Goal: Navigation & Orientation: Find specific page/section

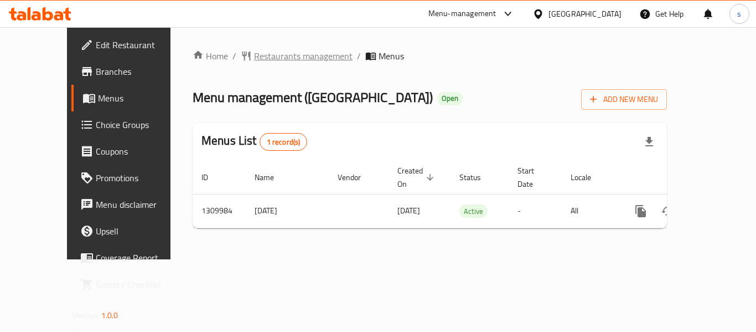
click at [284, 56] on span "Restaurants management" at bounding box center [303, 55] width 99 height 13
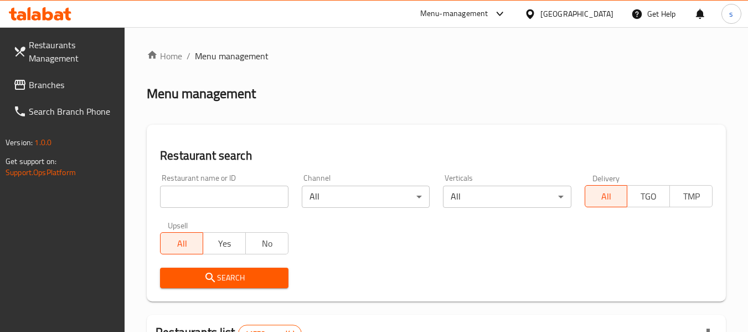
click at [80, 89] on span "Branches" at bounding box center [72, 84] width 87 height 13
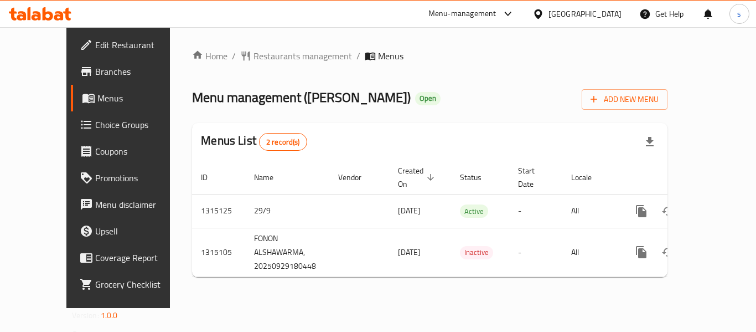
click at [281, 55] on span "Restaurants management" at bounding box center [303, 55] width 99 height 13
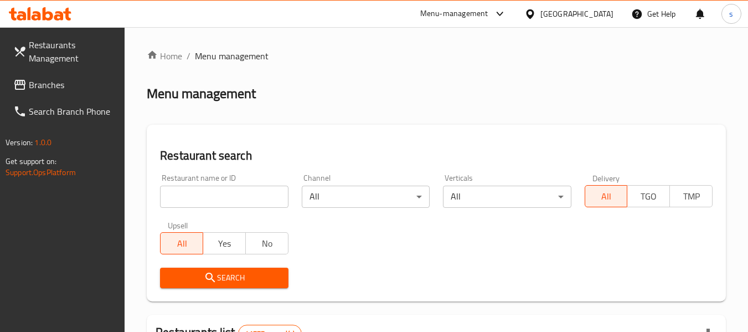
click at [245, 199] on input "search" at bounding box center [224, 197] width 128 height 22
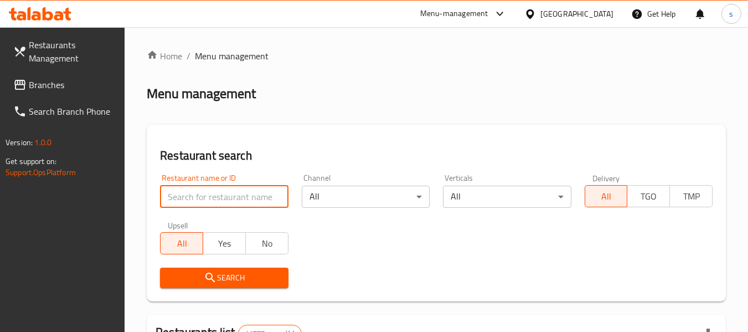
paste input "707197"
type input "707197"
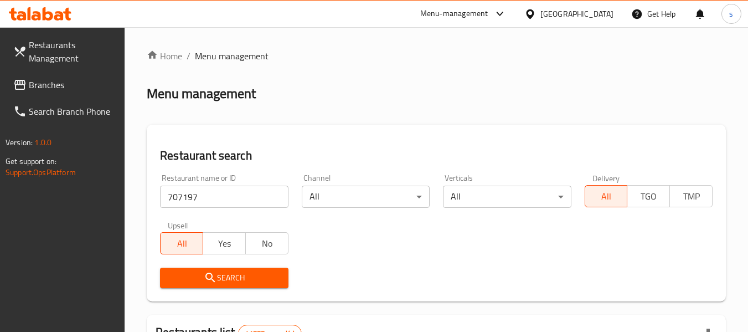
click at [254, 276] on span "Search" at bounding box center [224, 278] width 110 height 14
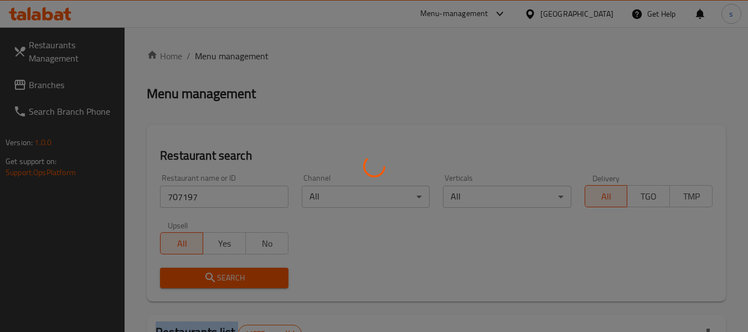
click at [254, 276] on div at bounding box center [374, 166] width 748 height 332
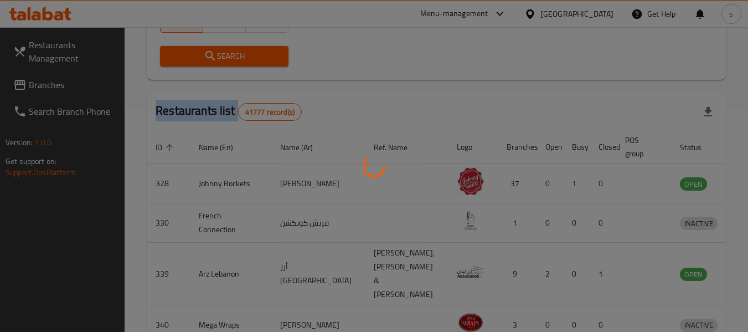
scroll to position [176, 0]
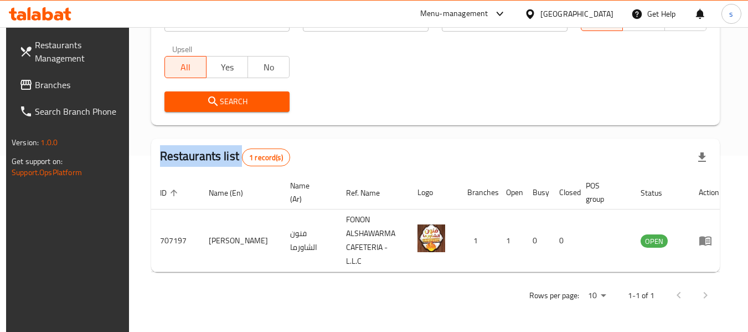
click at [28, 86] on span at bounding box center [27, 84] width 16 height 13
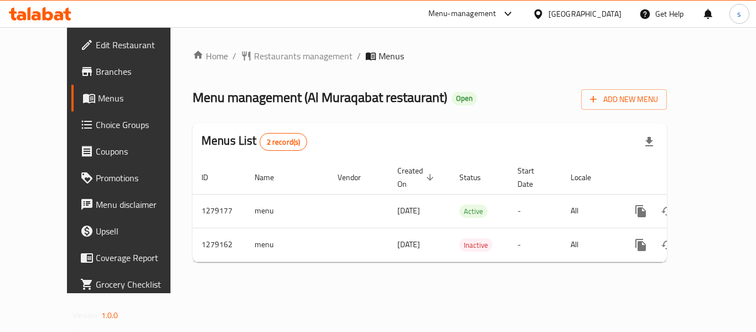
click at [263, 44] on div "Home / Restaurants management / Menus Menu management ( Al Muraqabat restaurant…" at bounding box center [430, 160] width 519 height 266
click at [267, 55] on span "Restaurants management" at bounding box center [303, 55] width 99 height 13
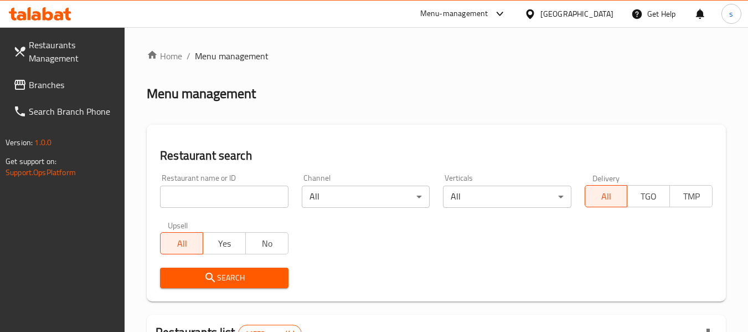
click at [247, 186] on input "search" at bounding box center [224, 197] width 128 height 22
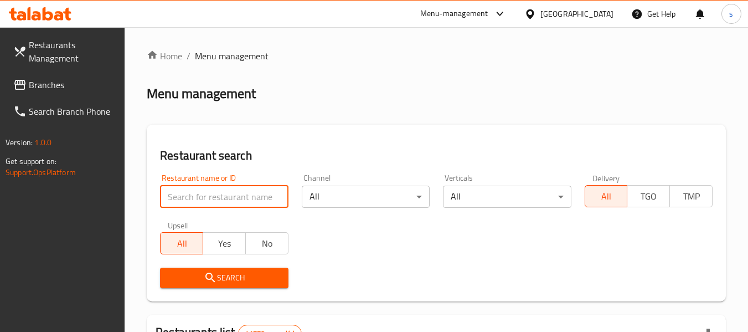
paste input "693186"
type input "693186"
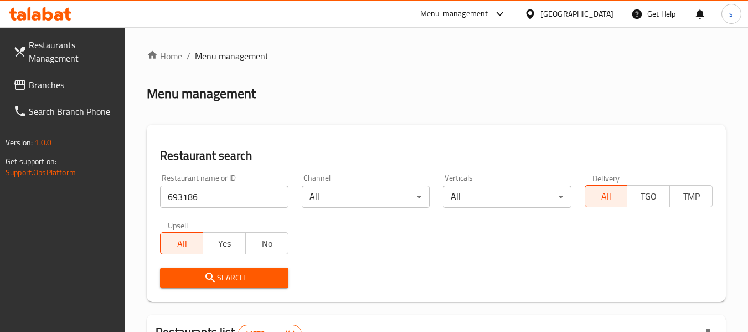
click at [267, 286] on button "Search" at bounding box center [224, 277] width 128 height 20
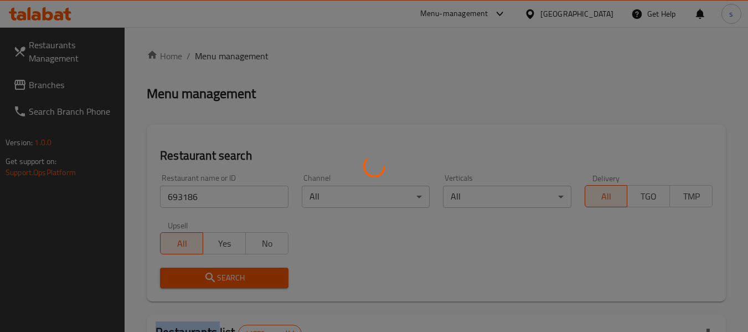
click at [267, 286] on div at bounding box center [374, 166] width 748 height 332
click at [269, 286] on div at bounding box center [374, 166] width 748 height 332
click at [268, 286] on div at bounding box center [374, 166] width 748 height 332
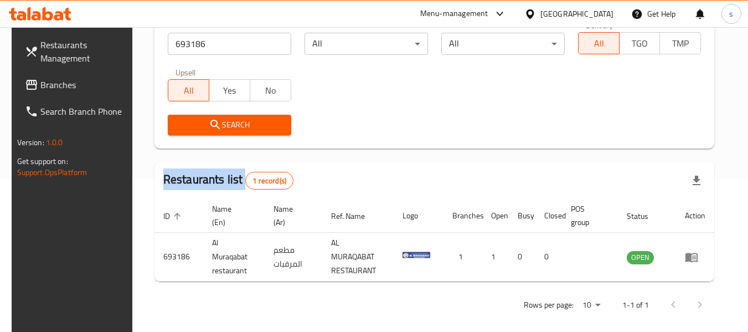
click at [54, 74] on link "Branches" at bounding box center [76, 84] width 121 height 27
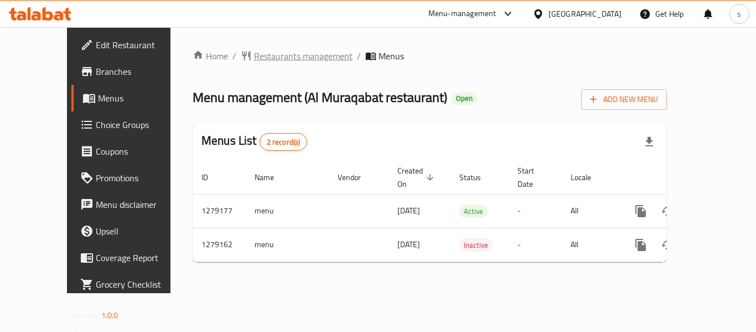
click at [254, 56] on span "Restaurants management" at bounding box center [303, 55] width 99 height 13
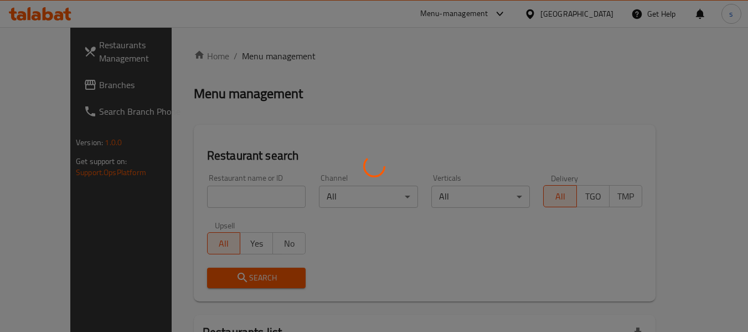
click at [219, 194] on div at bounding box center [374, 166] width 748 height 332
click at [219, 196] on div at bounding box center [374, 166] width 748 height 332
click at [220, 195] on div at bounding box center [374, 166] width 748 height 332
click at [219, 195] on div at bounding box center [374, 166] width 748 height 332
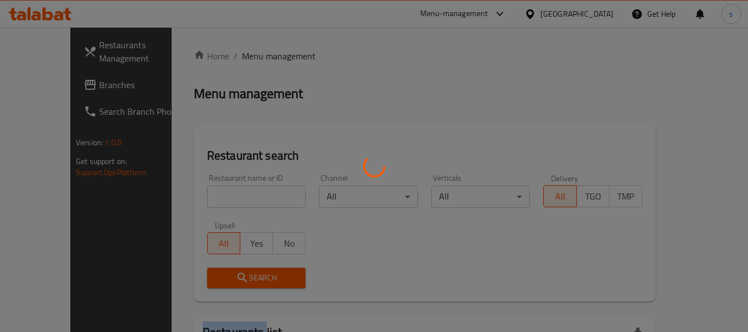
click at [219, 195] on div at bounding box center [374, 166] width 748 height 332
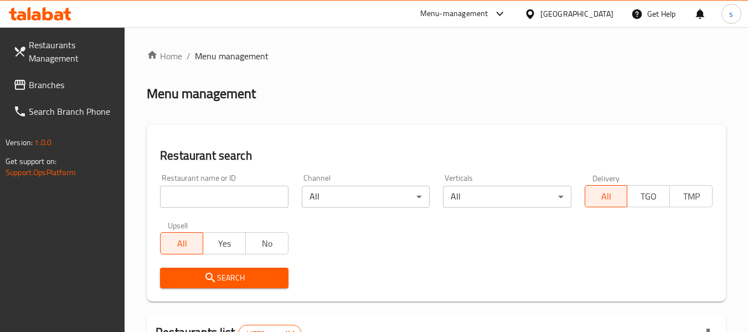
click at [191, 198] on input "search" at bounding box center [224, 197] width 128 height 22
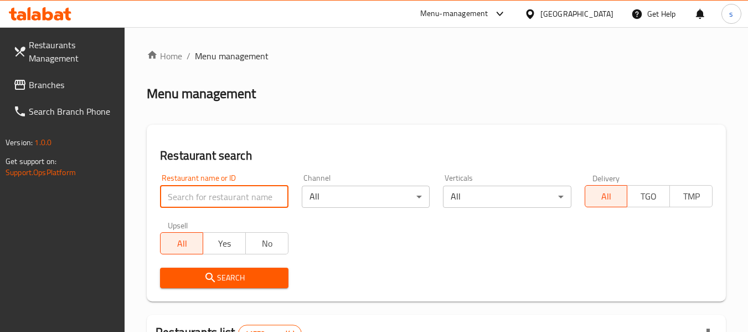
paste input "693186"
type input "693186"
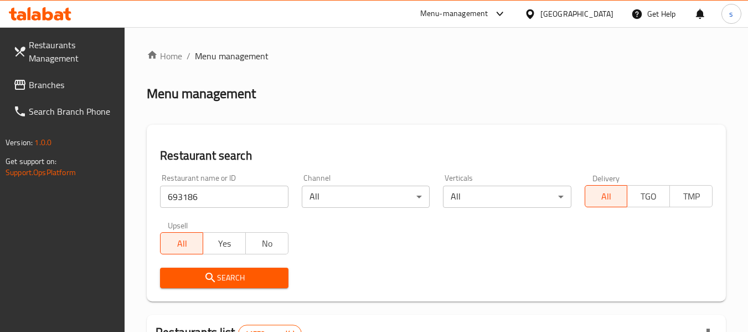
click at [206, 280] on icon "submit" at bounding box center [210, 277] width 13 height 13
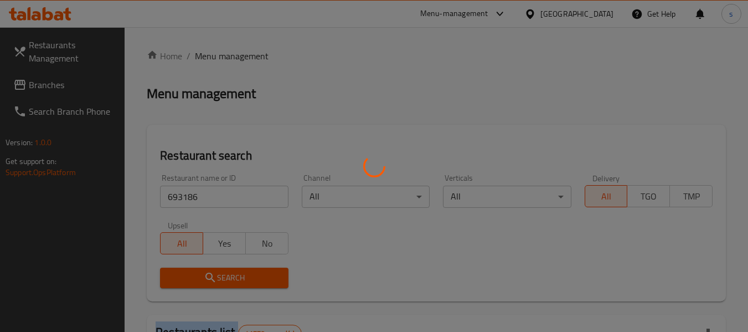
click at [206, 280] on div at bounding box center [374, 166] width 748 height 332
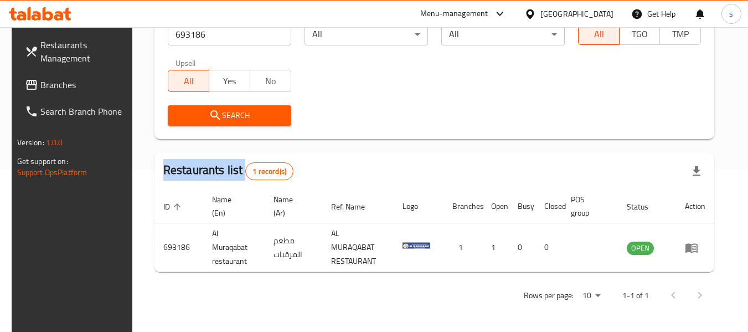
scroll to position [153, 0]
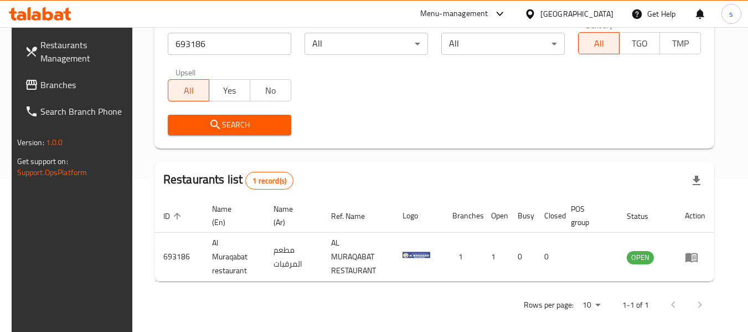
click at [569, 13] on div "[GEOGRAPHIC_DATA]" at bounding box center [576, 14] width 73 height 12
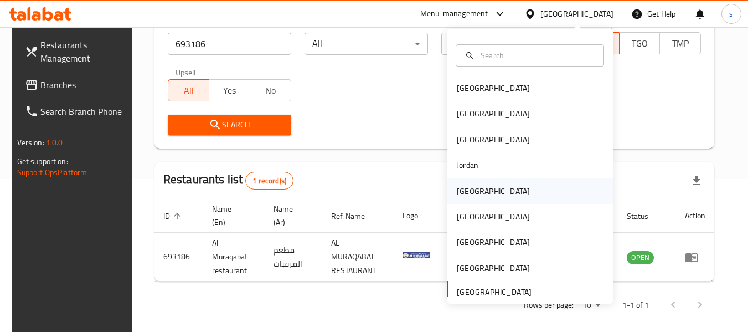
click at [488, 190] on div "[GEOGRAPHIC_DATA]" at bounding box center [530, 190] width 166 height 25
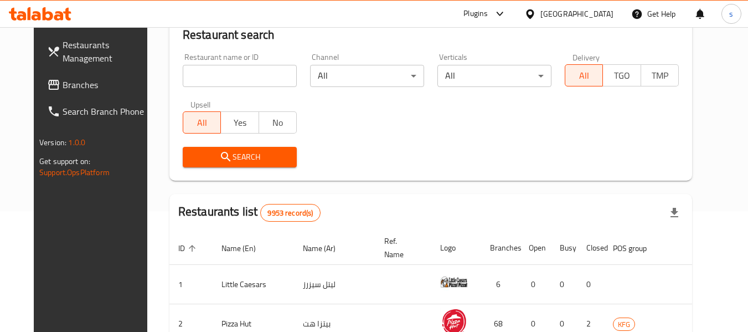
scroll to position [153, 0]
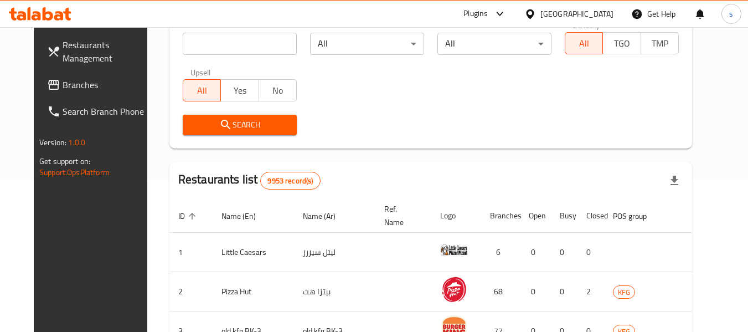
click at [63, 78] on span "Branches" at bounding box center [106, 84] width 87 height 13
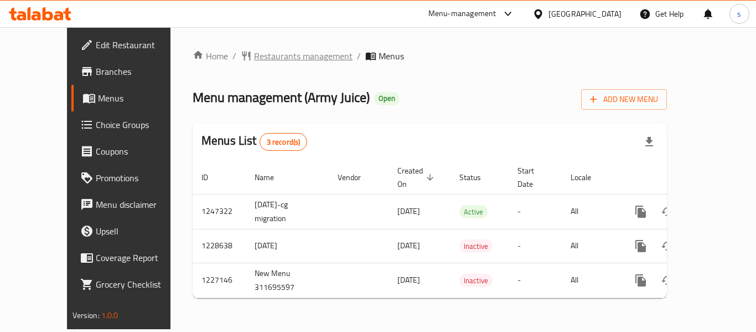
click at [254, 60] on span "Restaurants management" at bounding box center [303, 55] width 99 height 13
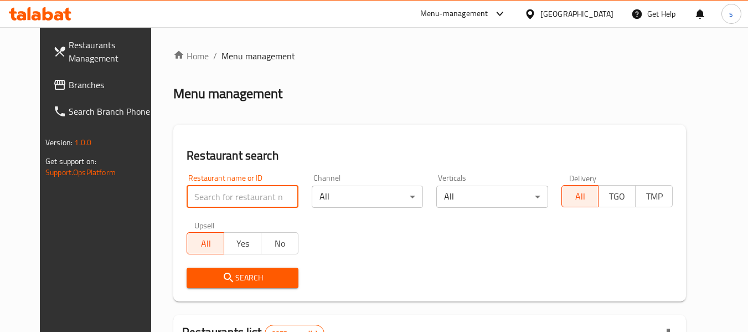
click at [224, 197] on input "search" at bounding box center [242, 197] width 111 height 22
paste input "9967"
type input "9967"
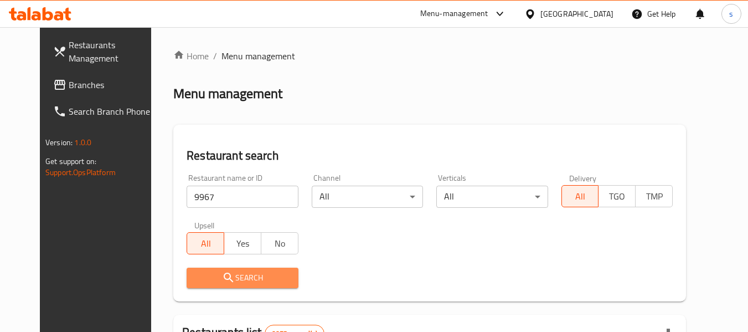
click at [230, 274] on span "Search" at bounding box center [242, 278] width 94 height 14
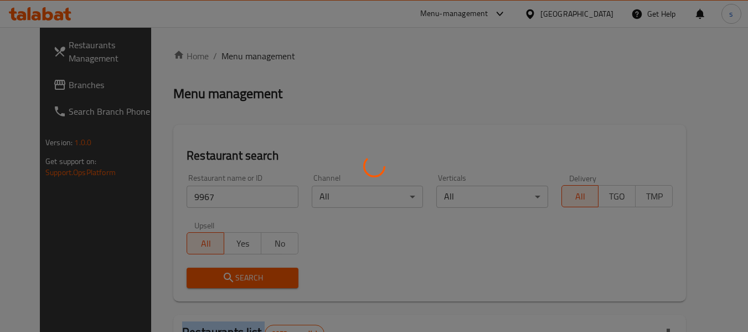
click at [230, 274] on div at bounding box center [374, 166] width 748 height 332
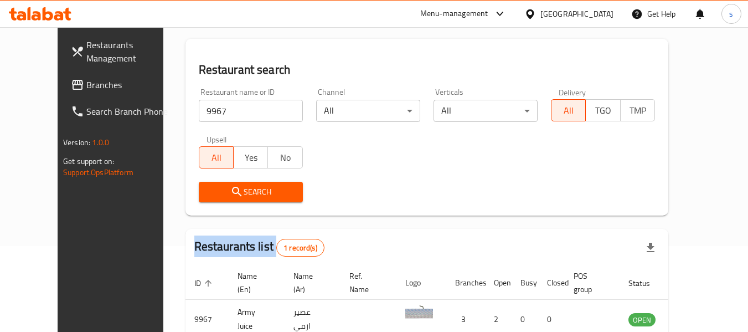
scroll to position [153, 0]
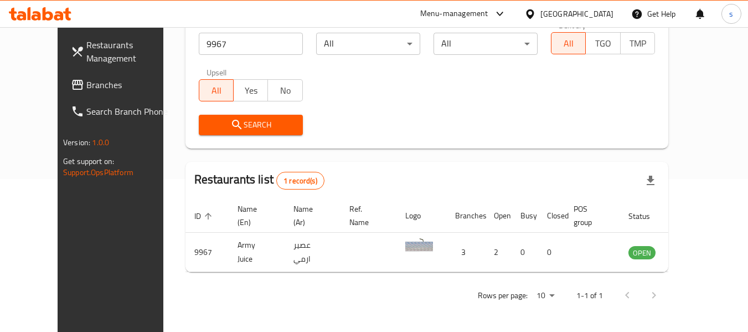
click at [596, 12] on div "[GEOGRAPHIC_DATA]" at bounding box center [576, 14] width 73 height 12
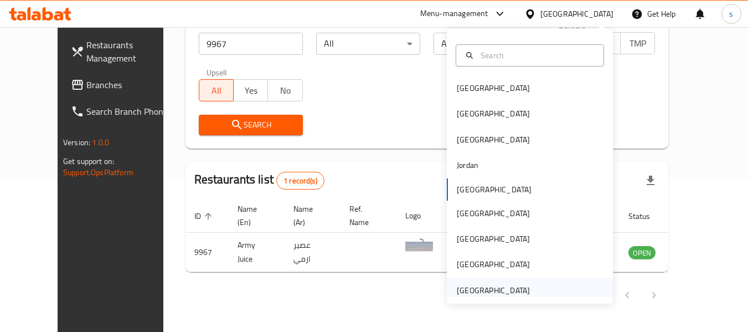
click at [534, 282] on div "[GEOGRAPHIC_DATA]" at bounding box center [530, 289] width 166 height 25
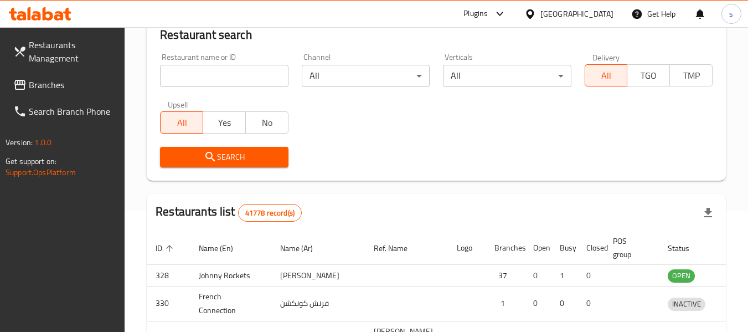
scroll to position [153, 0]
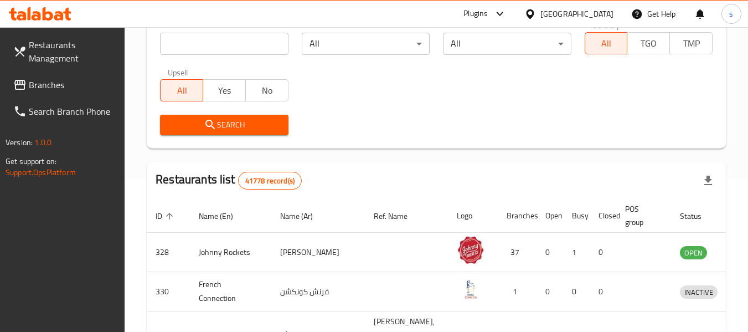
click at [52, 90] on span "Branches" at bounding box center [72, 84] width 87 height 13
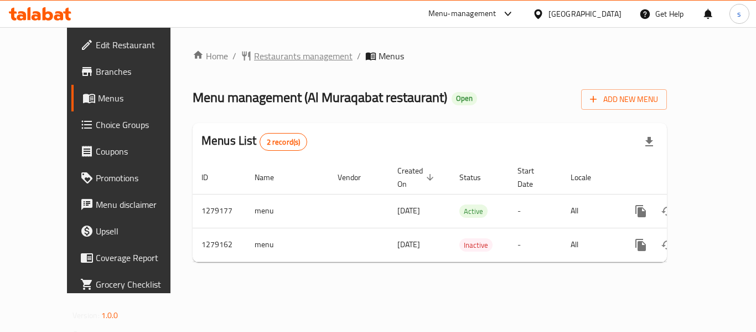
click at [289, 57] on span "Restaurants management" at bounding box center [303, 55] width 99 height 13
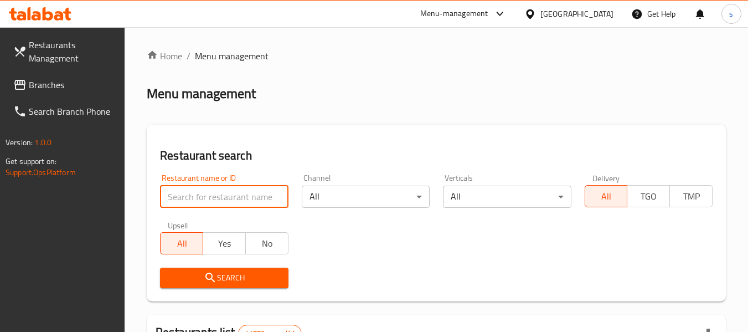
click at [224, 195] on input "search" at bounding box center [224, 197] width 128 height 22
paste input "693186"
type input "693186"
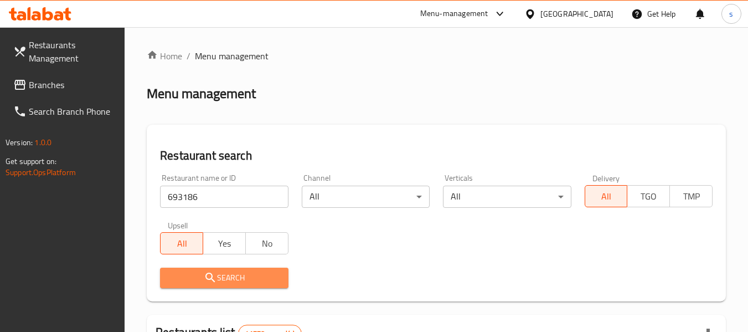
click at [259, 272] on span "Search" at bounding box center [224, 278] width 110 height 14
click at [259, 272] on div at bounding box center [374, 166] width 748 height 332
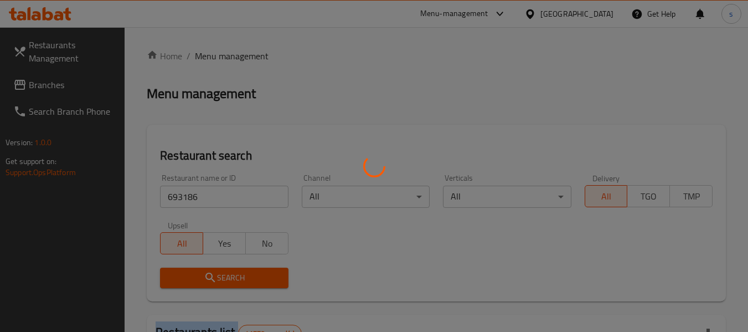
click at [259, 272] on div at bounding box center [374, 166] width 748 height 332
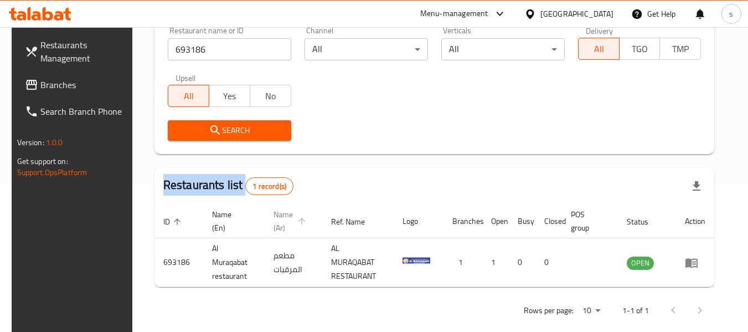
scroll to position [148, 0]
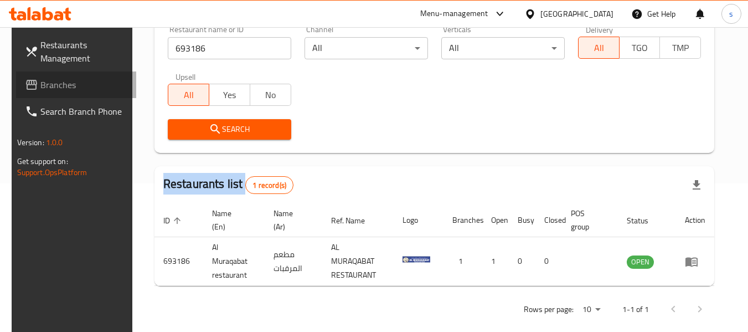
click at [95, 84] on span "Branches" at bounding box center [83, 84] width 87 height 13
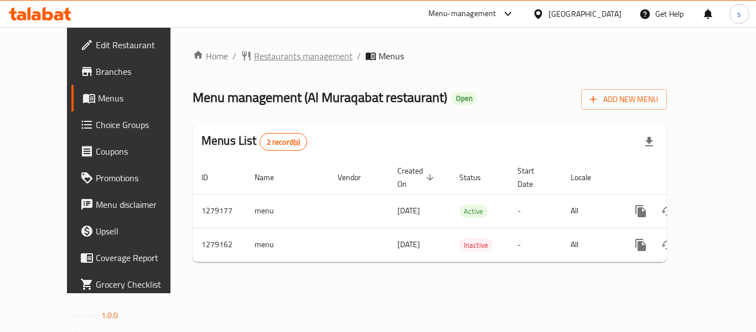
click at [254, 55] on span "Restaurants management" at bounding box center [303, 55] width 99 height 13
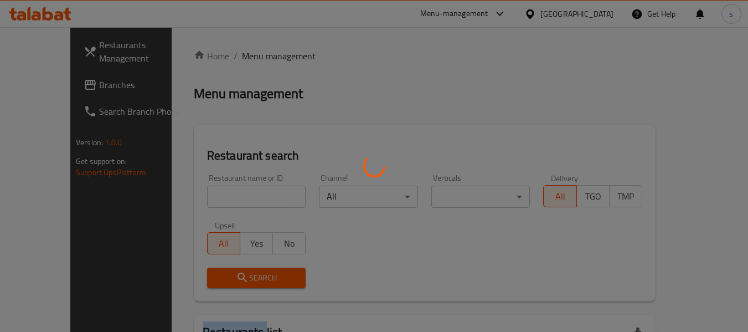
click at [221, 55] on div at bounding box center [374, 166] width 748 height 332
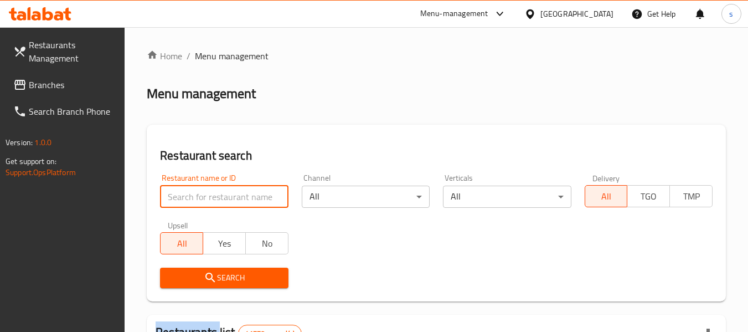
click at [213, 202] on input "search" at bounding box center [224, 197] width 128 height 22
paste input "693186"
type input "693186"
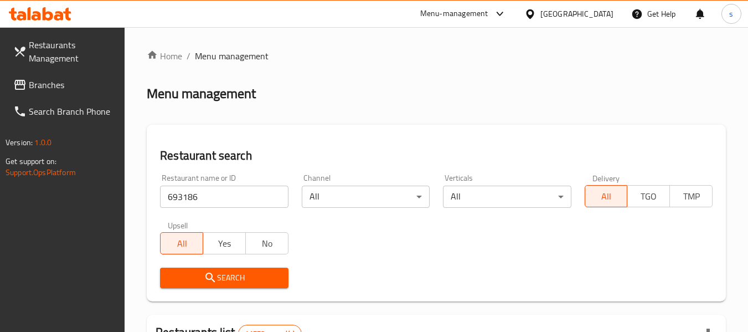
click at [254, 277] on span "Search" at bounding box center [224, 278] width 110 height 14
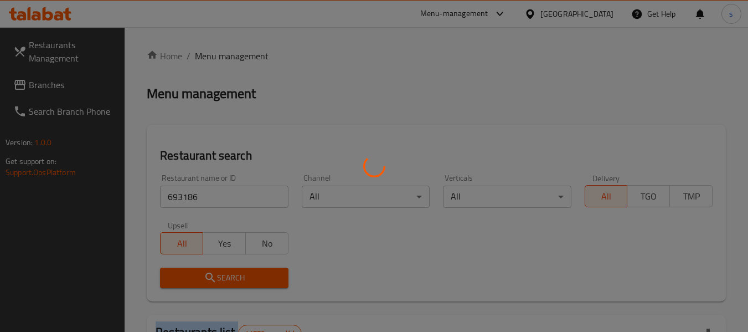
click at [254, 277] on div at bounding box center [374, 166] width 748 height 332
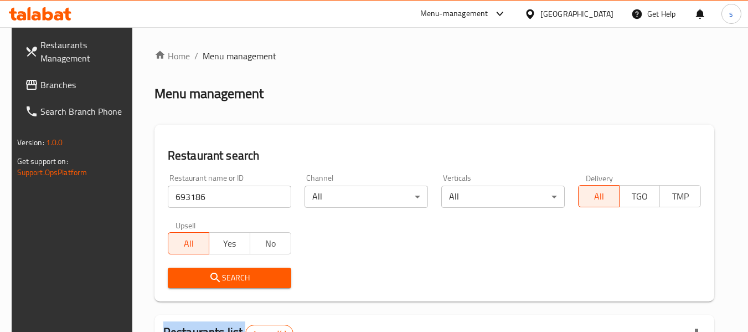
scroll to position [153, 0]
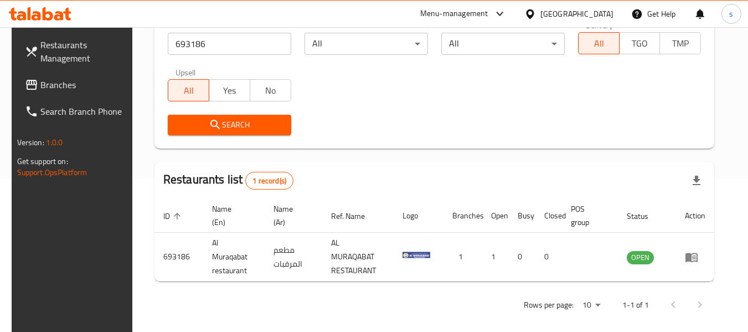
click at [555, 9] on div "[GEOGRAPHIC_DATA]" at bounding box center [576, 14] width 73 height 12
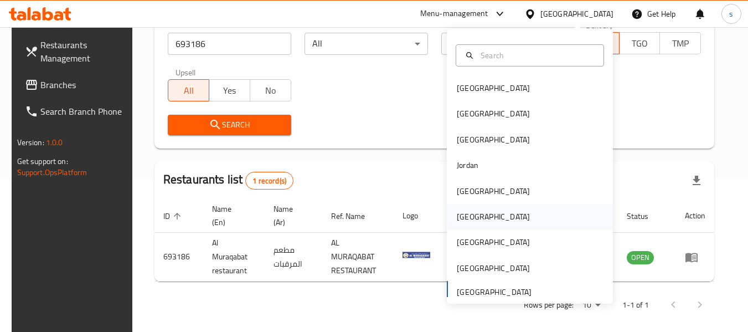
click at [473, 220] on div "[GEOGRAPHIC_DATA]" at bounding box center [493, 216] width 91 height 25
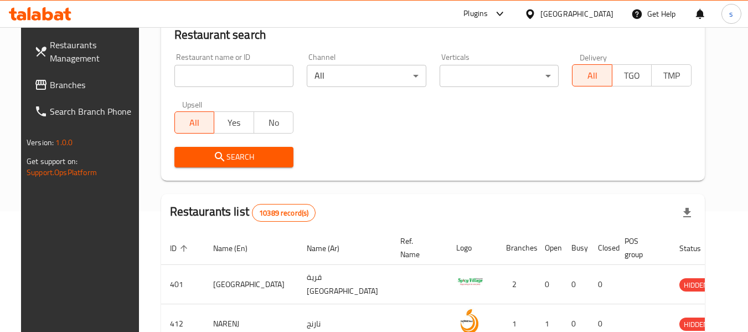
scroll to position [153, 0]
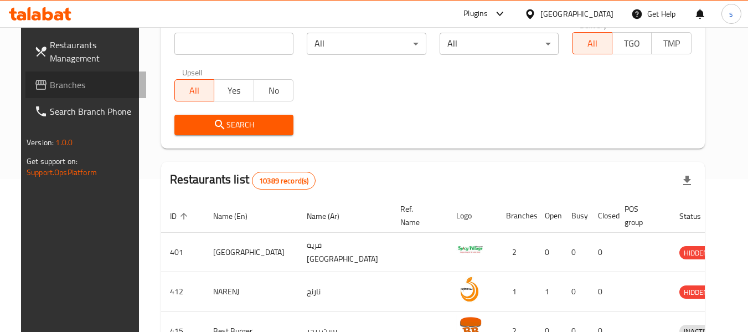
click at [76, 86] on span "Branches" at bounding box center [93, 84] width 87 height 13
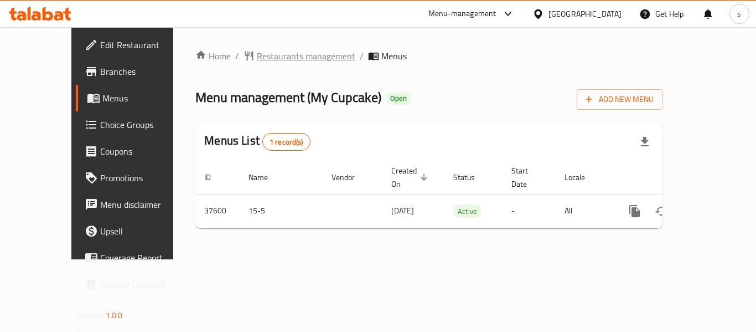
click at [257, 60] on span "Restaurants management" at bounding box center [306, 55] width 99 height 13
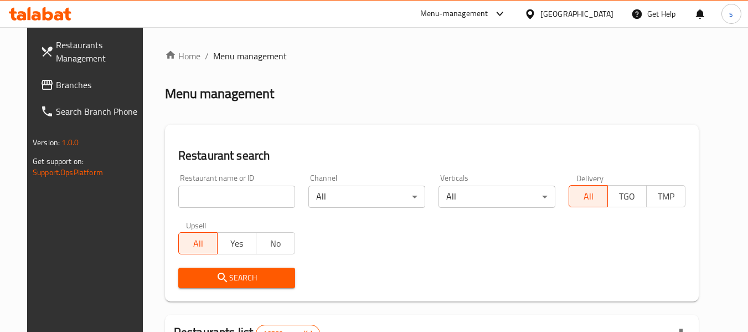
click at [203, 193] on input "search" at bounding box center [236, 197] width 117 height 22
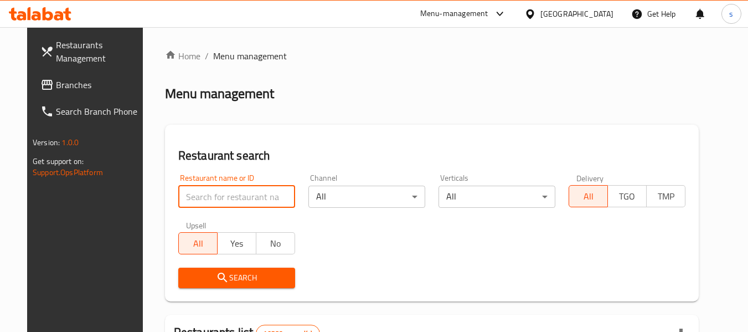
paste input "19564"
type input "19564"
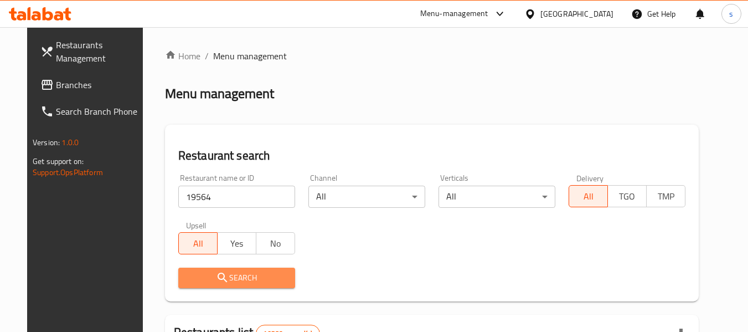
click at [224, 274] on span "Search" at bounding box center [236, 278] width 99 height 14
click at [224, 274] on div at bounding box center [374, 166] width 748 height 332
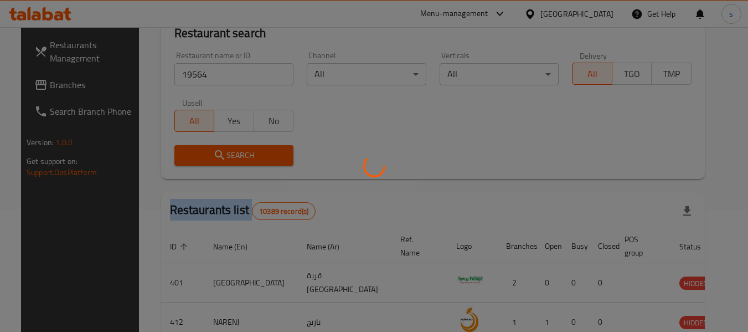
scroll to position [153, 0]
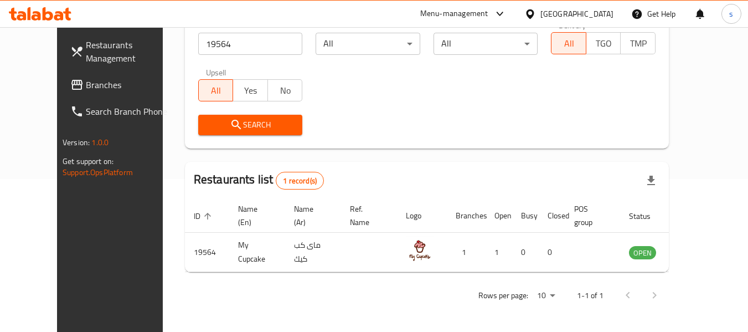
click at [596, 12] on div "[GEOGRAPHIC_DATA]" at bounding box center [576, 14] width 73 height 12
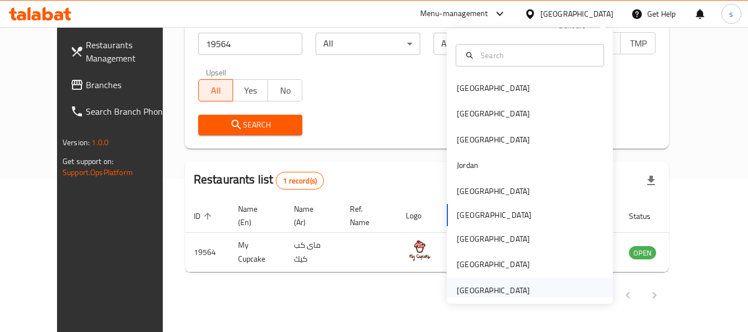
click at [491, 286] on div "[GEOGRAPHIC_DATA]" at bounding box center [493, 290] width 73 height 12
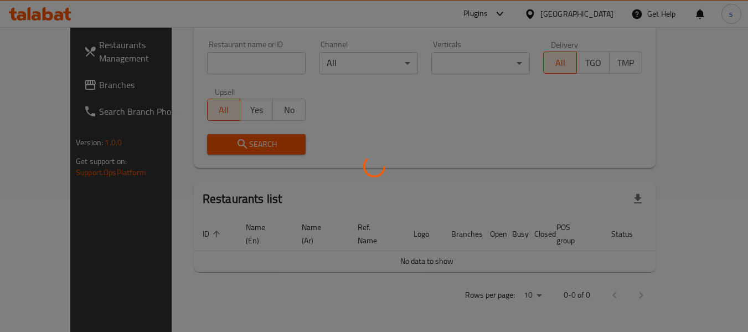
scroll to position [121, 0]
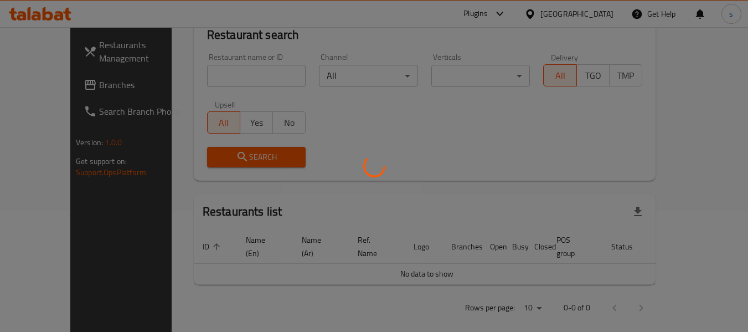
click at [54, 80] on div at bounding box center [374, 166] width 748 height 332
click at [59, 85] on div at bounding box center [374, 166] width 748 height 332
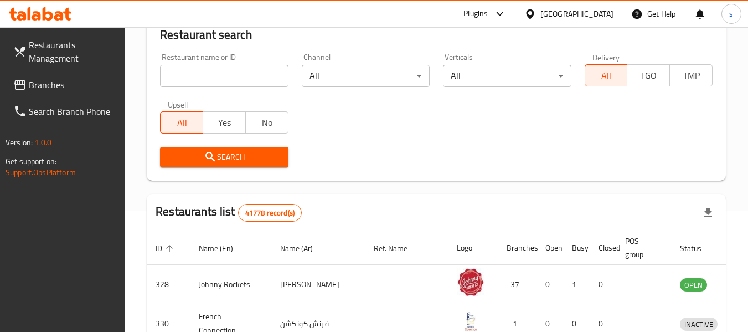
scroll to position [153, 0]
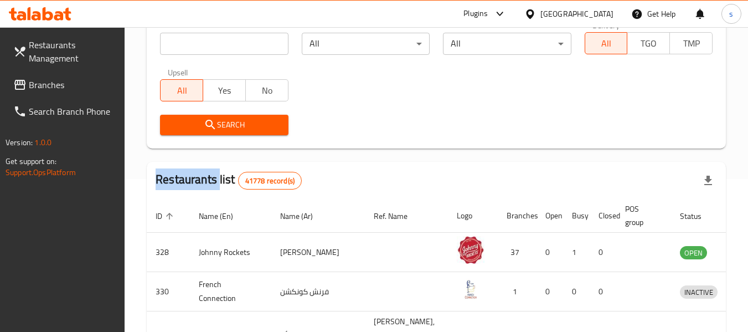
click at [61, 85] on div at bounding box center [374, 166] width 748 height 332
click at [61, 85] on span "Branches" at bounding box center [72, 84] width 87 height 13
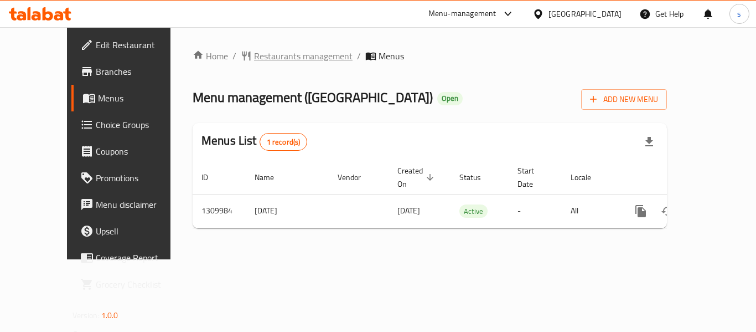
click at [254, 54] on span "Restaurants management" at bounding box center [303, 55] width 99 height 13
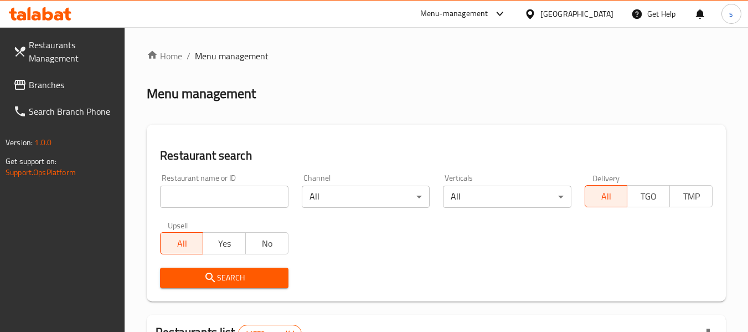
click at [224, 187] on input "search" at bounding box center [224, 197] width 128 height 22
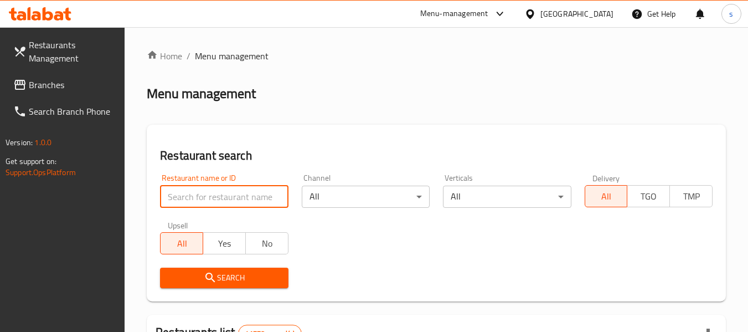
paste input "705297"
type input "705297"
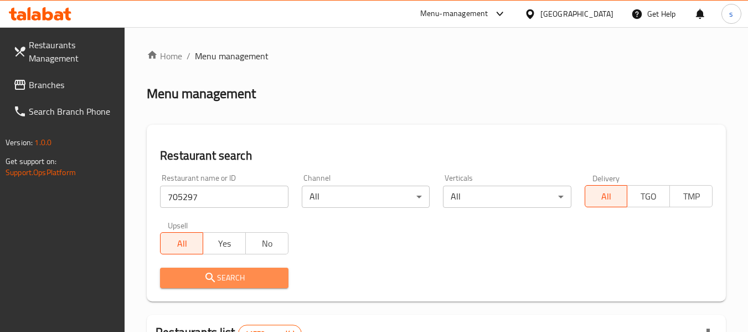
click at [223, 267] on button "Search" at bounding box center [224, 277] width 128 height 20
click at [223, 267] on div at bounding box center [374, 166] width 748 height 332
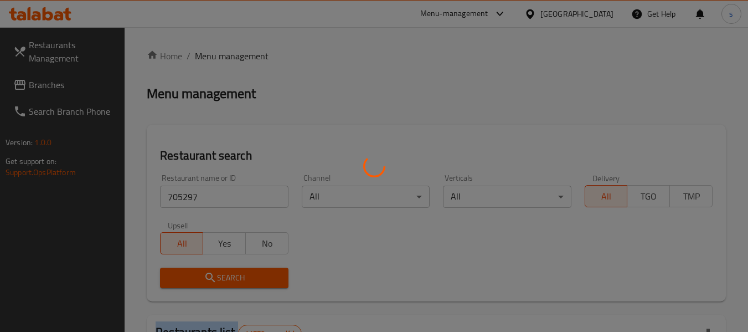
click at [223, 267] on div at bounding box center [374, 166] width 748 height 332
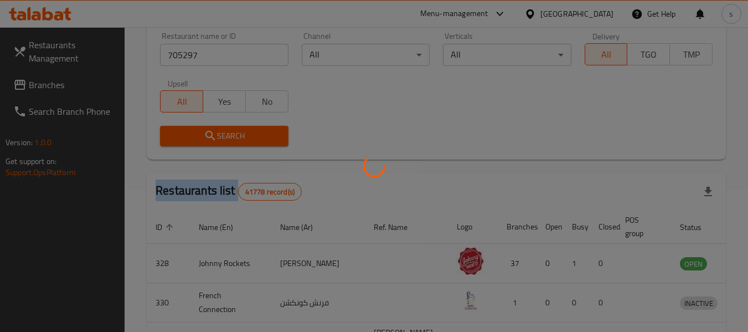
scroll to position [222, 0]
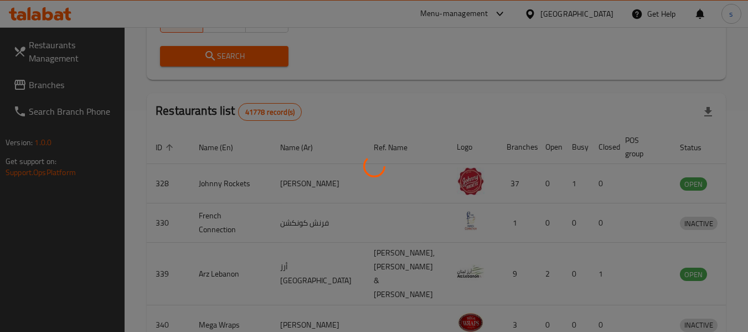
click at [398, 80] on div at bounding box center [374, 166] width 748 height 332
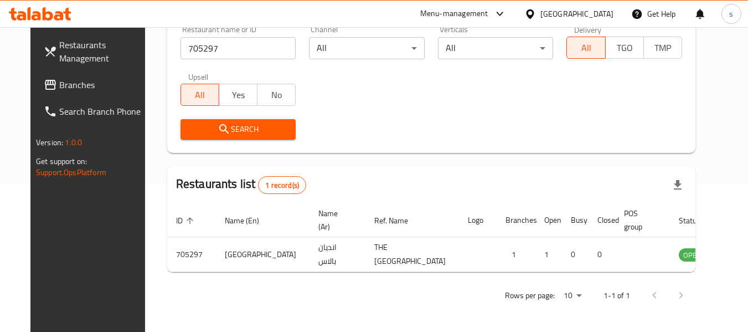
scroll to position [153, 0]
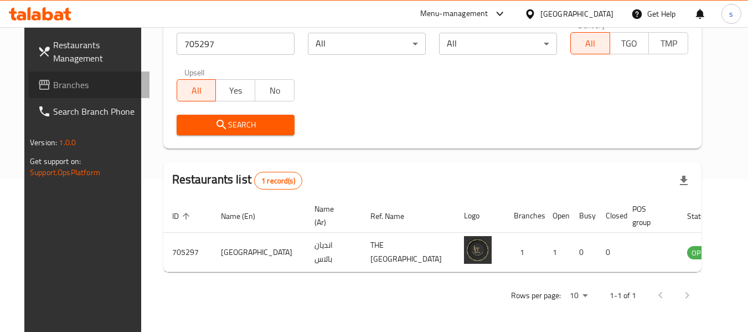
click at [53, 85] on span "Branches" at bounding box center [96, 84] width 87 height 13
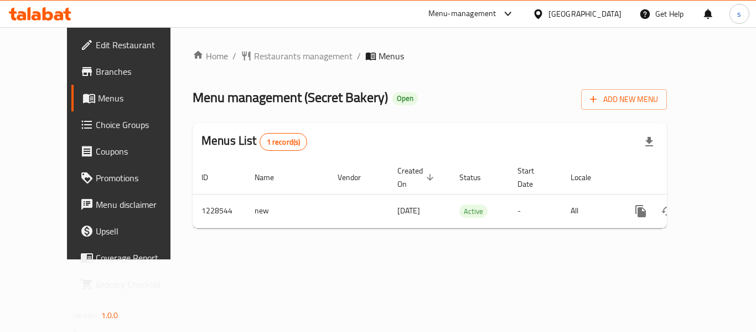
click at [246, 31] on div "Home / Restaurants management / Menus Menu management ( Secret Bakery ) Open Ad…" at bounding box center [430, 143] width 519 height 232
click at [257, 56] on span "Restaurants management" at bounding box center [303, 55] width 99 height 13
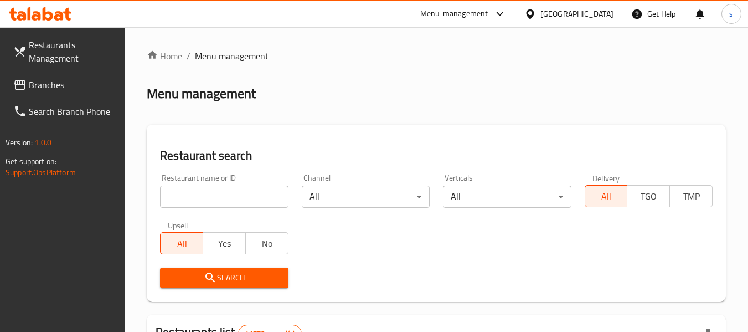
click at [235, 194] on input "search" at bounding box center [224, 197] width 128 height 22
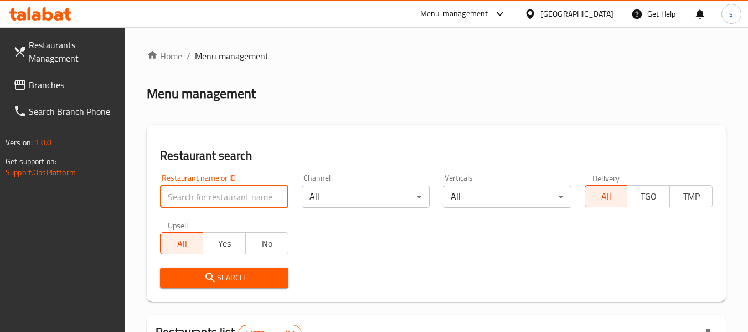
paste input "676459"
type input "676459"
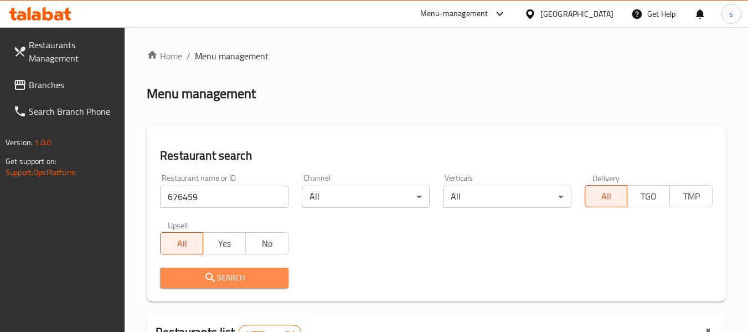
click at [254, 271] on span "Search" at bounding box center [224, 278] width 110 height 14
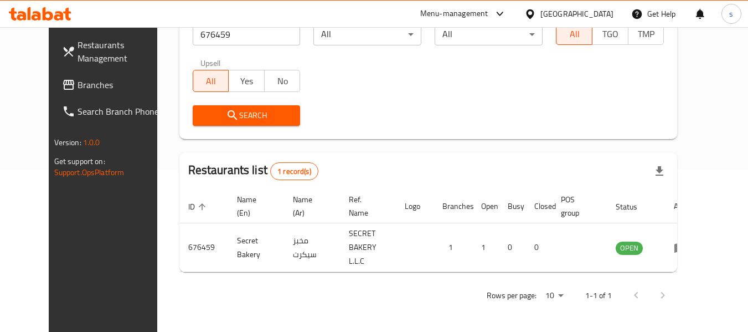
scroll to position [153, 0]
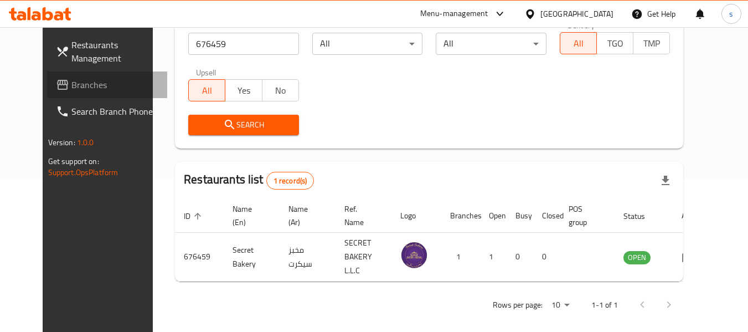
click at [71, 91] on span "Branches" at bounding box center [114, 84] width 87 height 13
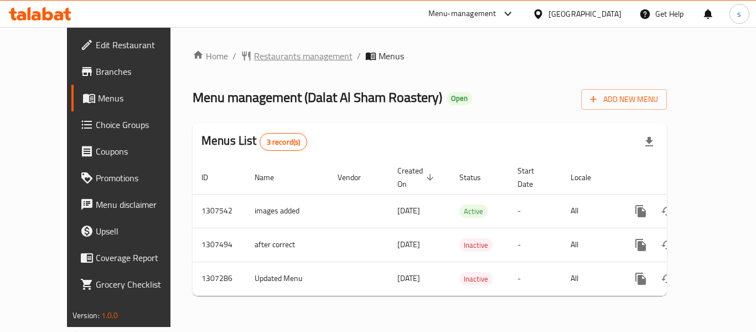
click at [255, 55] on span "Restaurants management" at bounding box center [303, 55] width 99 height 13
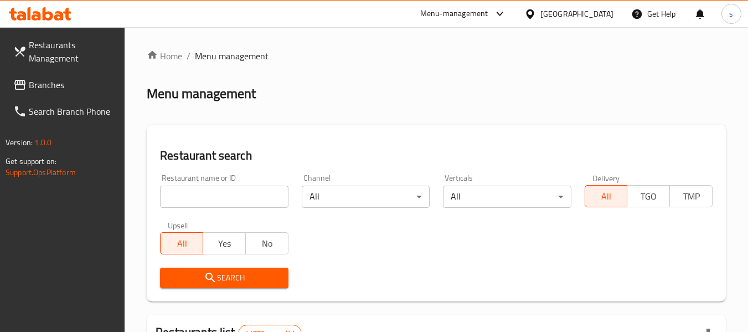
click at [224, 203] on input "search" at bounding box center [224, 197] width 128 height 22
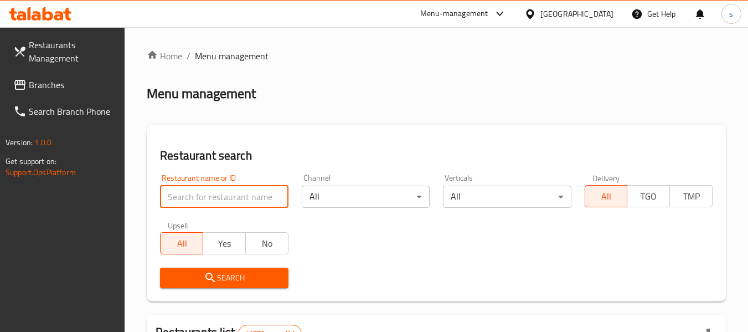
paste input "703842"
type input "703842"
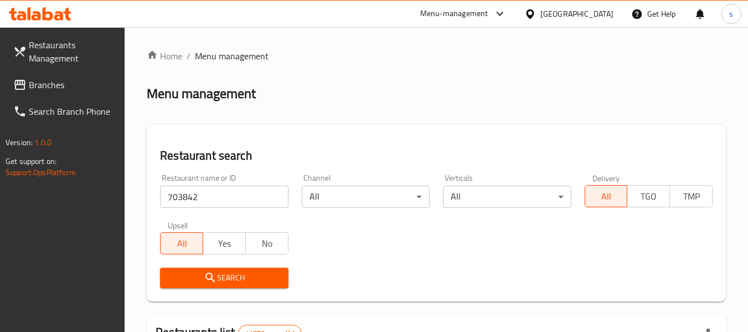
click at [259, 277] on span "Search" at bounding box center [224, 278] width 110 height 14
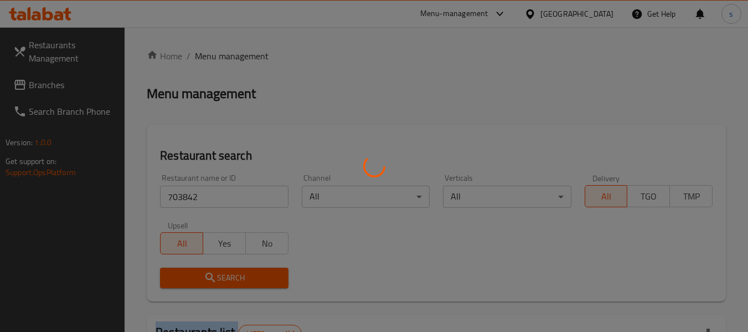
click at [259, 277] on div at bounding box center [374, 166] width 748 height 332
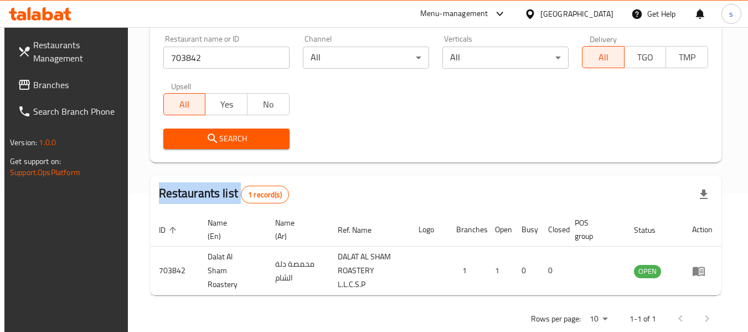
scroll to position [162, 0]
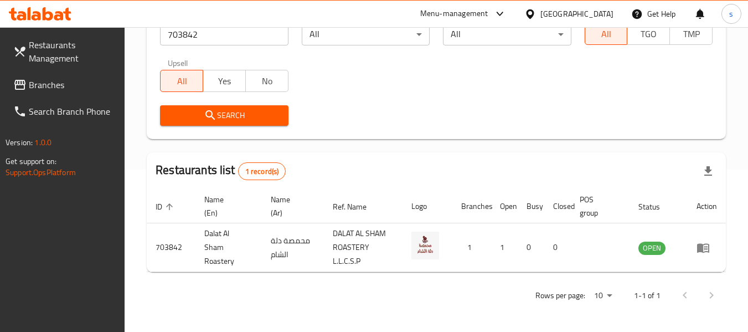
click at [570, 17] on div "[GEOGRAPHIC_DATA]" at bounding box center [576, 14] width 73 height 12
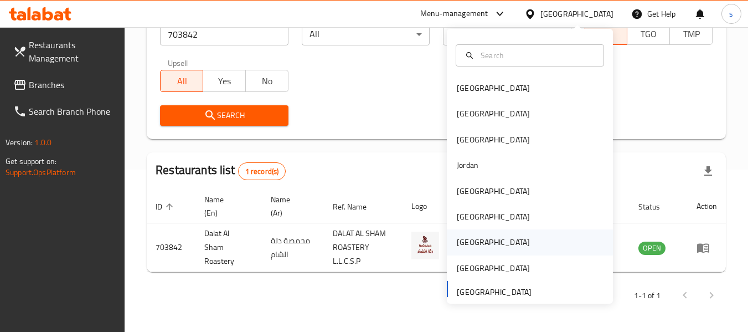
click at [493, 234] on div "[GEOGRAPHIC_DATA]" at bounding box center [530, 241] width 166 height 25
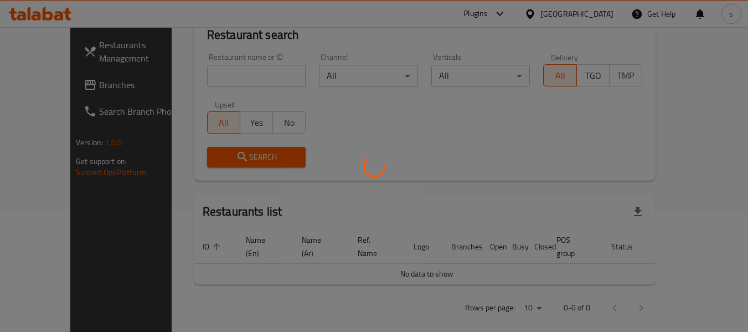
scroll to position [162, 0]
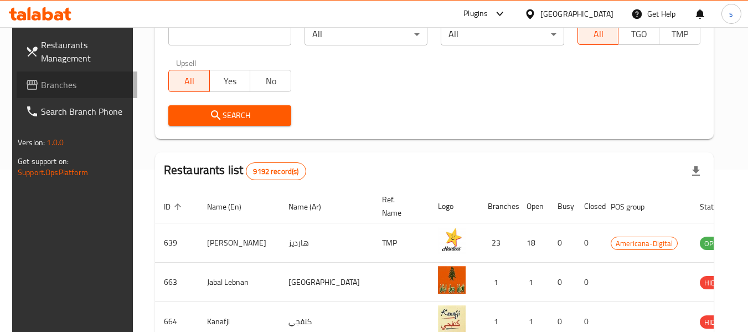
click at [61, 78] on span "Branches" at bounding box center [84, 84] width 87 height 13
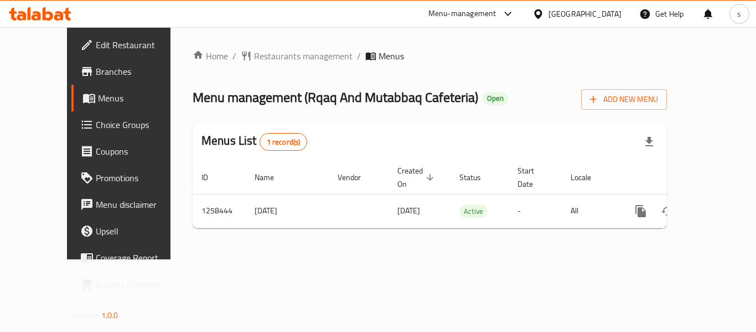
click at [262, 39] on div "Home / Restaurants management / Menus Menu management ( Rqaq And Mutabbaq Cafet…" at bounding box center [430, 143] width 519 height 232
click at [262, 64] on div "Home / Restaurants management / Menus Menu management ( Rqaq And Mutabbaq Cafet…" at bounding box center [430, 143] width 475 height 188
click at [262, 56] on span "Restaurants management" at bounding box center [303, 55] width 99 height 13
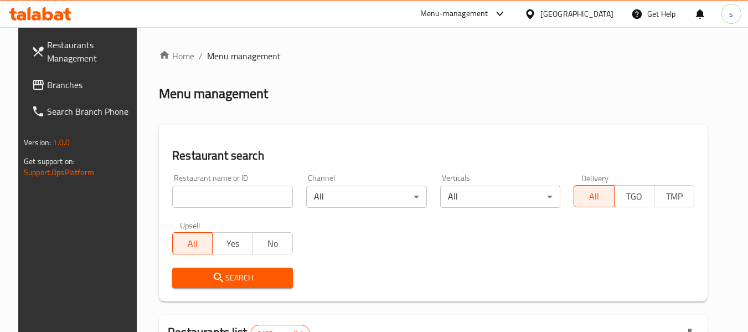
click at [212, 197] on input "search" at bounding box center [232, 197] width 121 height 22
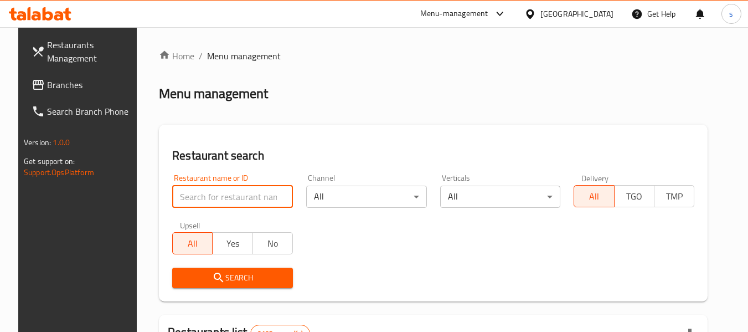
paste input "683994"
type input "683994"
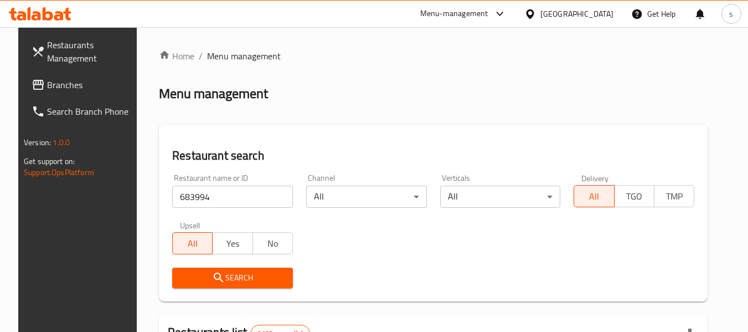
click at [232, 279] on span "Search" at bounding box center [232, 278] width 103 height 14
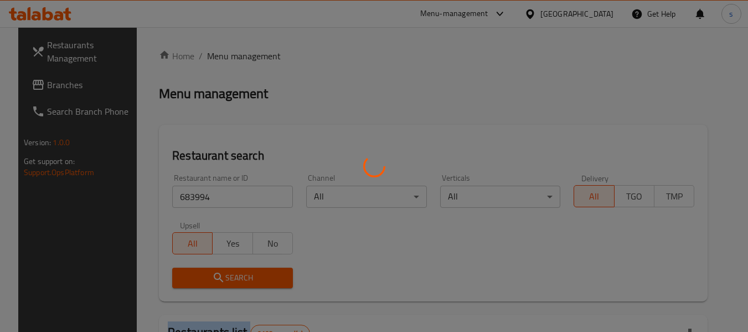
click at [232, 279] on div at bounding box center [374, 166] width 748 height 332
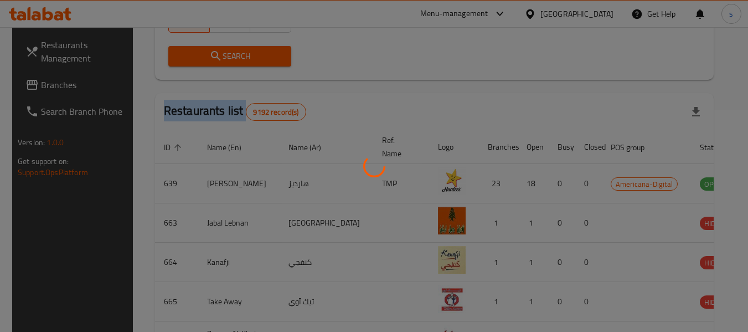
scroll to position [162, 0]
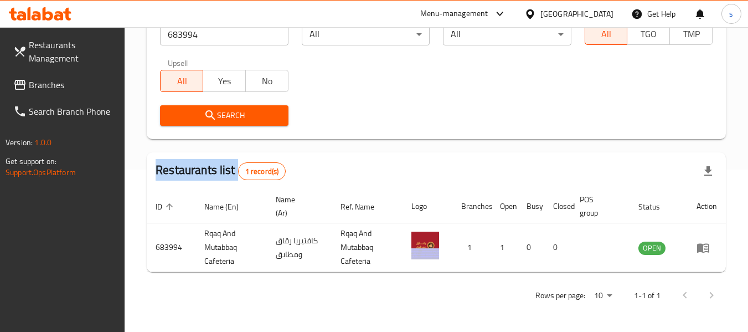
click at [534, 13] on icon at bounding box center [530, 13] width 8 height 9
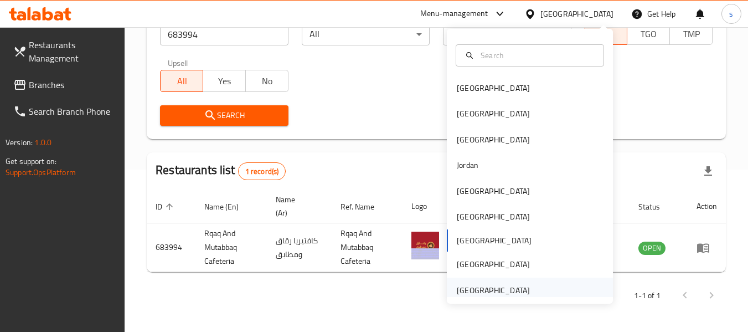
click at [493, 294] on div "United Arab Emirates" at bounding box center [493, 290] width 73 height 12
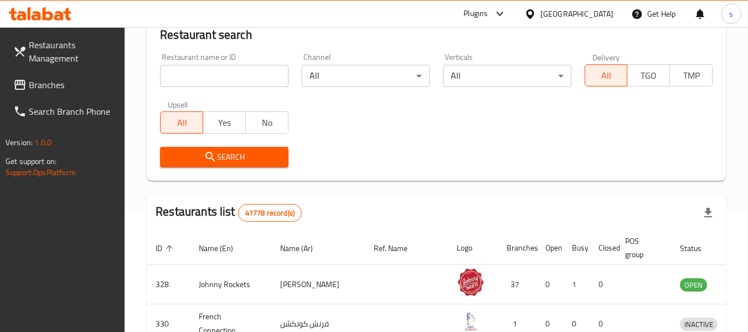
scroll to position [162, 0]
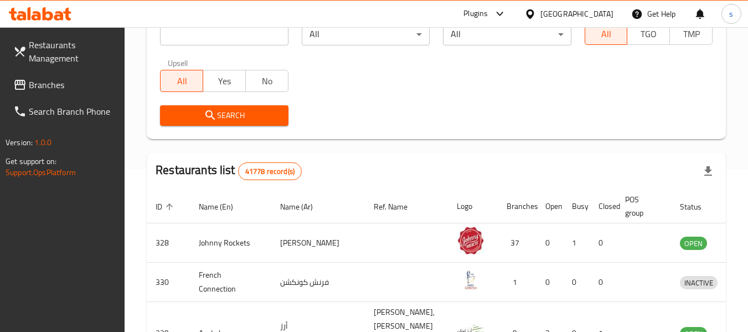
click at [60, 78] on span "Branches" at bounding box center [72, 84] width 87 height 13
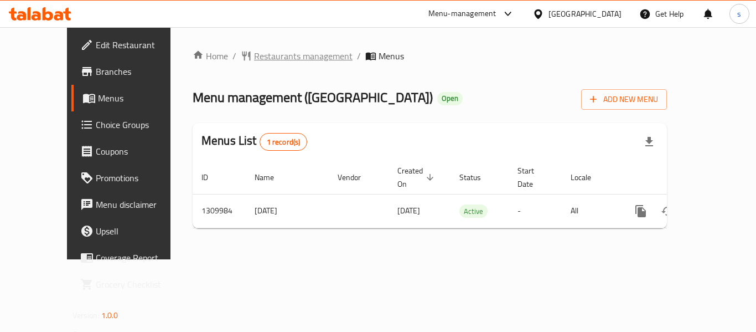
click at [254, 59] on span "Restaurants management" at bounding box center [303, 55] width 99 height 13
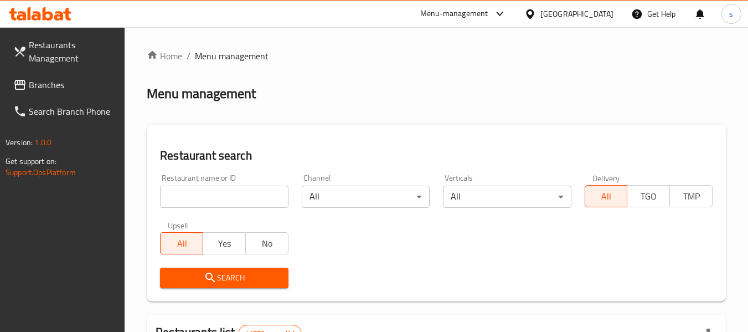
click at [215, 198] on input "search" at bounding box center [224, 197] width 128 height 22
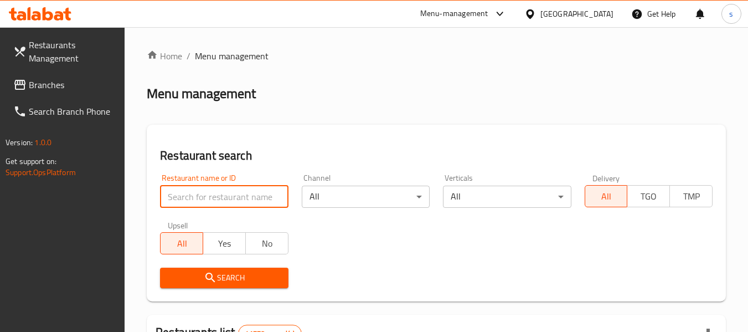
paste input "705297"
type input "705297"
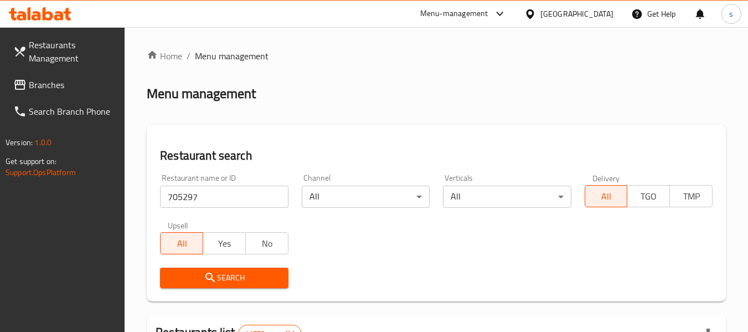
click at [235, 271] on span "Search" at bounding box center [224, 278] width 110 height 14
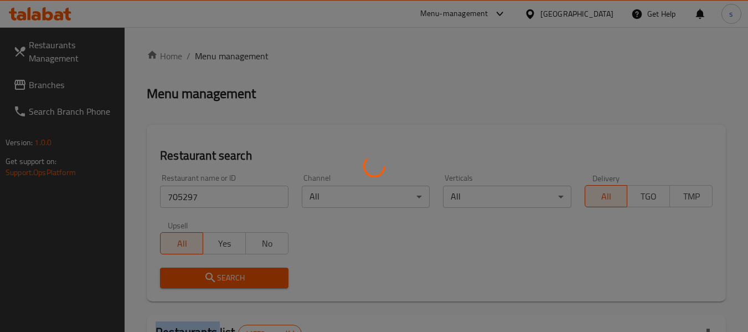
click at [235, 271] on div at bounding box center [374, 166] width 748 height 332
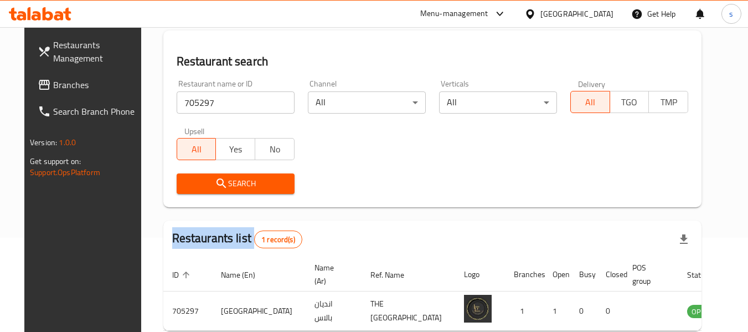
scroll to position [148, 0]
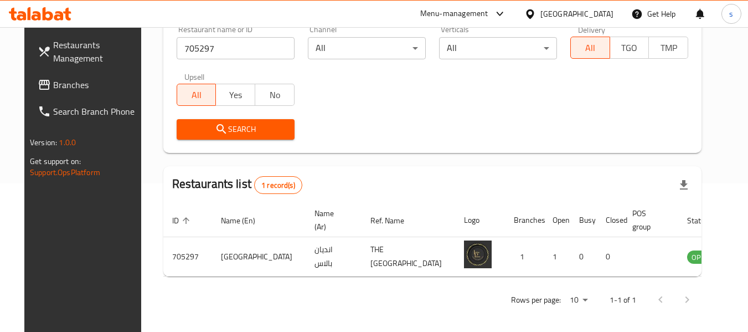
click at [575, 15] on div "[GEOGRAPHIC_DATA]" at bounding box center [576, 14] width 73 height 12
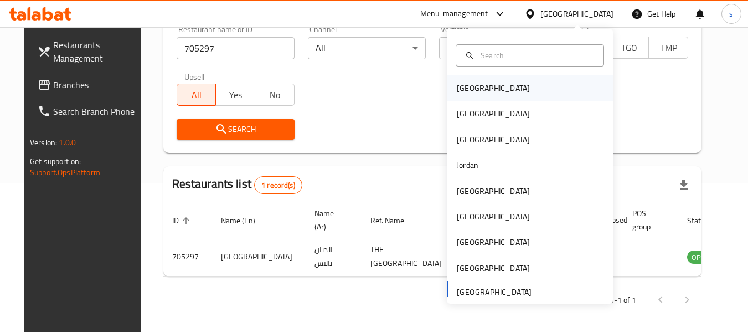
click at [514, 94] on div "[GEOGRAPHIC_DATA]" at bounding box center [530, 87] width 166 height 25
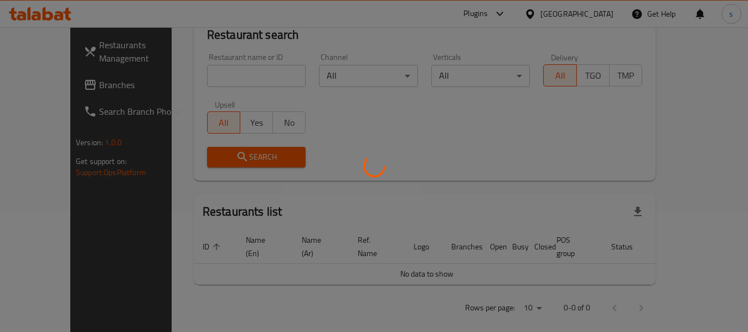
scroll to position [148, 0]
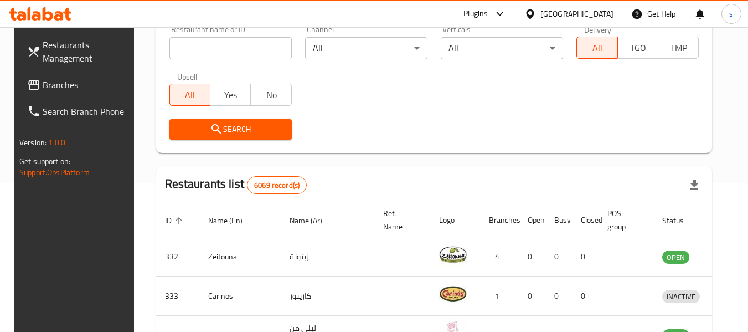
click at [43, 82] on span "Branches" at bounding box center [86, 84] width 87 height 13
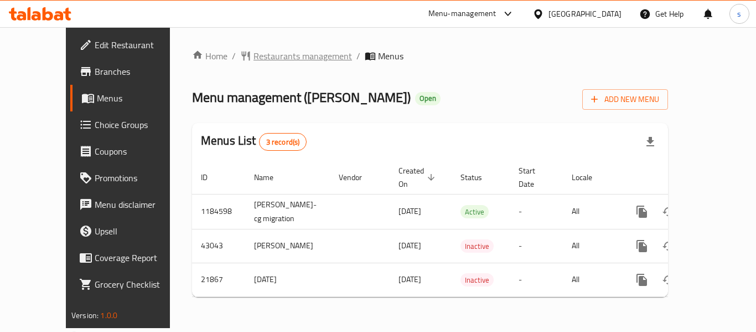
click at [260, 60] on span "Restaurants management" at bounding box center [303, 55] width 99 height 13
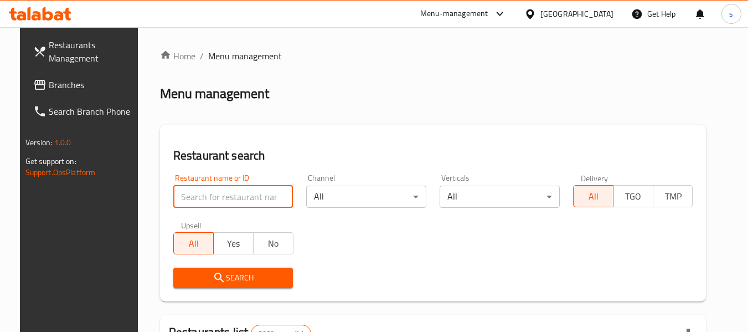
click at [219, 199] on input "search" at bounding box center [233, 197] width 120 height 22
paste input "11472"
type input "11472"
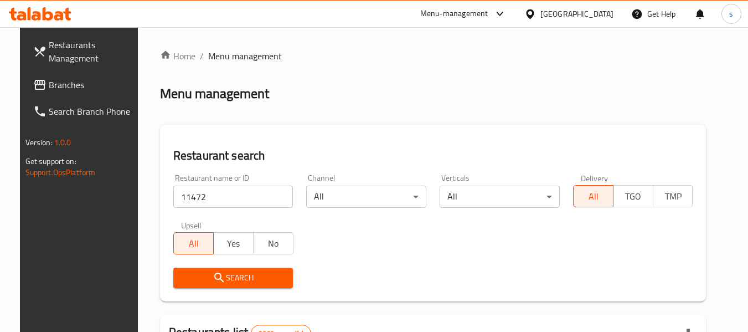
click at [233, 286] on button "Search" at bounding box center [233, 277] width 120 height 20
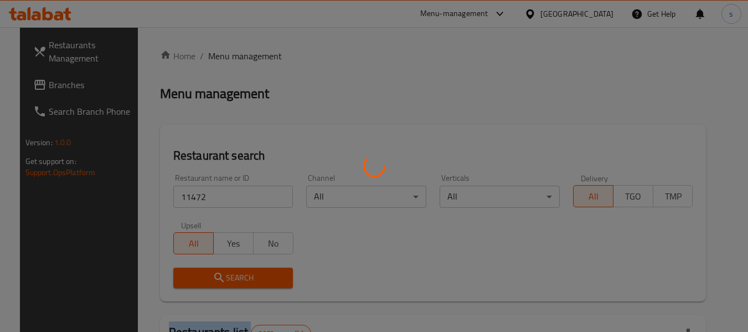
click at [233, 286] on div at bounding box center [374, 166] width 748 height 332
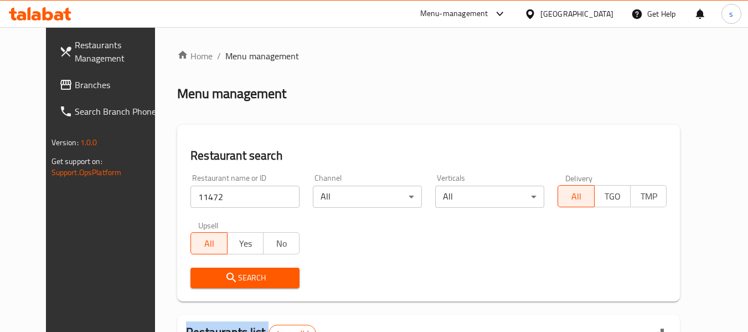
click at [536, 14] on icon at bounding box center [530, 14] width 12 height 12
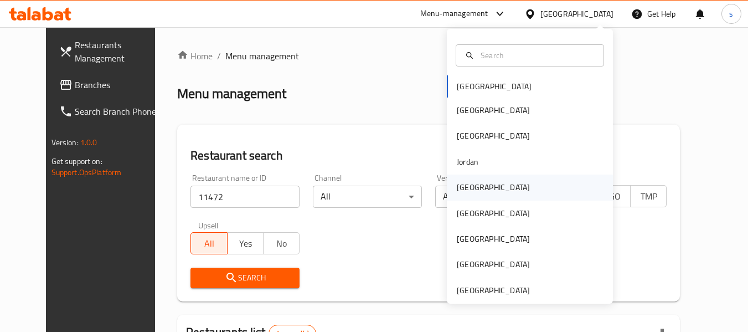
click at [465, 191] on div "[GEOGRAPHIC_DATA]" at bounding box center [493, 187] width 73 height 12
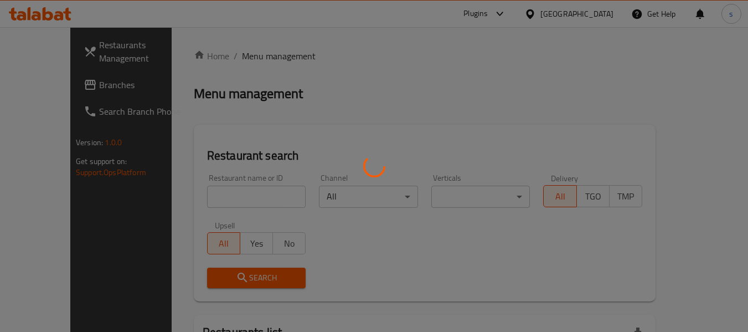
click at [52, 81] on div at bounding box center [374, 166] width 748 height 332
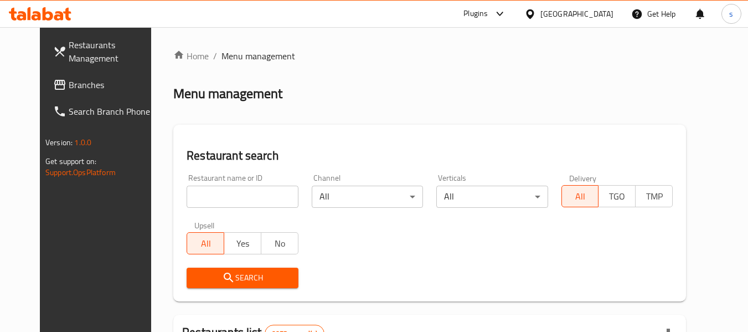
click at [60, 83] on div at bounding box center [374, 166] width 748 height 332
click at [69, 83] on span "Branches" at bounding box center [112, 84] width 87 height 13
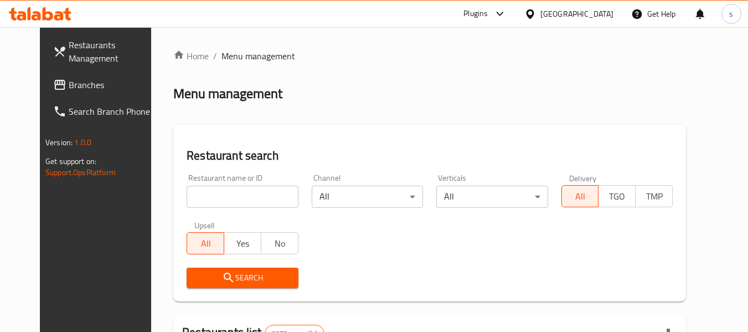
click at [69, 83] on span "Branches" at bounding box center [112, 84] width 87 height 13
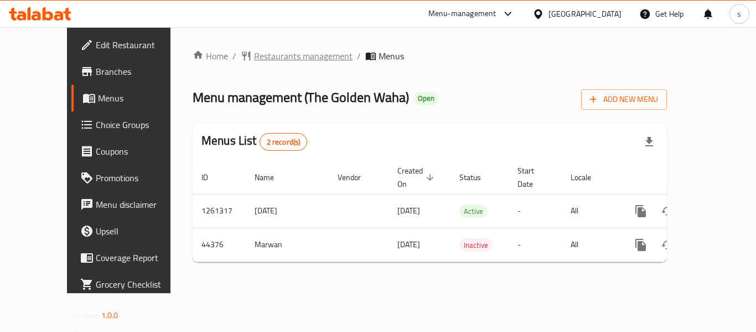
click at [254, 61] on span "Restaurants management" at bounding box center [303, 55] width 99 height 13
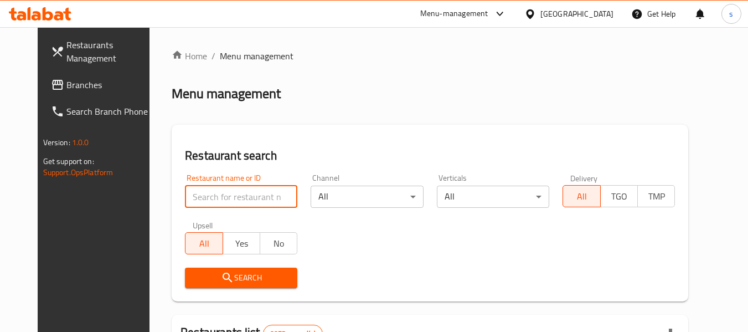
click at [218, 198] on input "search" at bounding box center [241, 197] width 112 height 22
paste input "22728"
type input "22728"
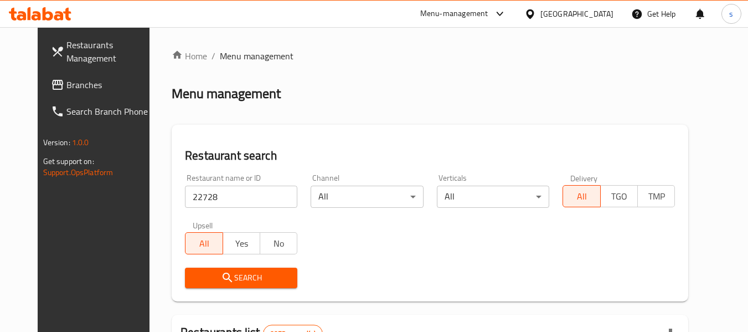
click at [239, 284] on span "Search" at bounding box center [241, 278] width 95 height 14
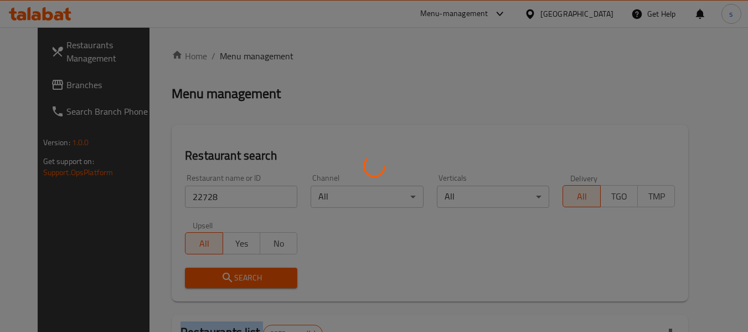
click at [239, 284] on div at bounding box center [374, 166] width 748 height 332
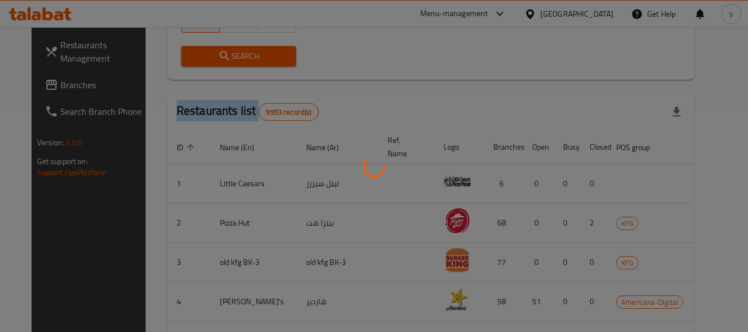
scroll to position [153, 0]
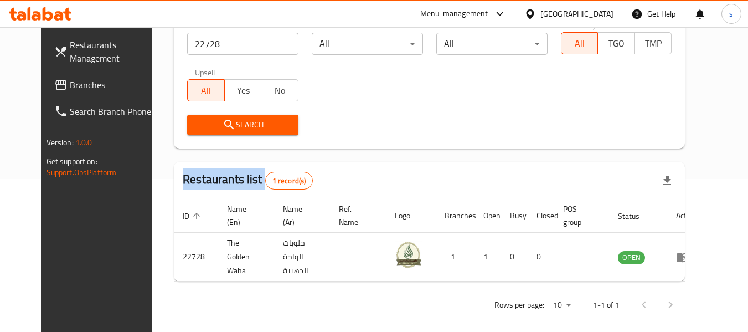
click at [534, 11] on icon at bounding box center [530, 13] width 8 height 9
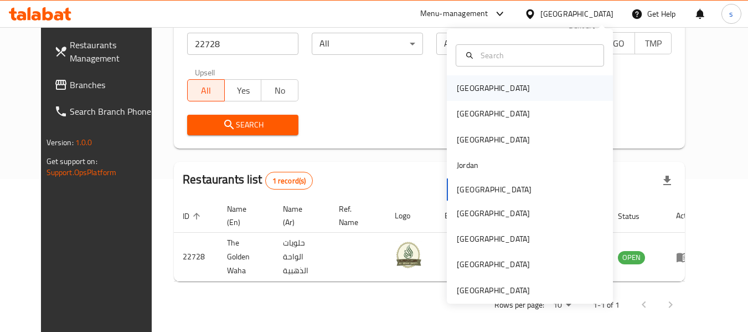
click at [516, 94] on div "[GEOGRAPHIC_DATA]" at bounding box center [530, 87] width 166 height 25
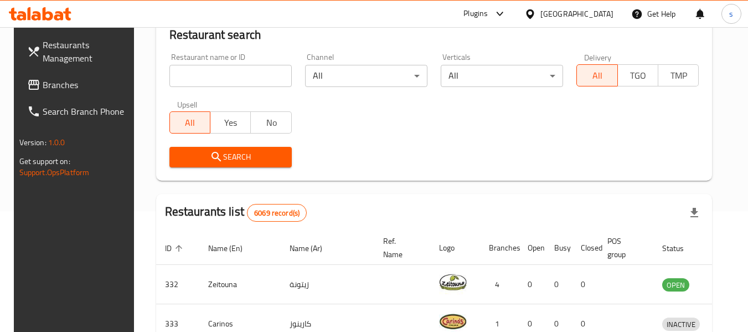
scroll to position [153, 0]
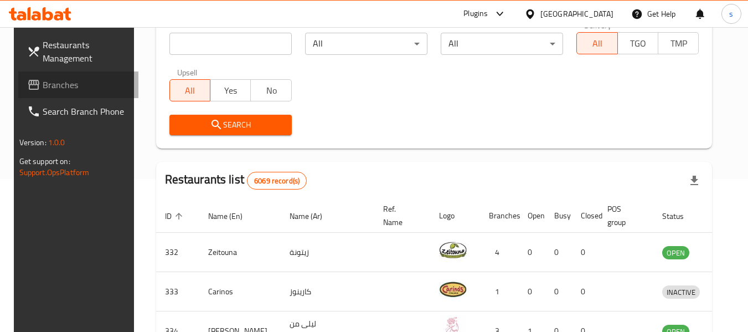
click at [75, 93] on link "Branches" at bounding box center [78, 84] width 121 height 27
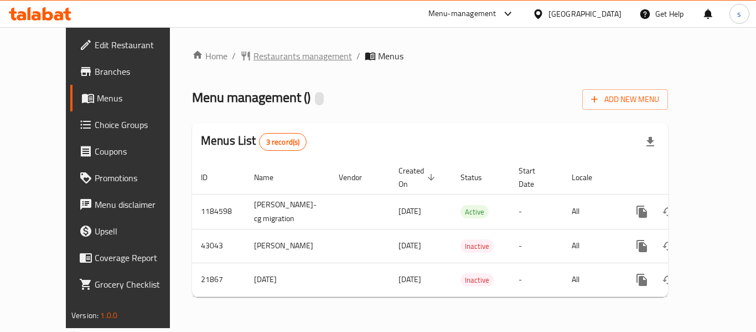
click at [276, 50] on span "Restaurants management" at bounding box center [303, 55] width 99 height 13
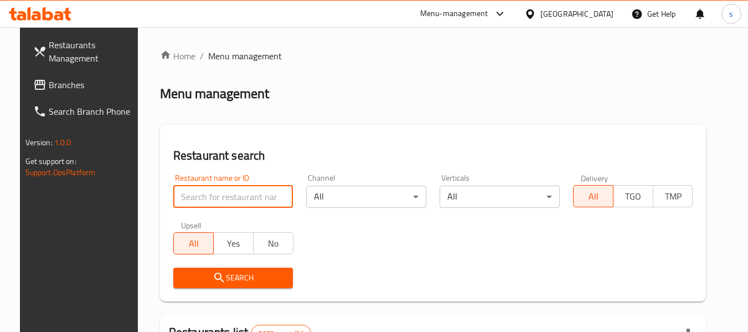
click at [224, 190] on input "search" at bounding box center [233, 197] width 120 height 22
paste input "22129"
type input "22129"
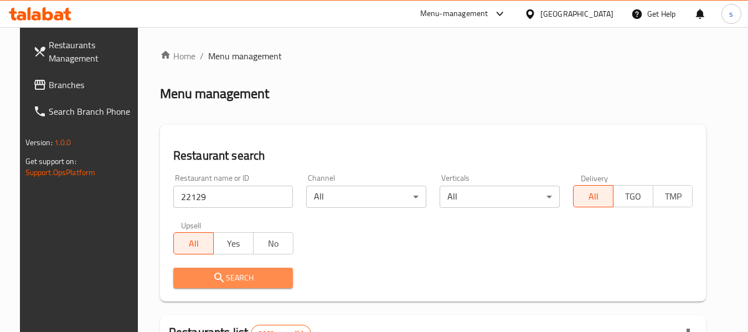
click at [233, 279] on span "Search" at bounding box center [233, 278] width 102 height 14
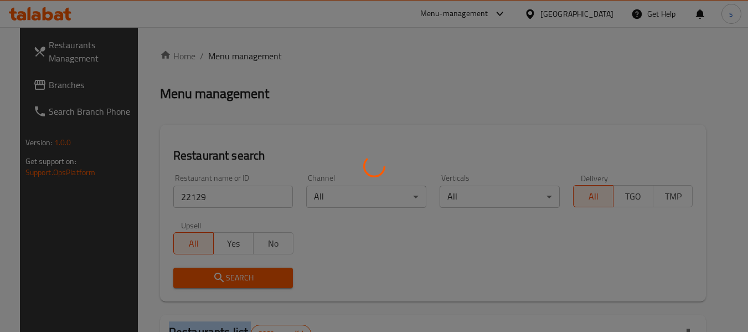
click at [233, 279] on div at bounding box center [374, 166] width 748 height 332
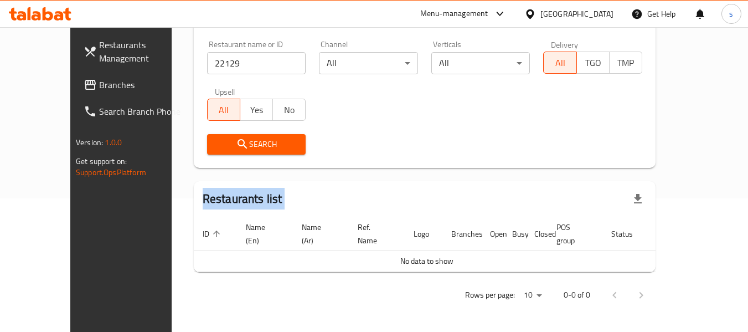
scroll to position [121, 0]
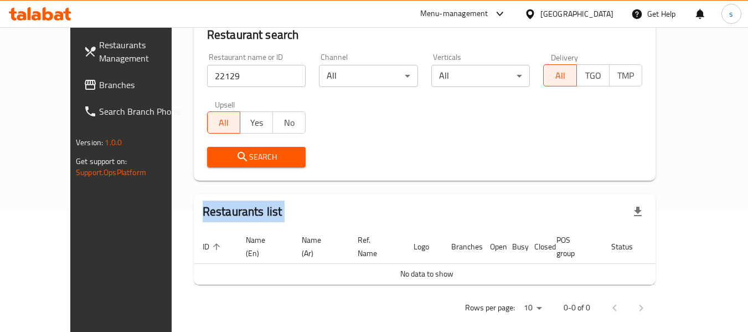
click at [534, 14] on icon at bounding box center [530, 13] width 8 height 9
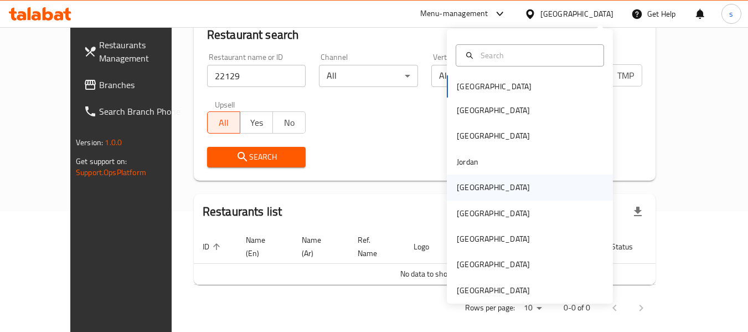
click at [467, 189] on div "[GEOGRAPHIC_DATA]" at bounding box center [493, 187] width 73 height 12
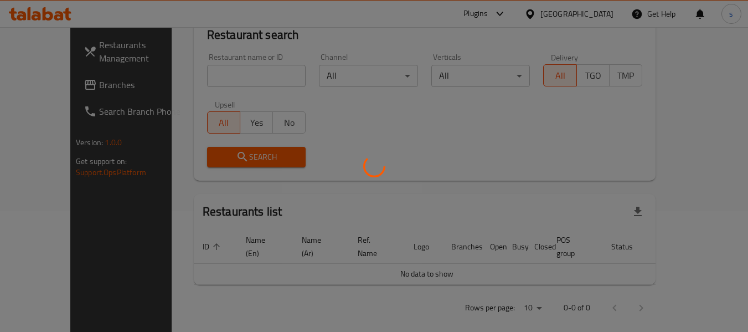
click at [34, 80] on div at bounding box center [374, 166] width 748 height 332
click at [34, 82] on div at bounding box center [374, 166] width 748 height 332
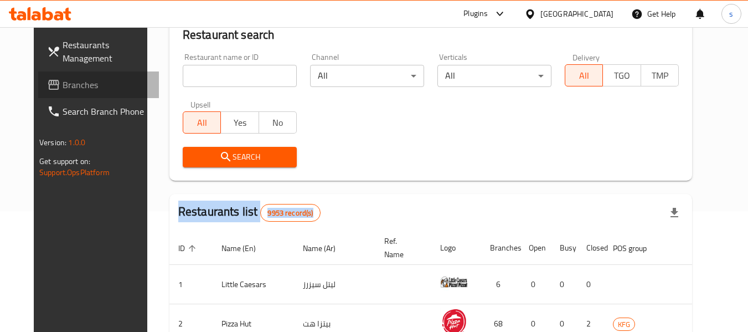
click at [63, 81] on span "Branches" at bounding box center [106, 84] width 87 height 13
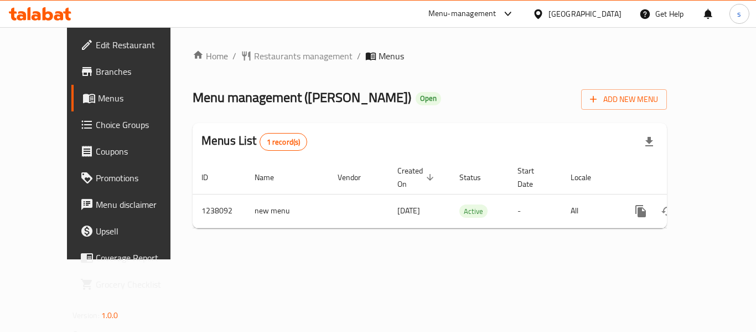
click at [603, 13] on div "[GEOGRAPHIC_DATA]" at bounding box center [585, 14] width 73 height 12
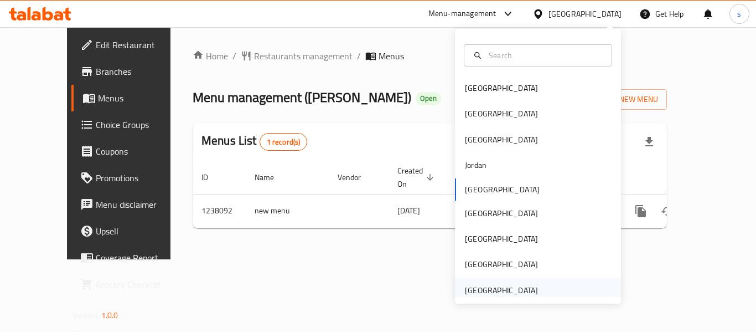
click at [517, 290] on div "[GEOGRAPHIC_DATA]" at bounding box center [501, 290] width 73 height 12
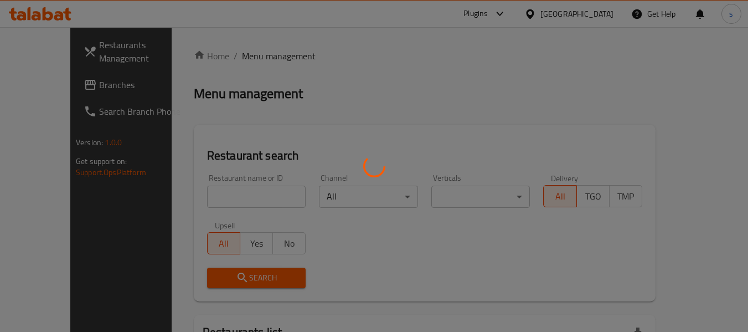
click at [54, 84] on div at bounding box center [374, 166] width 748 height 332
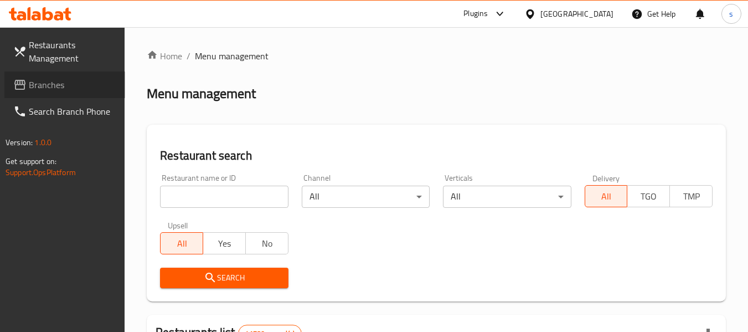
click at [63, 85] on span "Branches" at bounding box center [72, 84] width 87 height 13
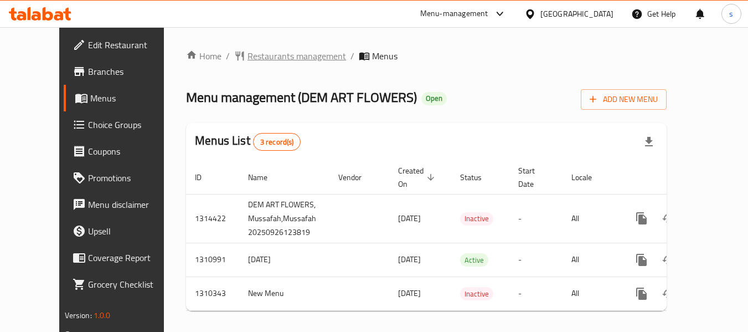
click at [274, 58] on span "Restaurants management" at bounding box center [297, 55] width 99 height 13
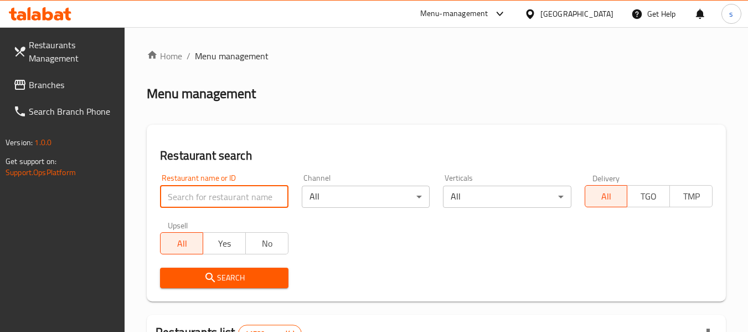
click at [229, 192] on input "search" at bounding box center [224, 197] width 128 height 22
paste input "705398"
type input "705398"
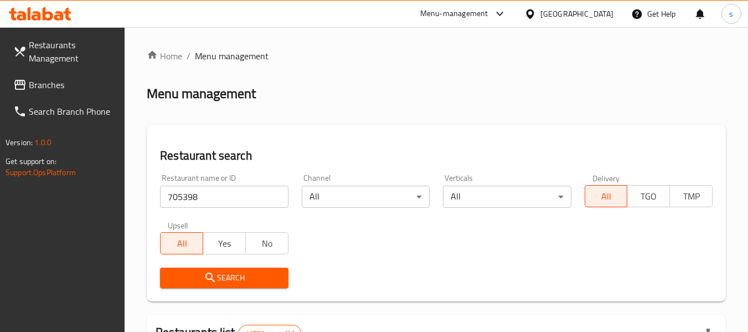
click at [213, 271] on icon "submit" at bounding box center [210, 277] width 13 height 13
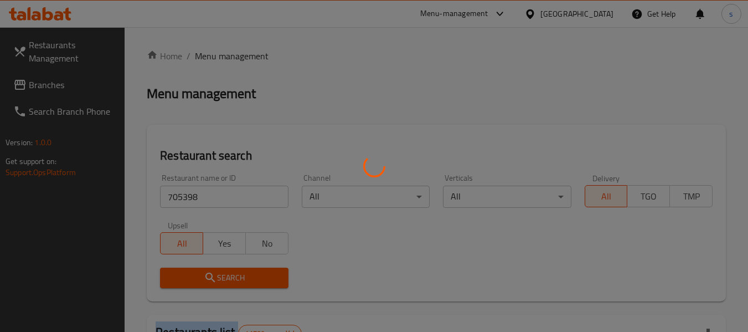
click at [213, 271] on div at bounding box center [374, 166] width 748 height 332
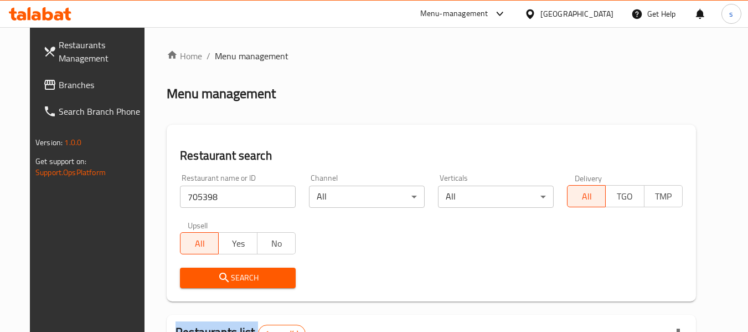
scroll to position [148, 0]
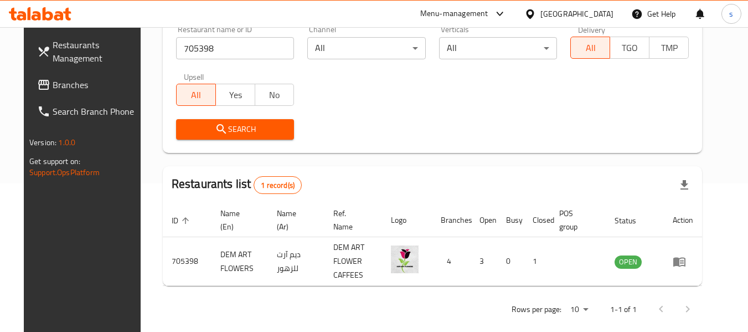
click at [545, 12] on div "[GEOGRAPHIC_DATA]" at bounding box center [576, 14] width 73 height 12
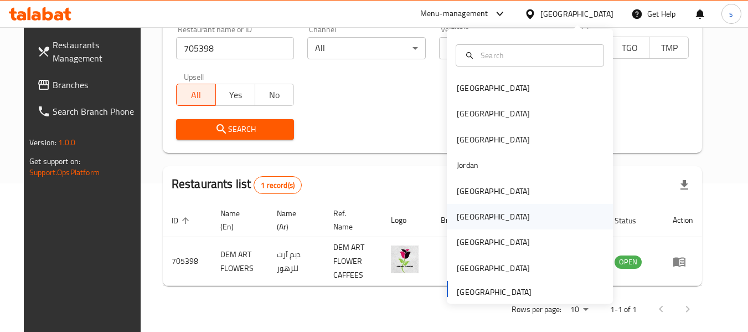
click at [475, 228] on div "[GEOGRAPHIC_DATA]" at bounding box center [493, 216] width 91 height 25
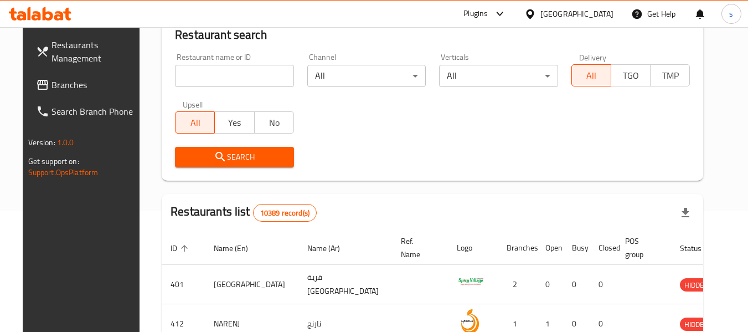
scroll to position [148, 0]
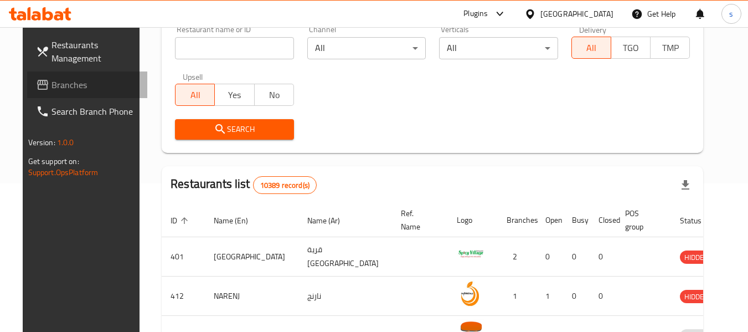
click at [74, 86] on span "Branches" at bounding box center [95, 84] width 87 height 13
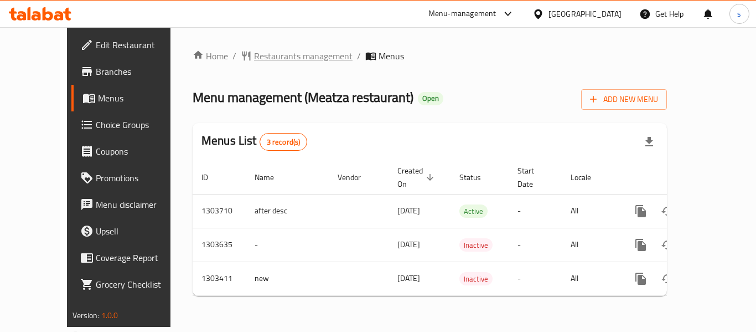
click at [267, 57] on span "Restaurants management" at bounding box center [303, 55] width 99 height 13
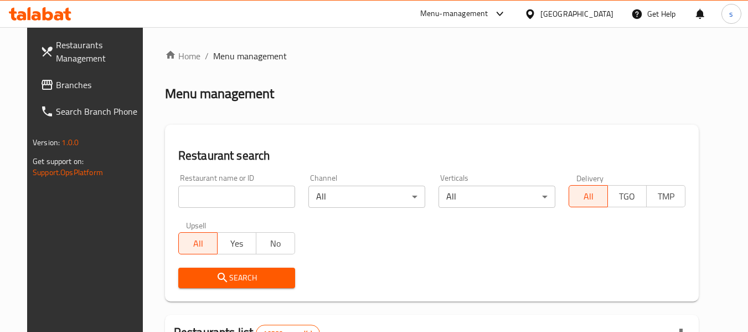
click at [235, 193] on input "search" at bounding box center [236, 197] width 117 height 22
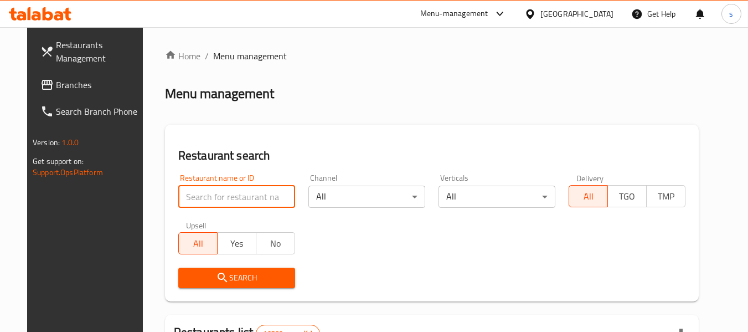
paste input "702652"
type input "702652"
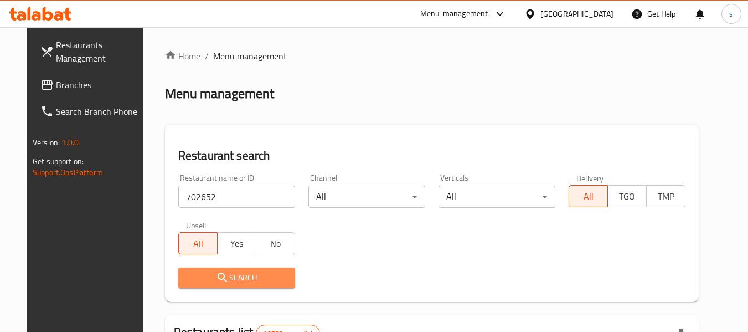
click at [258, 269] on button "Search" at bounding box center [236, 277] width 117 height 20
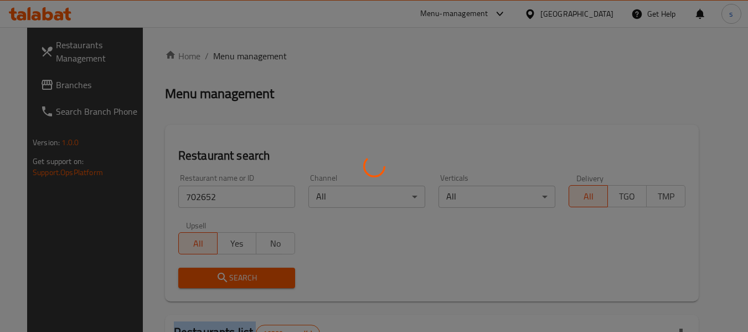
click at [258, 269] on div at bounding box center [374, 166] width 748 height 332
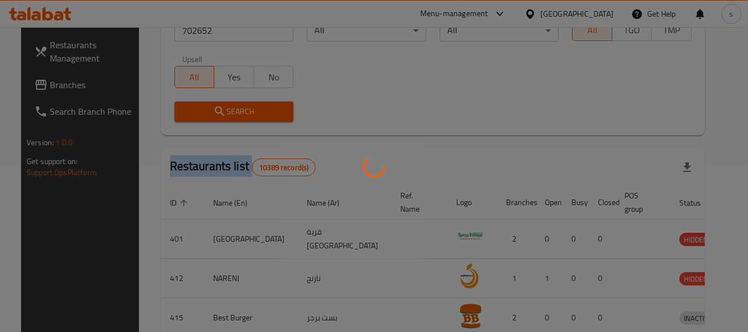
scroll to position [162, 0]
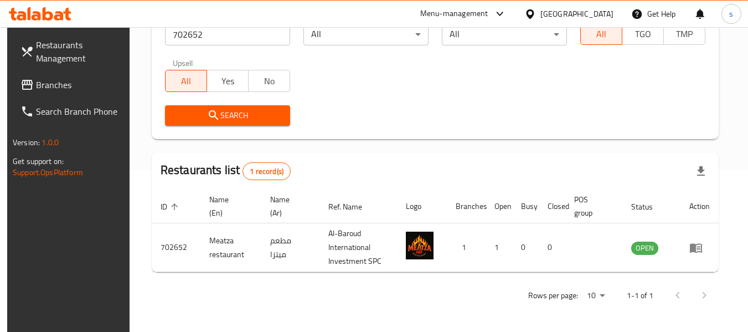
click at [612, 12] on div "Oman" at bounding box center [576, 14] width 73 height 12
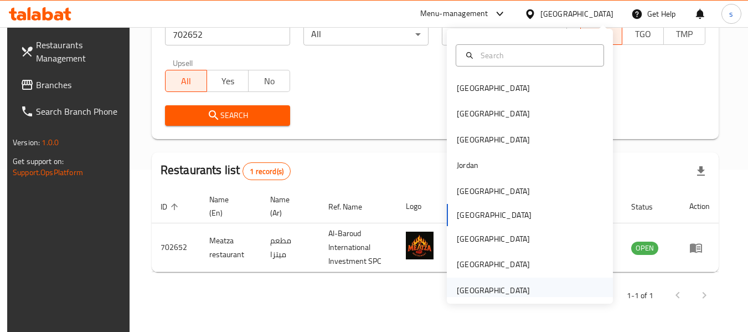
click at [518, 291] on div "[GEOGRAPHIC_DATA]" at bounding box center [493, 290] width 73 height 12
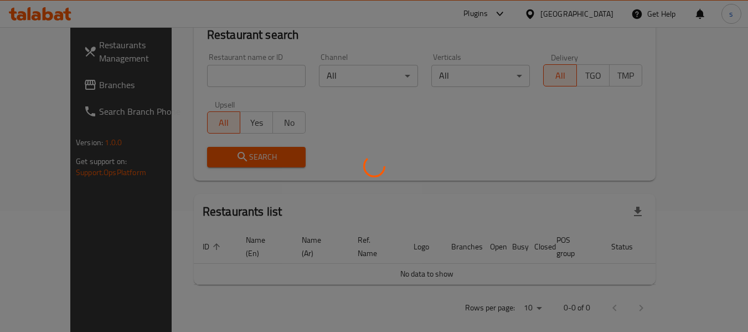
scroll to position [162, 0]
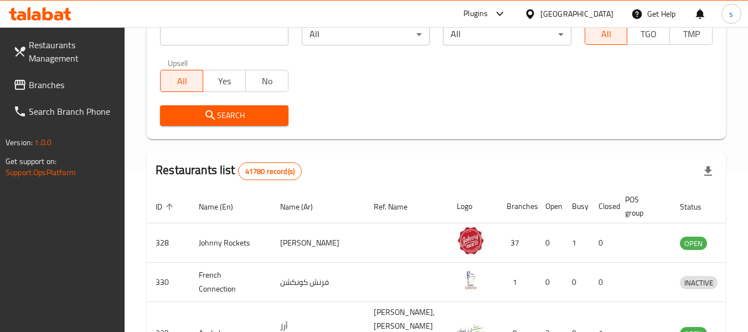
click at [45, 85] on span "Branches" at bounding box center [72, 84] width 87 height 13
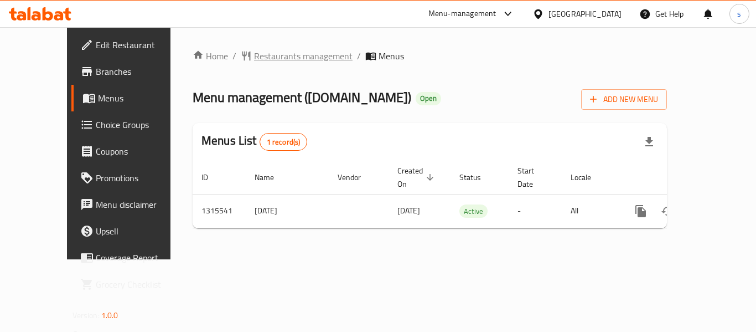
click at [293, 54] on span "Restaurants management" at bounding box center [303, 55] width 99 height 13
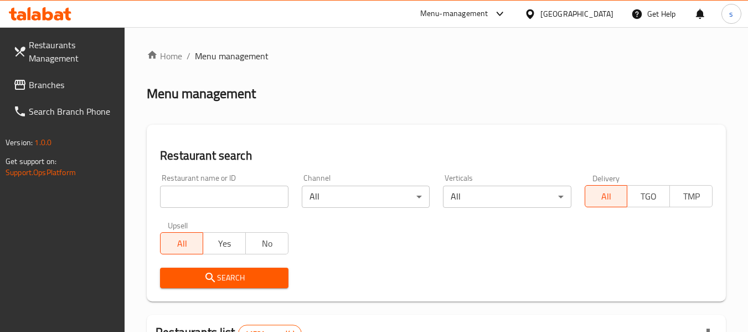
click at [214, 195] on input "search" at bounding box center [224, 197] width 128 height 22
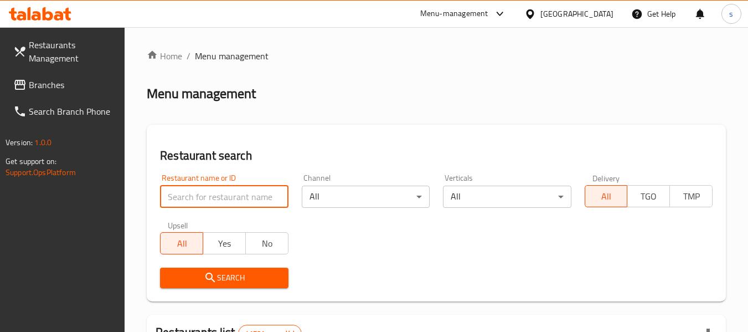
paste input "707326"
type input "707326"
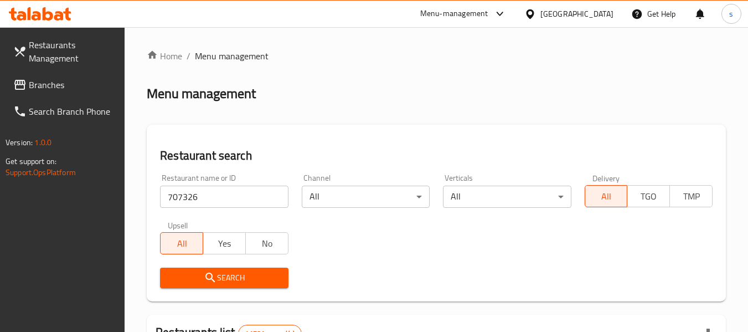
click at [258, 271] on span "Search" at bounding box center [224, 278] width 110 height 14
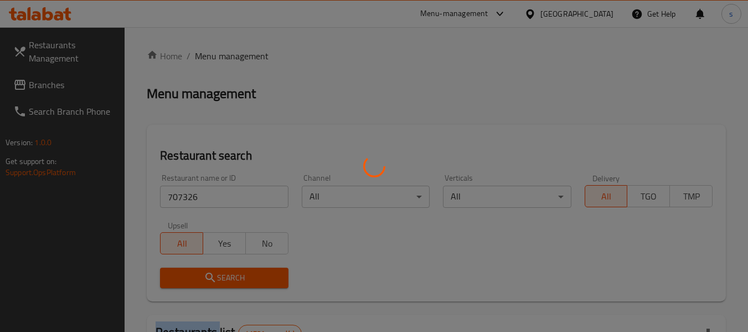
click at [258, 270] on div at bounding box center [374, 166] width 748 height 332
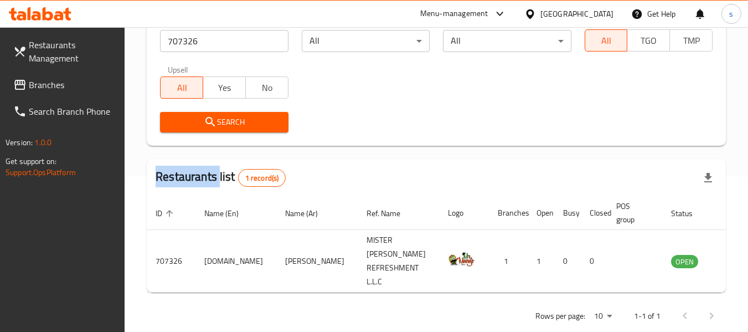
scroll to position [162, 0]
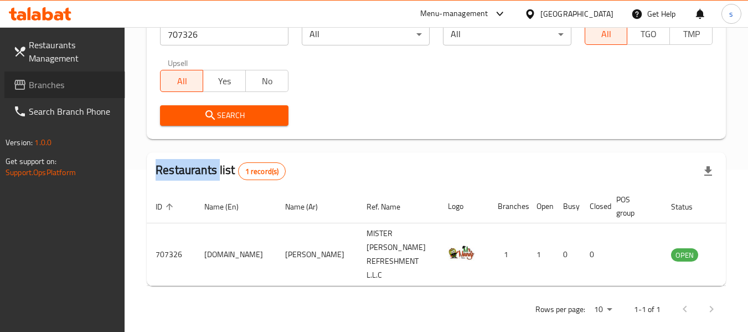
click at [42, 80] on span "Branches" at bounding box center [72, 84] width 87 height 13
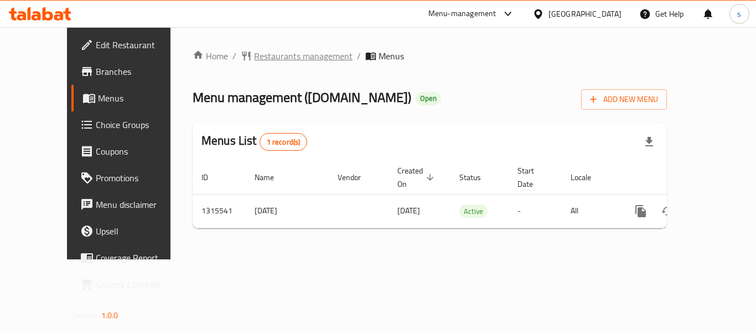
click at [272, 58] on span "Restaurants management" at bounding box center [303, 55] width 99 height 13
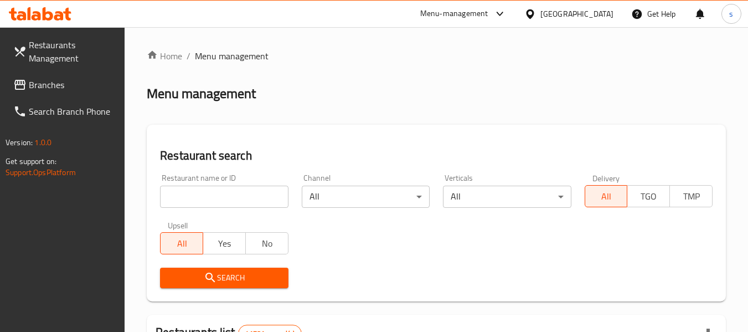
click at [233, 193] on input "search" at bounding box center [224, 197] width 128 height 22
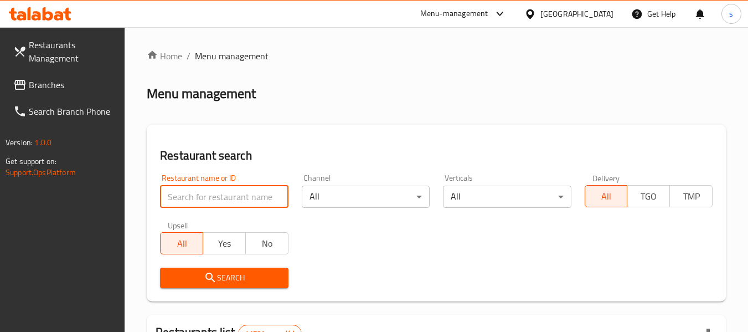
paste input "707326"
type input "707326"
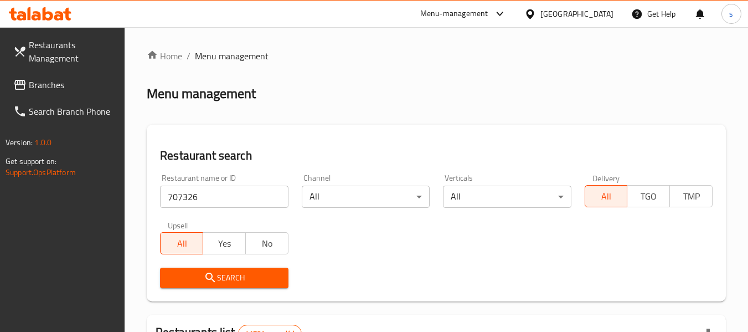
click at [250, 281] on span "Search" at bounding box center [224, 278] width 110 height 14
click at [250, 281] on div at bounding box center [374, 166] width 748 height 332
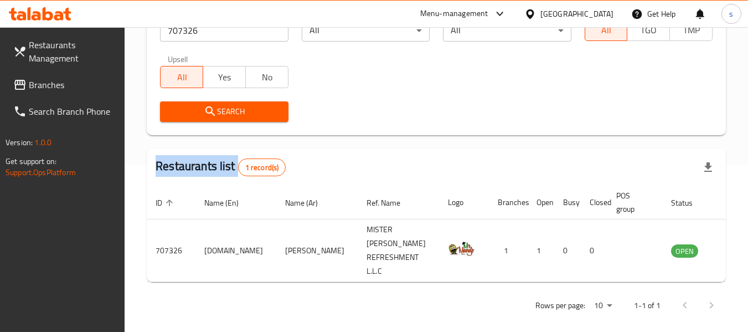
scroll to position [162, 0]
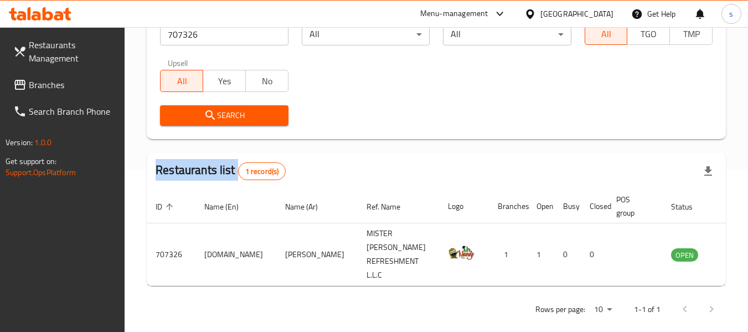
click at [84, 91] on link "Branches" at bounding box center [64, 84] width 121 height 27
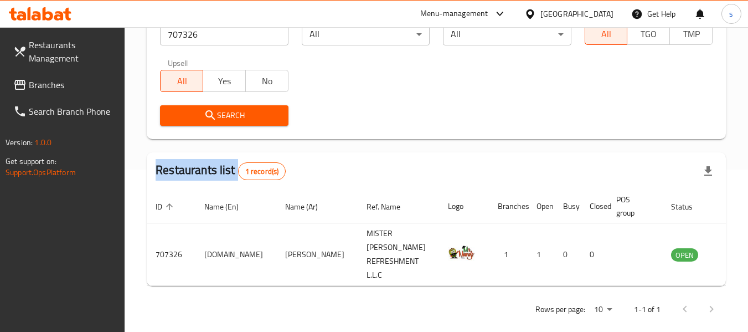
click at [84, 91] on link "Branches" at bounding box center [64, 84] width 121 height 27
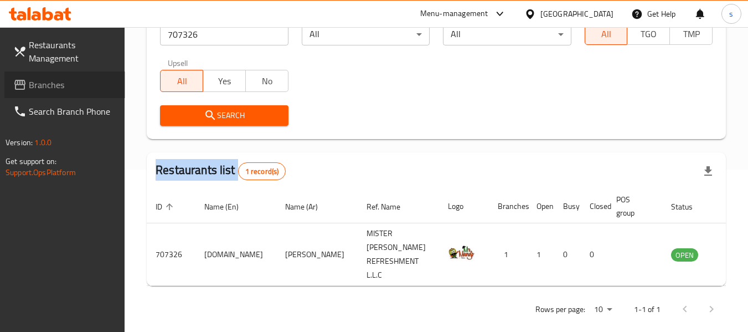
click at [84, 91] on link "Branches" at bounding box center [64, 84] width 121 height 27
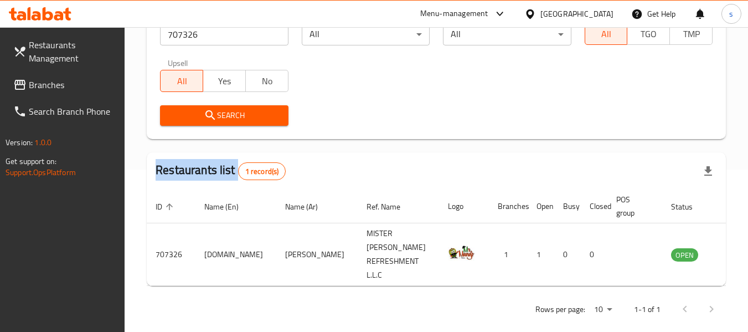
click at [85, 91] on link "Branches" at bounding box center [64, 84] width 121 height 27
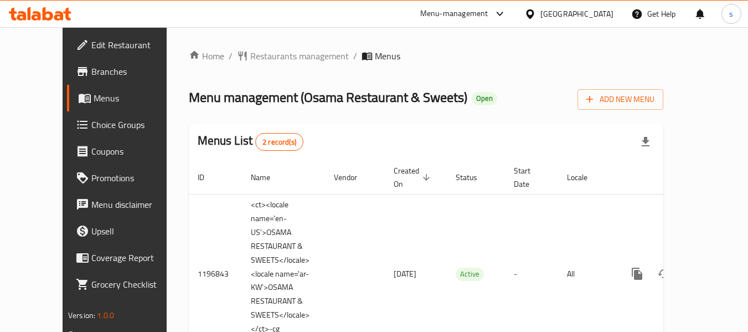
click at [271, 57] on span "Restaurants management" at bounding box center [299, 55] width 99 height 13
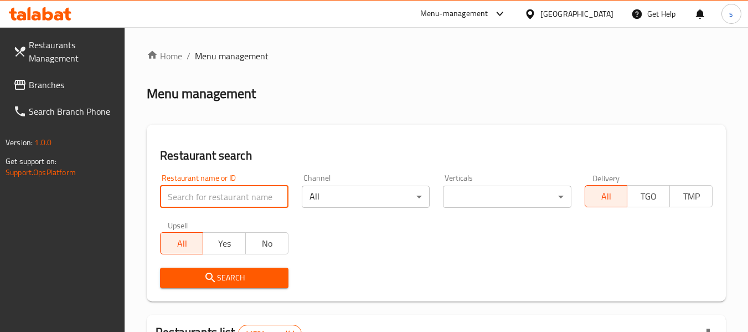
click at [238, 197] on input "search" at bounding box center [224, 197] width 128 height 22
paste input "604063"
type input "604063"
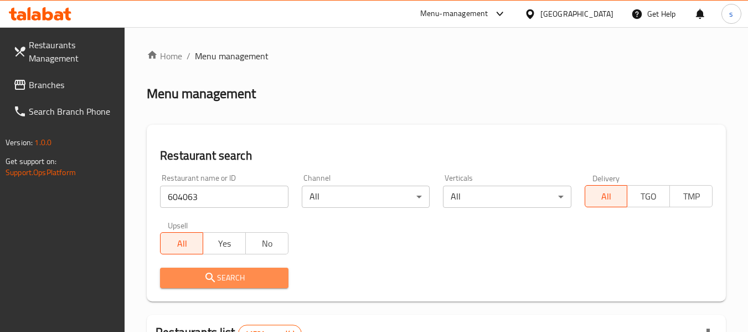
click at [251, 285] on button "Search" at bounding box center [224, 277] width 128 height 20
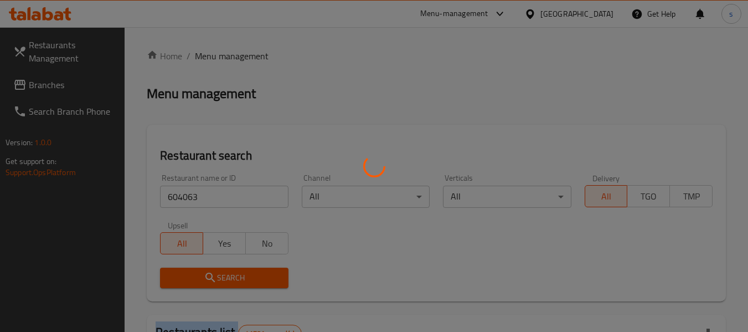
click at [251, 285] on div at bounding box center [374, 166] width 748 height 332
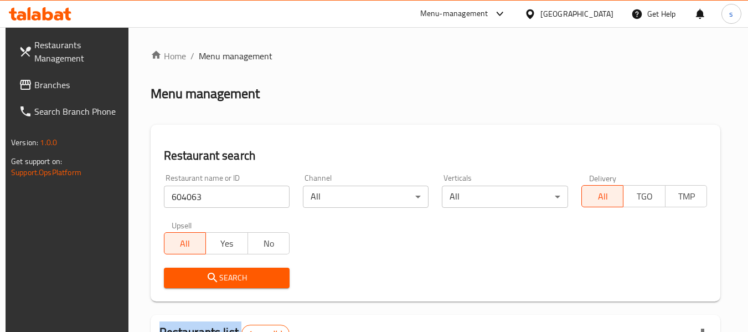
scroll to position [162, 0]
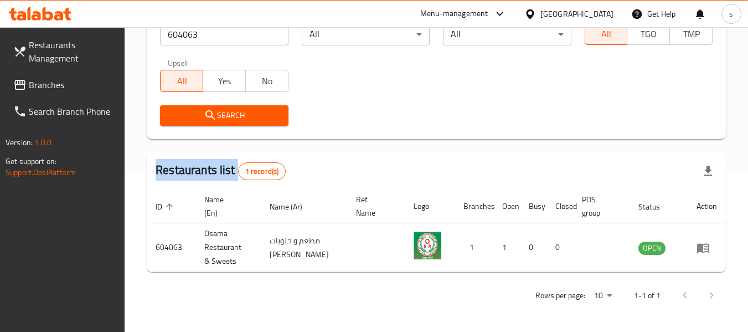
click at [81, 82] on span "Branches" at bounding box center [72, 84] width 87 height 13
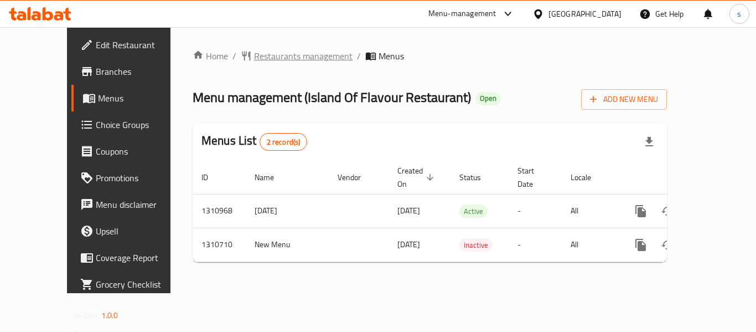
click at [279, 56] on span "Restaurants management" at bounding box center [303, 55] width 99 height 13
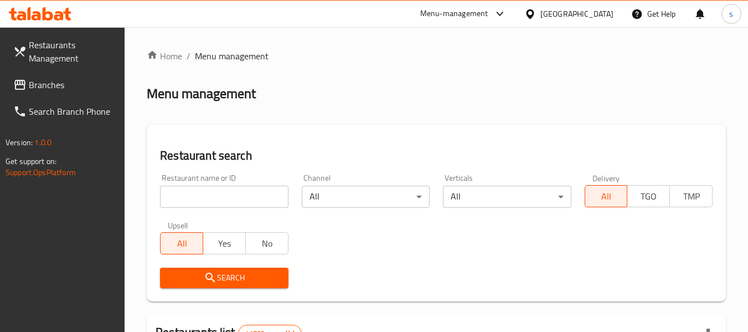
click at [218, 195] on input "search" at bounding box center [224, 197] width 128 height 22
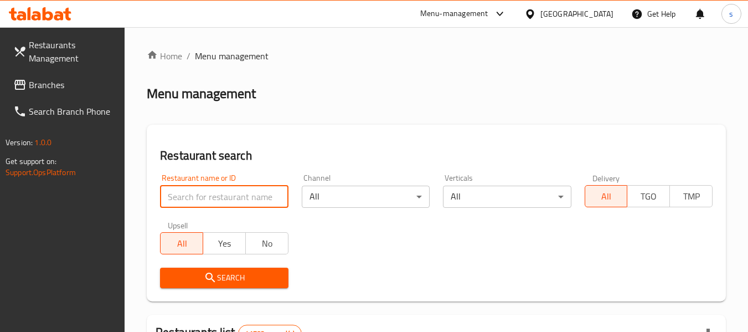
paste input "705584"
type input "705584"
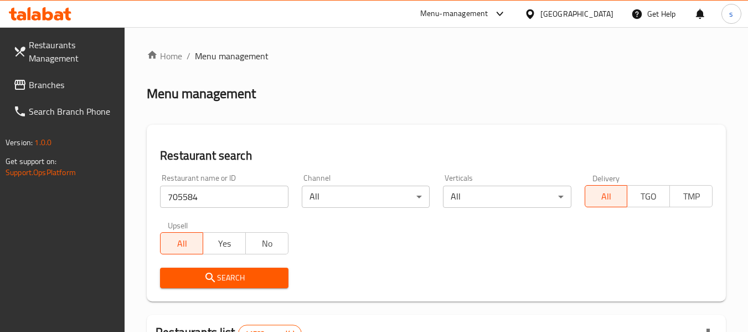
click at [224, 274] on span "Search" at bounding box center [224, 278] width 110 height 14
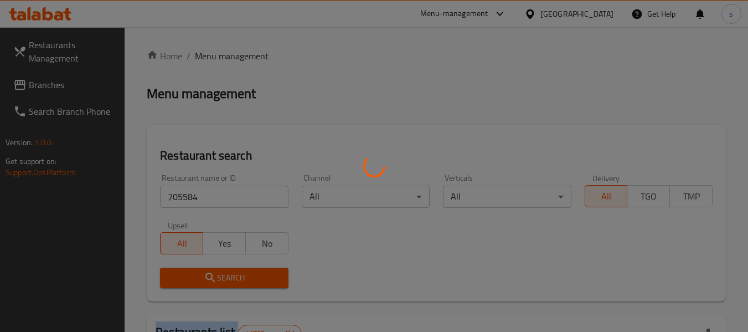
click at [224, 274] on div at bounding box center [374, 166] width 748 height 332
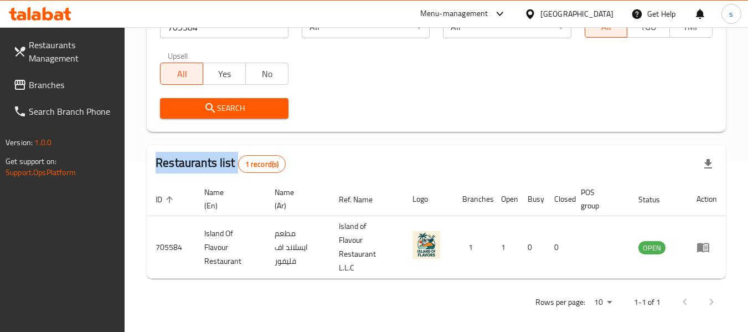
scroll to position [176, 0]
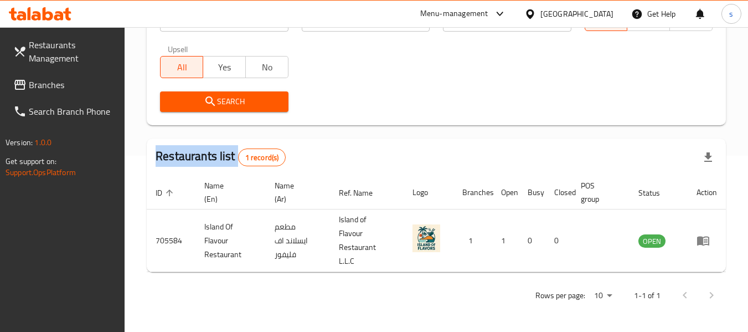
click at [80, 71] on link "Restaurants Management" at bounding box center [64, 52] width 121 height 40
click at [82, 76] on link "Branches" at bounding box center [64, 84] width 121 height 27
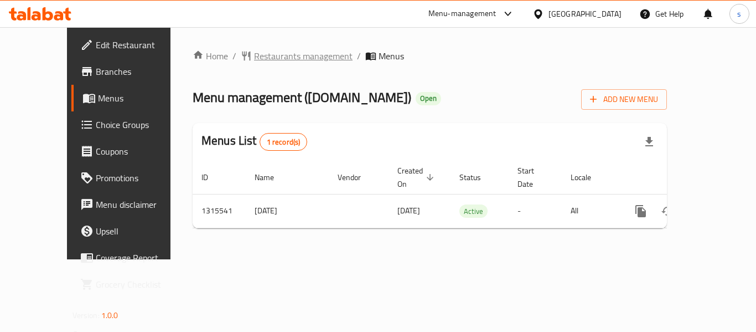
click at [301, 57] on span "Restaurants management" at bounding box center [303, 55] width 99 height 13
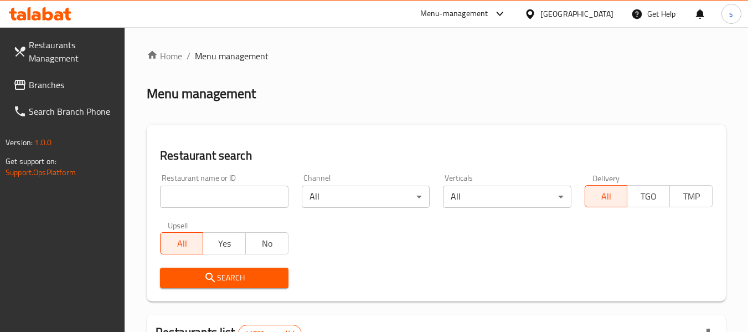
click at [220, 200] on input "search" at bounding box center [224, 197] width 128 height 22
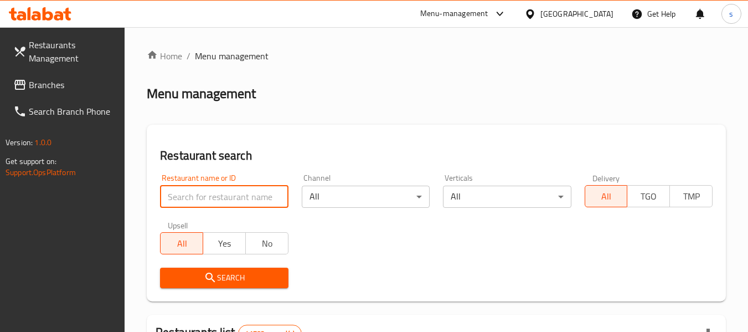
paste input "707326"
type input "707326"
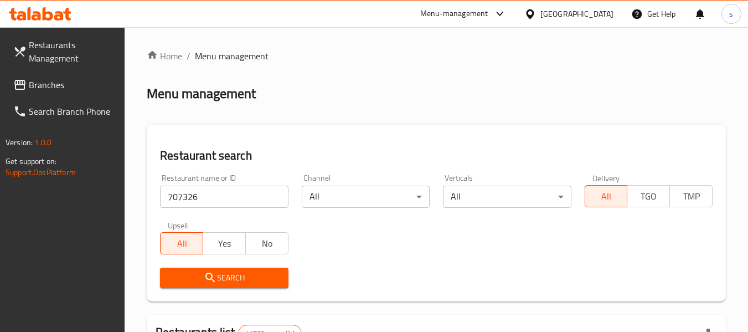
click at [240, 269] on button "Search" at bounding box center [224, 277] width 128 height 20
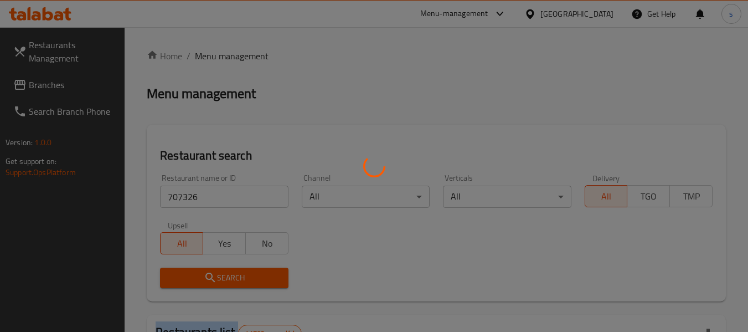
click at [240, 269] on div at bounding box center [374, 166] width 748 height 332
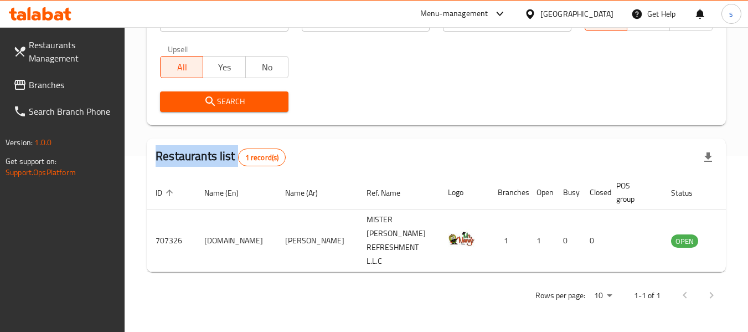
scroll to position [162, 0]
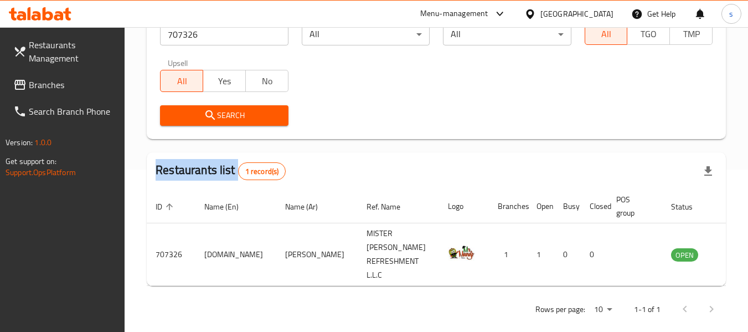
click at [80, 91] on span "Branches" at bounding box center [72, 84] width 87 height 13
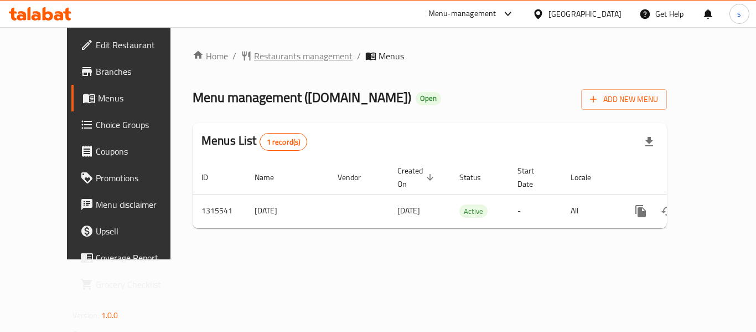
click at [270, 63] on span "Restaurants management" at bounding box center [303, 55] width 99 height 13
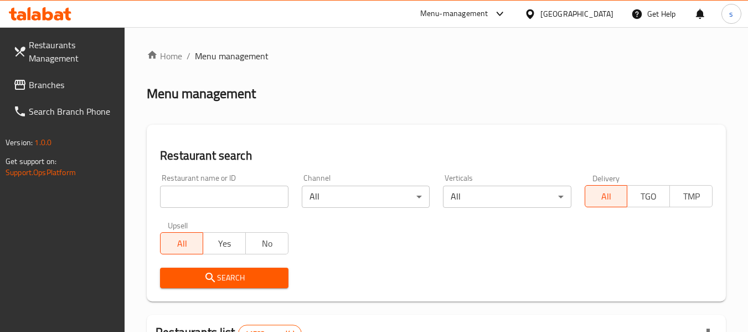
click at [226, 201] on input "search" at bounding box center [224, 197] width 128 height 22
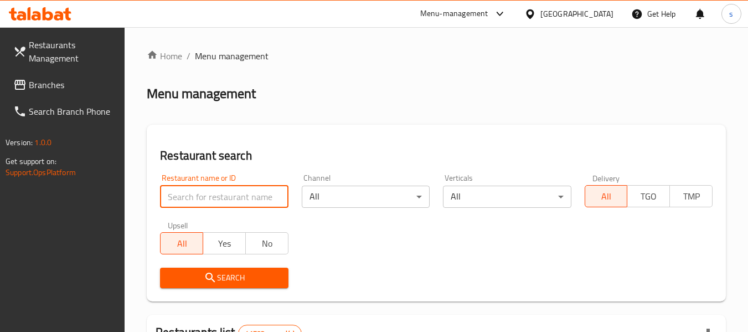
drag, startPoint x: 226, startPoint y: 200, endPoint x: 287, endPoint y: 198, distance: 61.0
paste input "707326"
type input "707326"
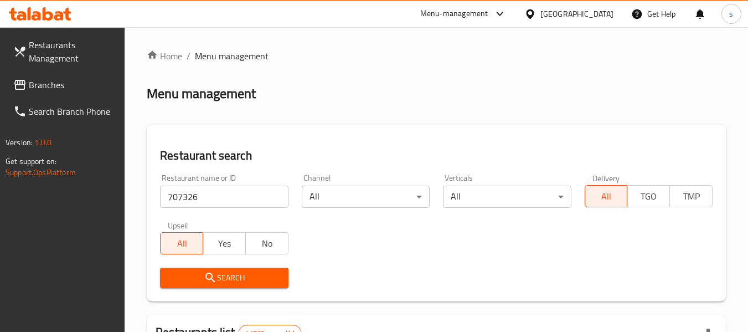
click at [272, 286] on button "Search" at bounding box center [224, 277] width 128 height 20
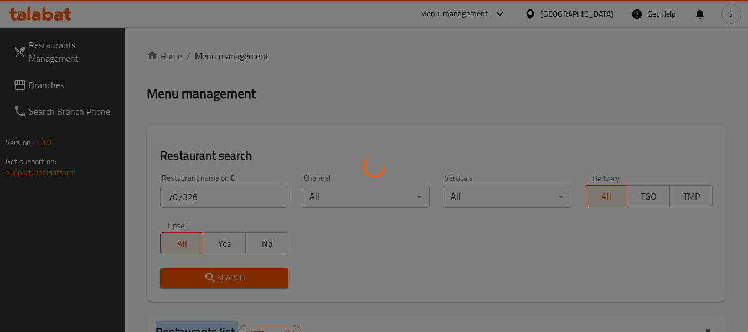
click at [272, 286] on div at bounding box center [374, 166] width 748 height 332
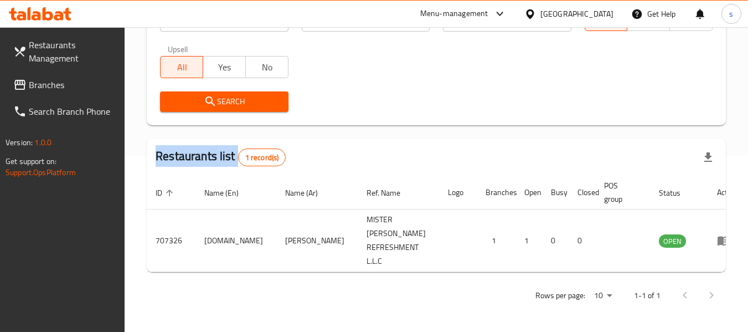
scroll to position [162, 0]
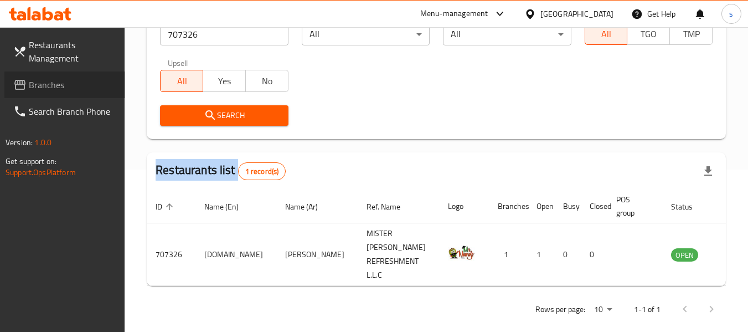
click at [61, 78] on span "Branches" at bounding box center [72, 84] width 87 height 13
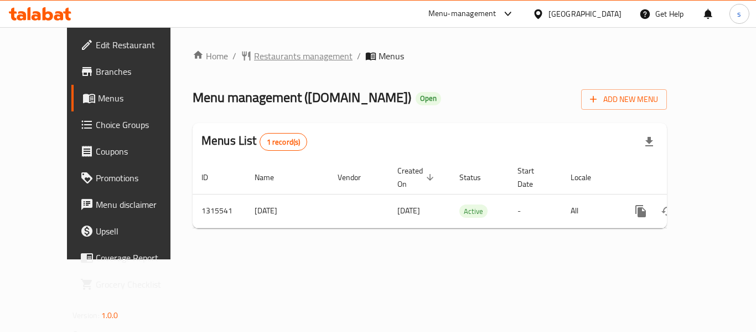
click at [254, 50] on span "Restaurants management" at bounding box center [303, 55] width 99 height 13
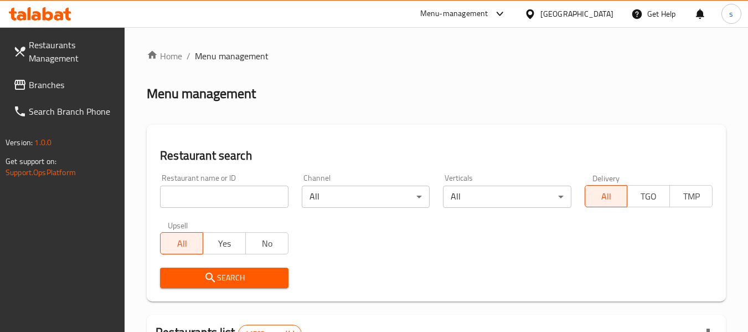
click at [219, 192] on input "search" at bounding box center [224, 197] width 128 height 22
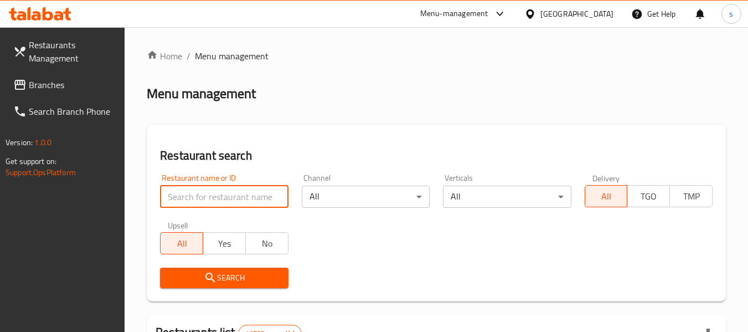
paste input "707326"
type input "707326"
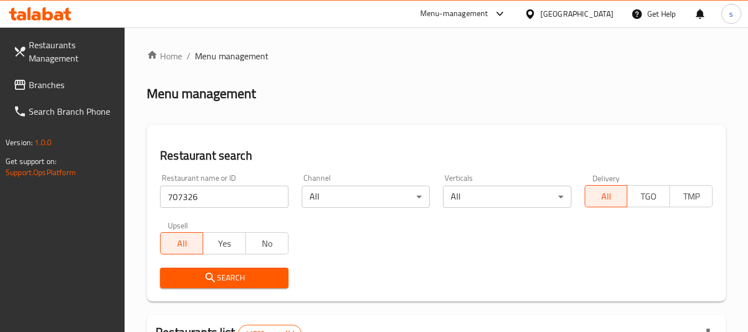
click at [227, 282] on span "Search" at bounding box center [224, 278] width 110 height 14
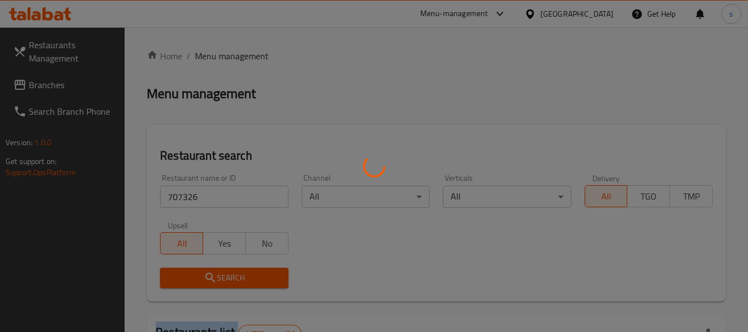
click at [227, 282] on div at bounding box center [374, 166] width 748 height 332
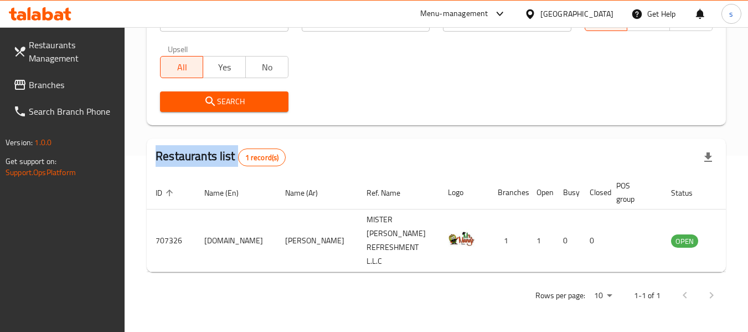
scroll to position [162, 0]
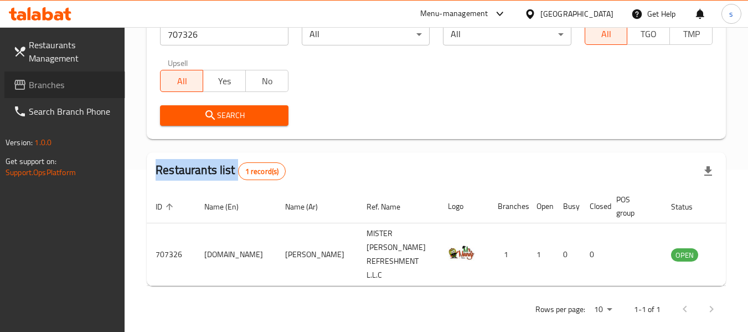
click at [52, 95] on link "Branches" at bounding box center [64, 84] width 121 height 27
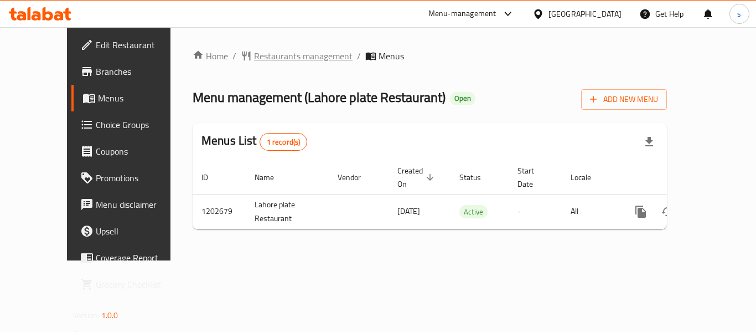
click at [254, 56] on span "Restaurants management" at bounding box center [303, 55] width 99 height 13
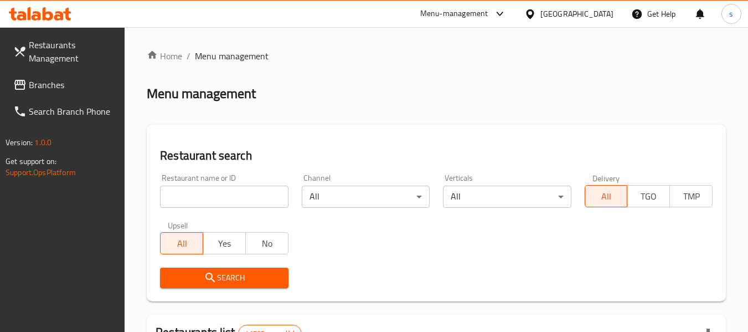
click at [219, 198] on input "search" at bounding box center [224, 197] width 128 height 22
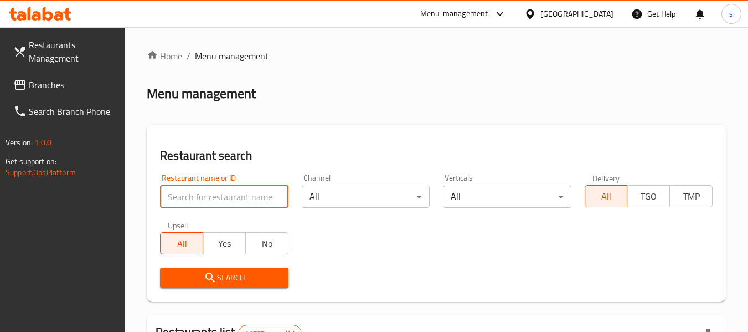
paste input "669322"
type input "669322"
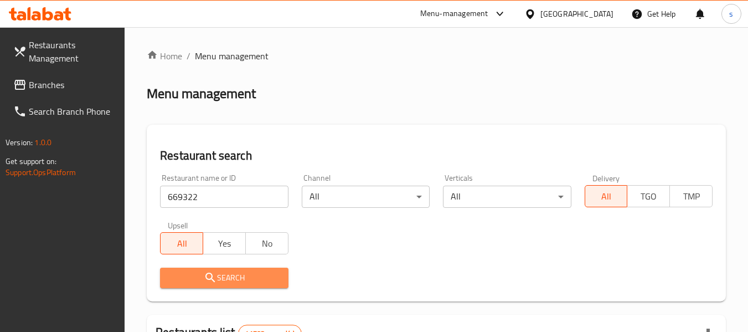
click at [224, 267] on button "Search" at bounding box center [224, 277] width 128 height 20
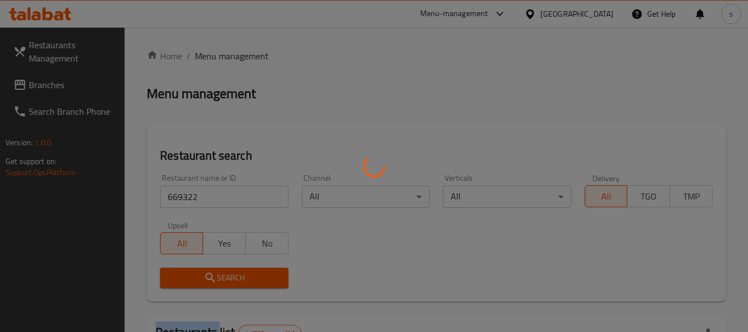
click at [224, 267] on div at bounding box center [374, 166] width 748 height 332
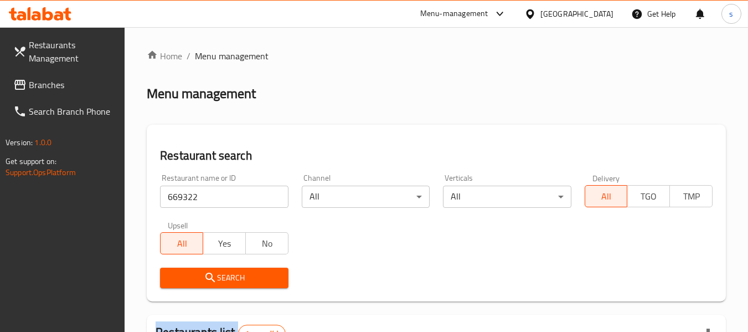
scroll to position [111, 0]
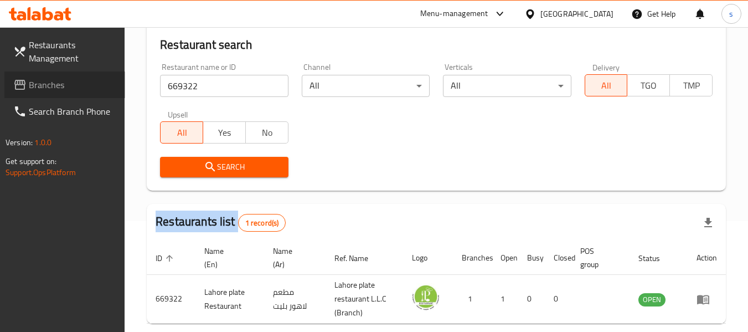
click at [54, 85] on span "Branches" at bounding box center [72, 84] width 87 height 13
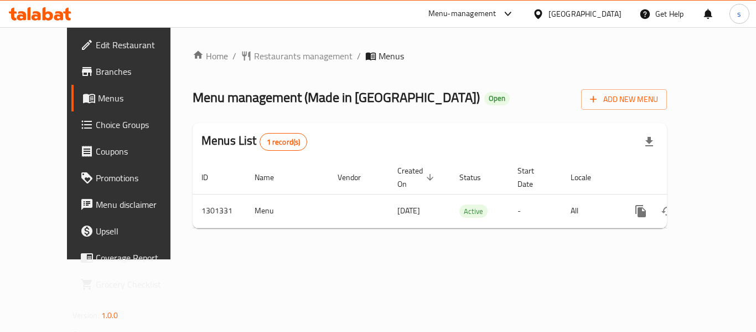
click at [564, 5] on div "[GEOGRAPHIC_DATA]" at bounding box center [577, 14] width 107 height 27
click at [563, 9] on div "[GEOGRAPHIC_DATA]" at bounding box center [585, 14] width 73 height 12
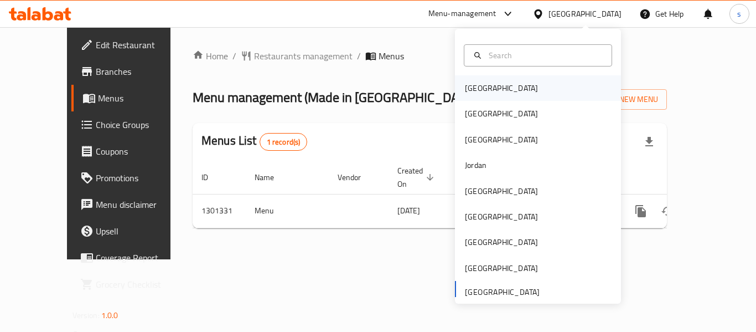
click at [524, 91] on div "[GEOGRAPHIC_DATA]" at bounding box center [538, 87] width 166 height 25
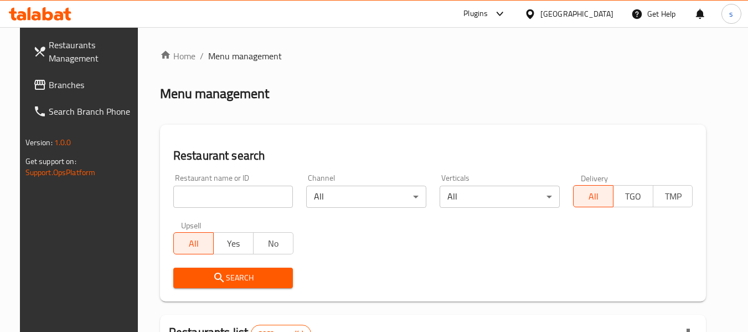
click at [89, 94] on link "Branches" at bounding box center [84, 84] width 121 height 27
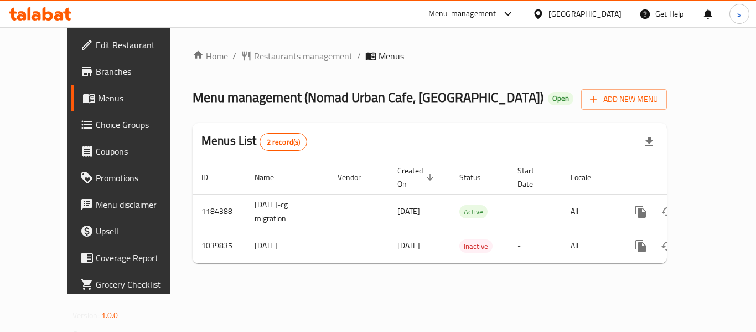
click at [284, 58] on span "Restaurants management" at bounding box center [303, 55] width 99 height 13
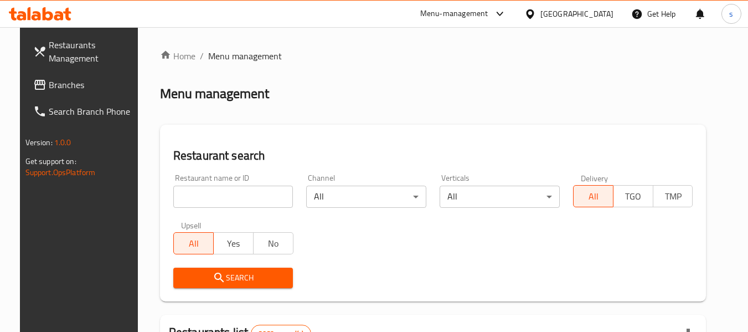
click at [248, 195] on input "search" at bounding box center [233, 197] width 120 height 22
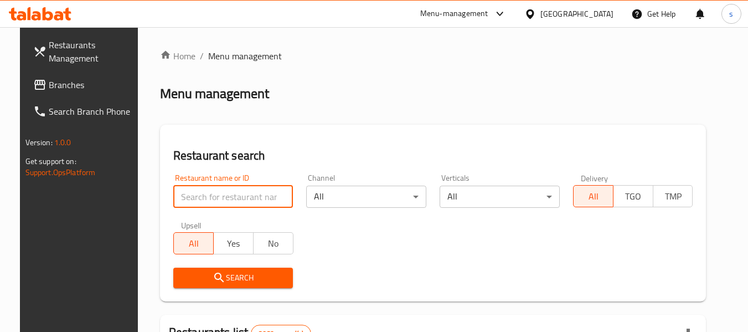
paste input "662005"
type input "662005"
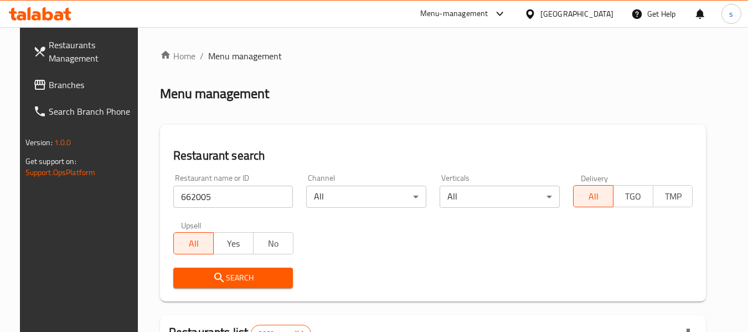
click at [266, 279] on span "Search" at bounding box center [233, 278] width 102 height 14
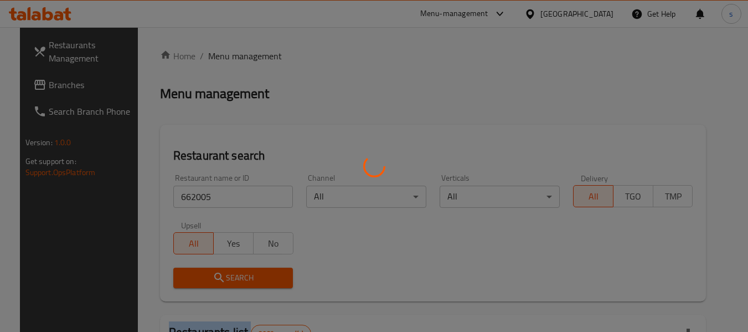
click at [266, 279] on div at bounding box center [374, 166] width 748 height 332
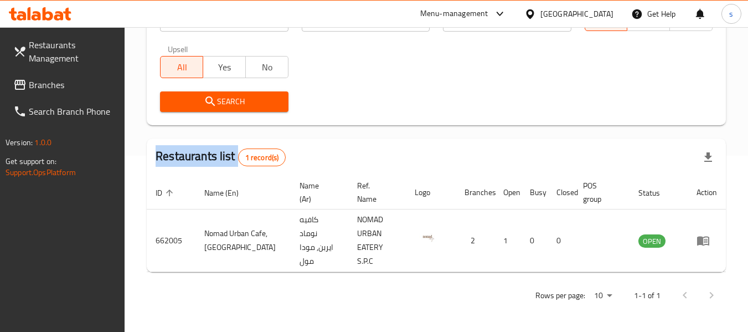
scroll to position [162, 0]
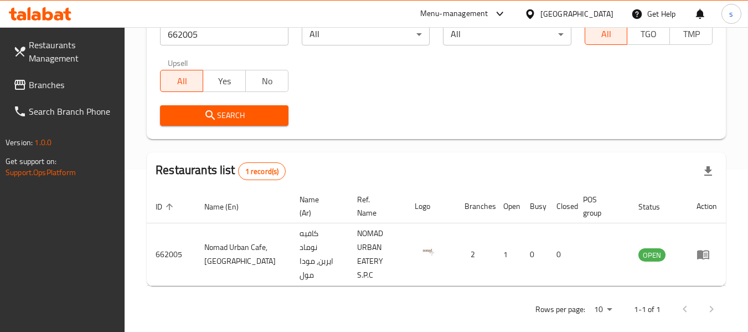
click at [598, 12] on div "Bahrain" at bounding box center [576, 14] width 73 height 12
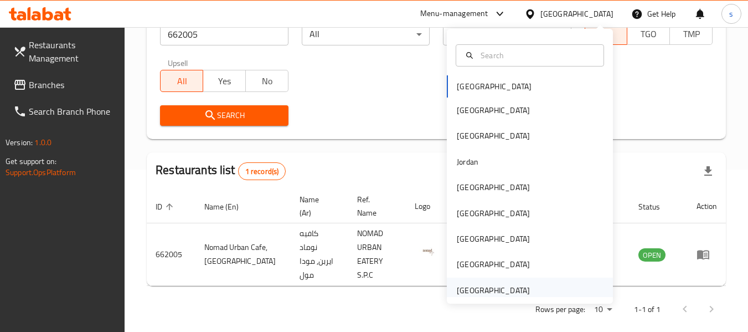
click at [491, 281] on div "[GEOGRAPHIC_DATA]" at bounding box center [493, 289] width 91 height 25
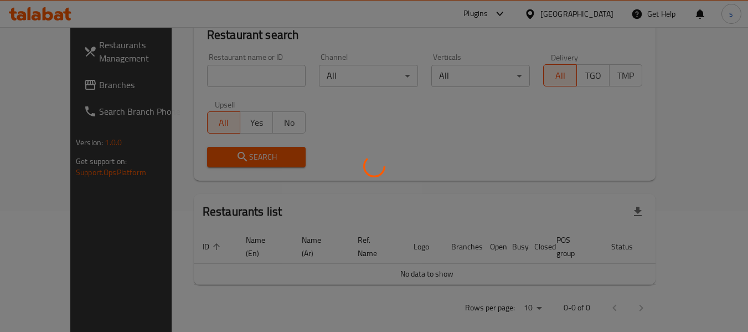
scroll to position [162, 0]
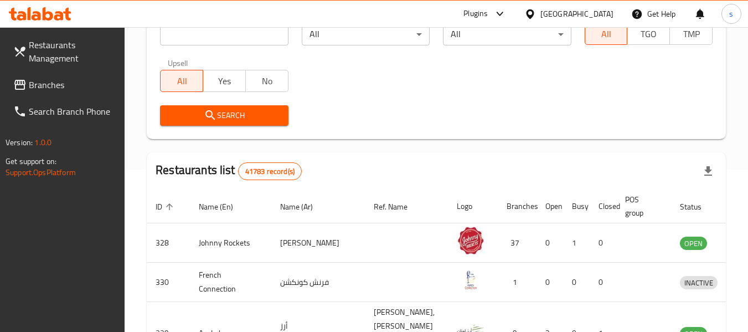
click at [90, 95] on link "Branches" at bounding box center [64, 84] width 121 height 27
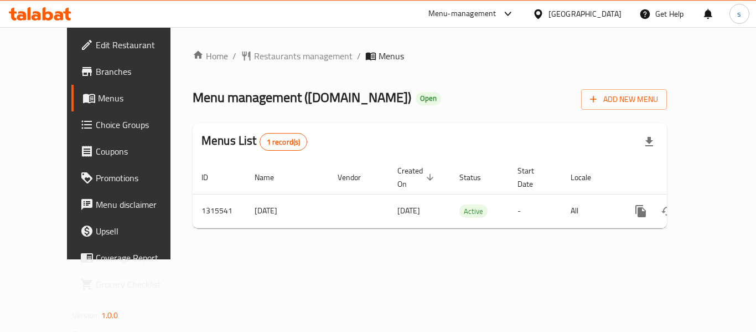
click at [288, 57] on div at bounding box center [378, 166] width 756 height 332
click at [288, 57] on span "Restaurants management" at bounding box center [303, 55] width 99 height 13
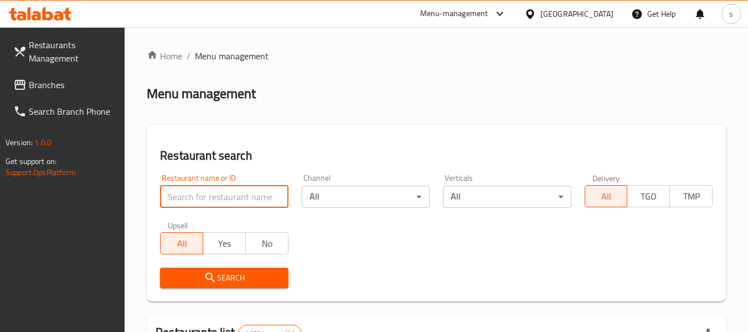
click at [225, 198] on input "search" at bounding box center [224, 197] width 128 height 22
paste input "707326"
type input "707326"
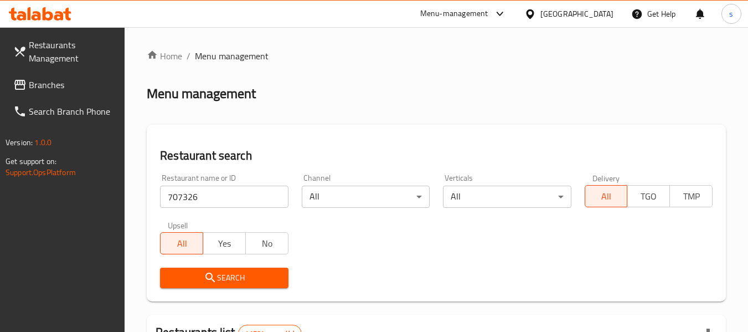
click at [252, 276] on span "Search" at bounding box center [224, 278] width 110 height 14
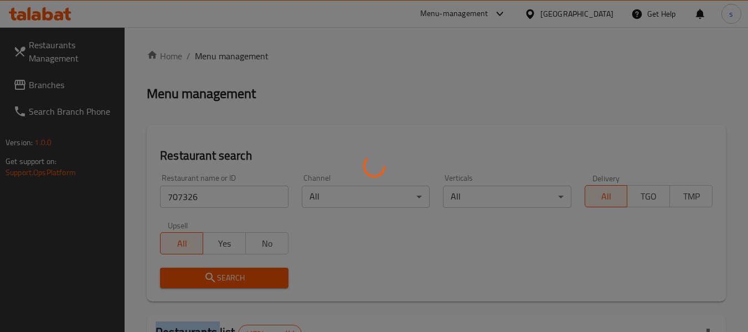
click at [252, 276] on div at bounding box center [374, 166] width 748 height 332
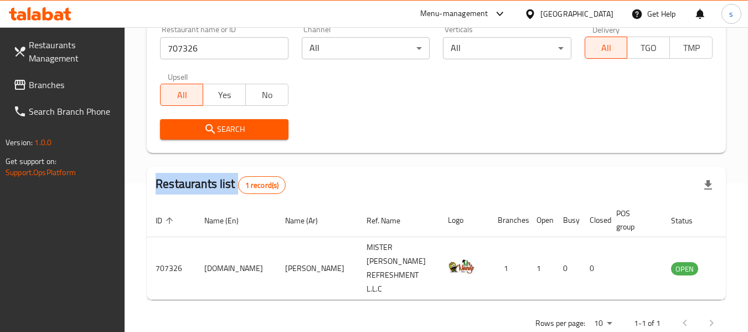
scroll to position [162, 0]
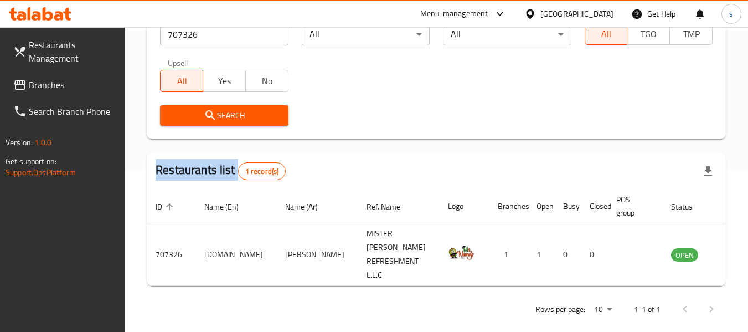
click at [84, 80] on span "Branches" at bounding box center [72, 84] width 87 height 13
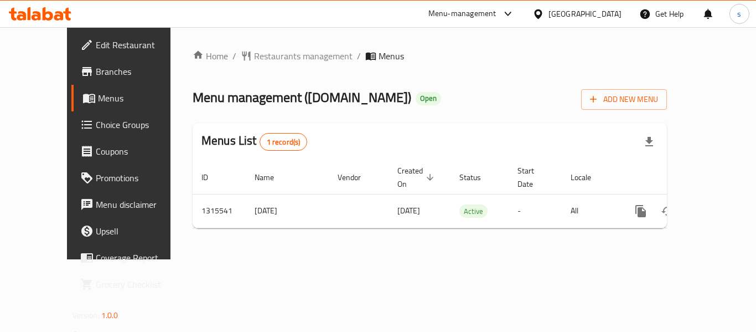
click at [273, 56] on span "Restaurants management" at bounding box center [303, 55] width 99 height 13
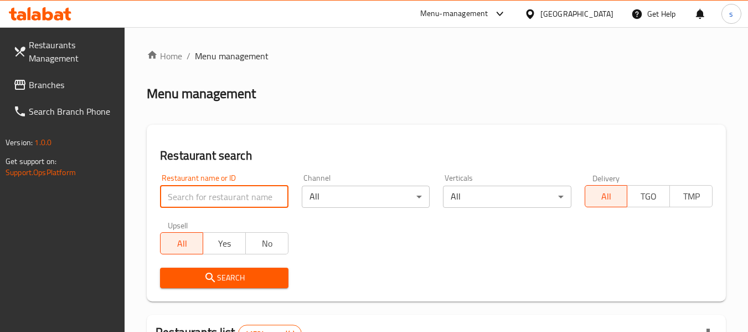
click at [225, 191] on input "search" at bounding box center [224, 197] width 128 height 22
paste input "707326"
type input "707326"
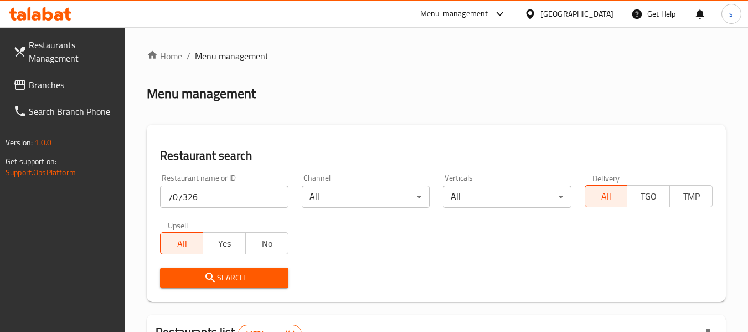
click at [262, 275] on span "Search" at bounding box center [224, 278] width 110 height 14
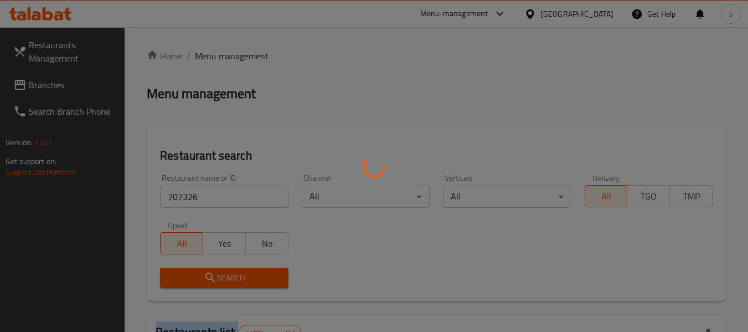
click at [262, 275] on div at bounding box center [374, 166] width 748 height 332
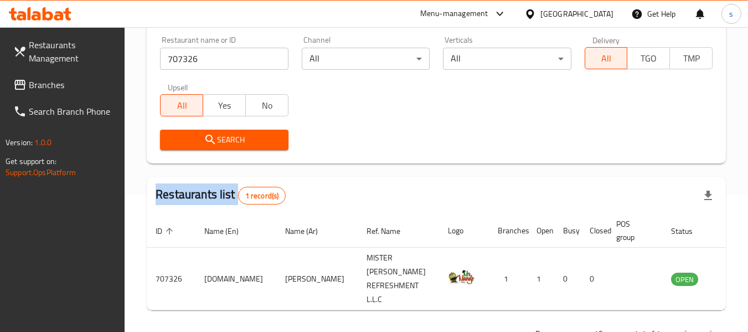
scroll to position [162, 0]
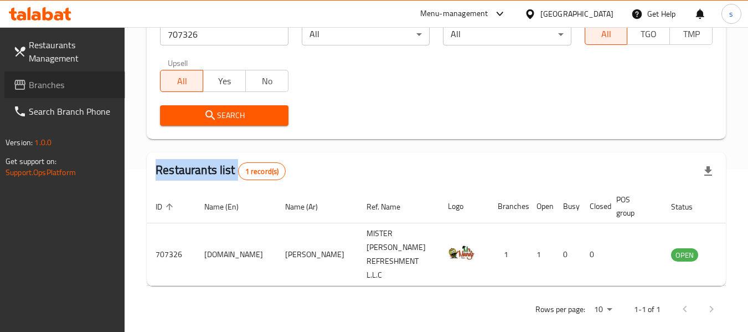
click at [100, 87] on span "Branches" at bounding box center [72, 84] width 87 height 13
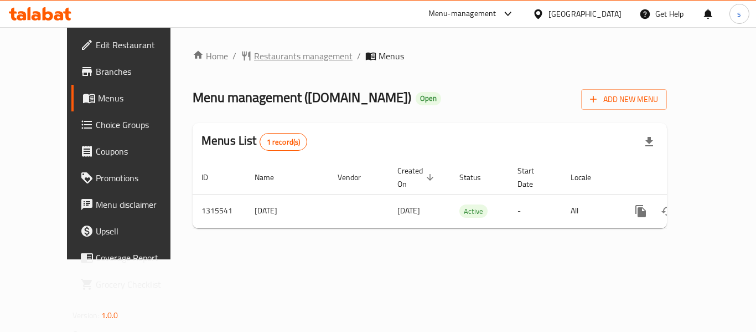
click at [273, 61] on span "Restaurants management" at bounding box center [303, 55] width 99 height 13
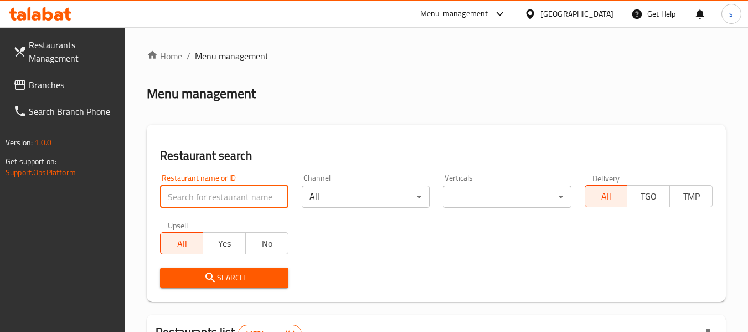
click at [258, 198] on input "search" at bounding box center [224, 197] width 128 height 22
paste input "707326"
type input "707326"
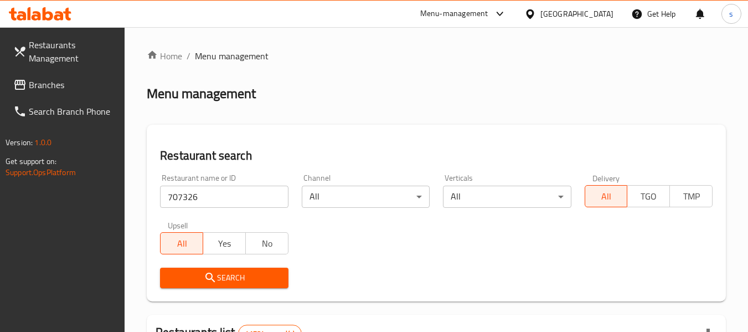
click at [273, 271] on span "Search" at bounding box center [224, 278] width 110 height 14
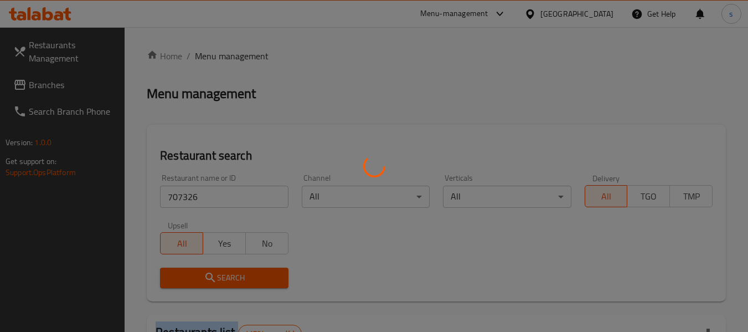
click at [273, 270] on div at bounding box center [374, 166] width 748 height 332
click at [276, 266] on div at bounding box center [374, 166] width 748 height 332
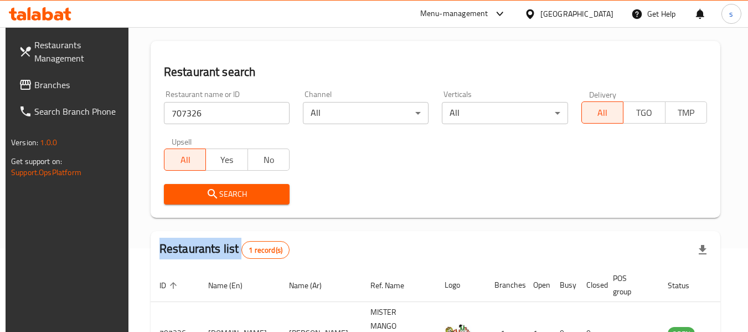
scroll to position [148, 0]
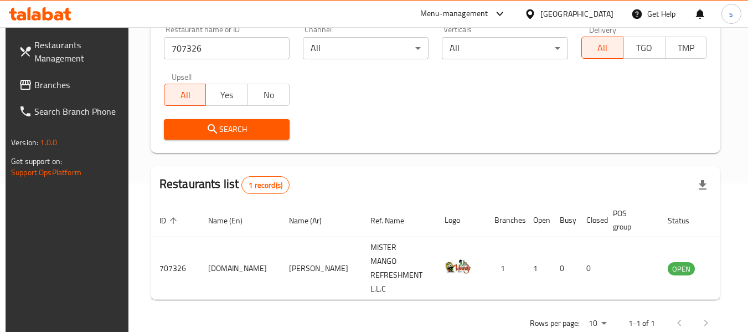
click at [588, 12] on div "[GEOGRAPHIC_DATA]" at bounding box center [576, 14] width 73 height 12
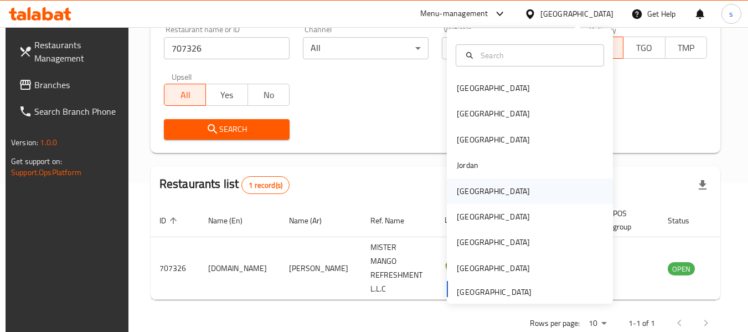
click at [490, 190] on div "[GEOGRAPHIC_DATA]" at bounding box center [530, 190] width 166 height 25
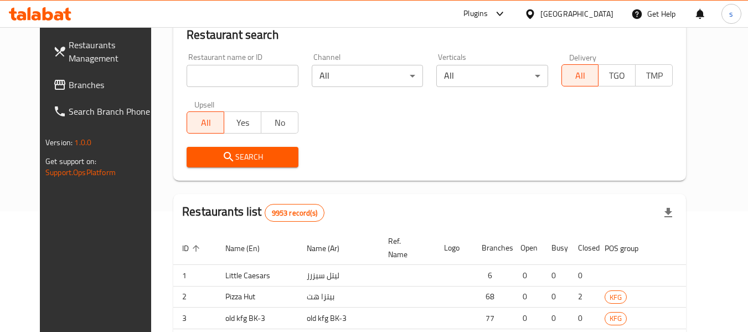
scroll to position [148, 0]
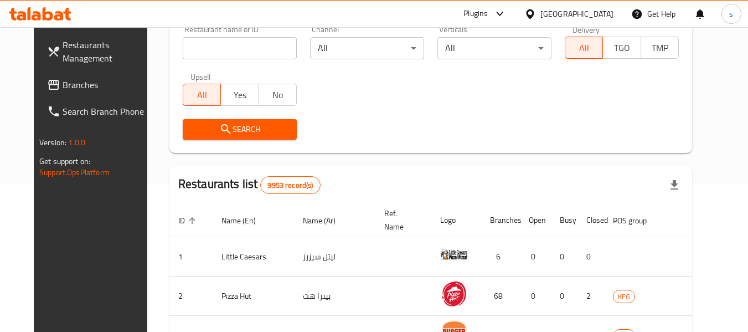
click at [63, 86] on span "Branches" at bounding box center [106, 84] width 87 height 13
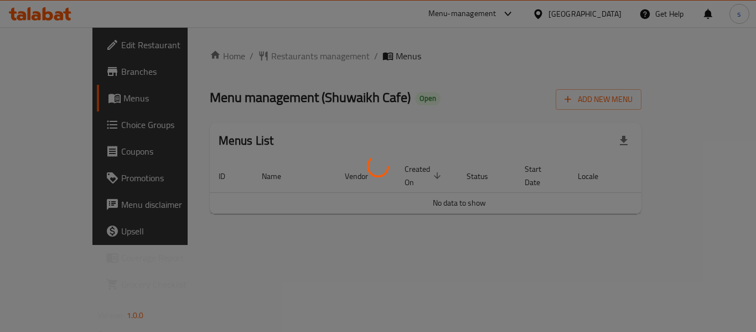
click at [53, 260] on div at bounding box center [378, 166] width 756 height 332
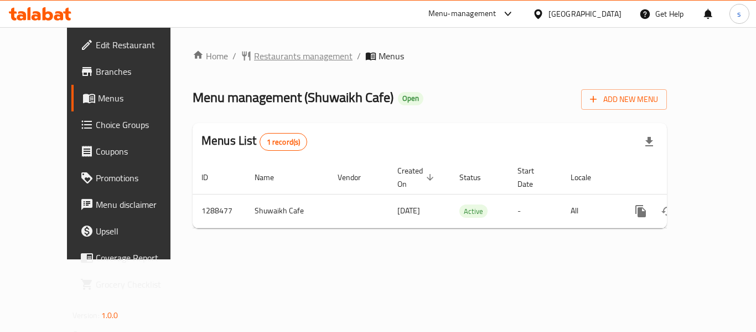
click at [274, 59] on span "Restaurants management" at bounding box center [303, 55] width 99 height 13
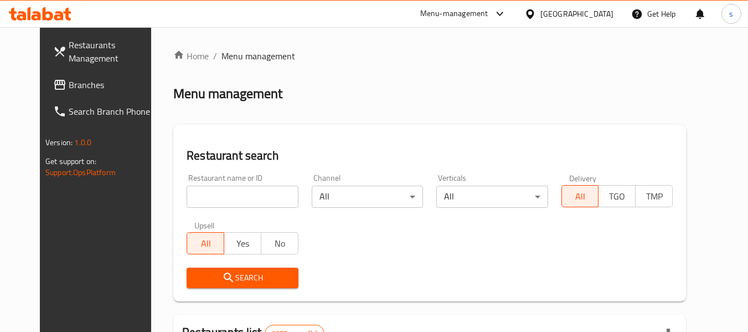
click at [189, 198] on input "search" at bounding box center [242, 197] width 111 height 22
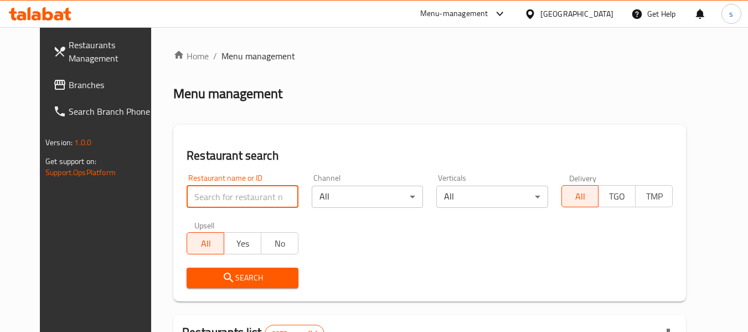
paste input "697178"
type input "697178"
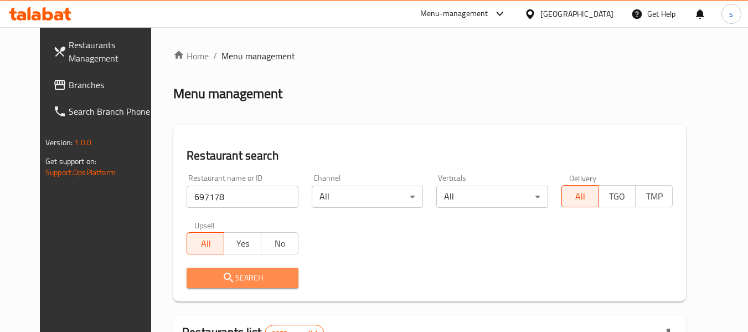
click at [203, 284] on span "Search" at bounding box center [242, 278] width 94 height 14
click at [203, 284] on div at bounding box center [374, 166] width 748 height 332
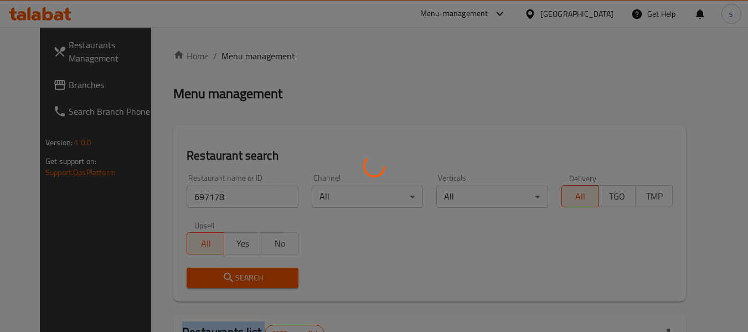
click at [203, 284] on div at bounding box center [374, 166] width 748 height 332
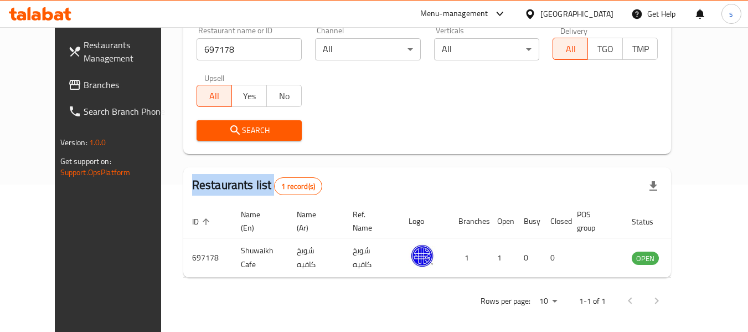
scroll to position [148, 0]
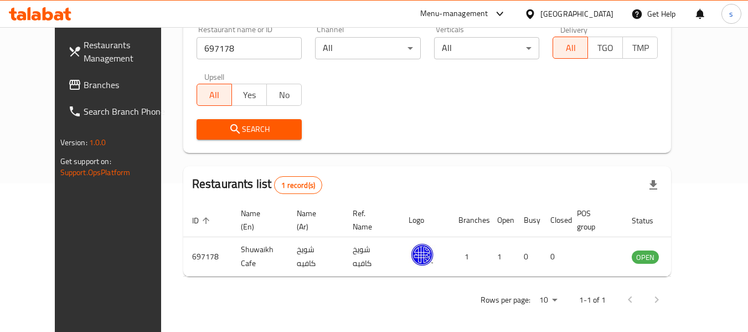
click at [591, 11] on div "[GEOGRAPHIC_DATA]" at bounding box center [576, 14] width 73 height 12
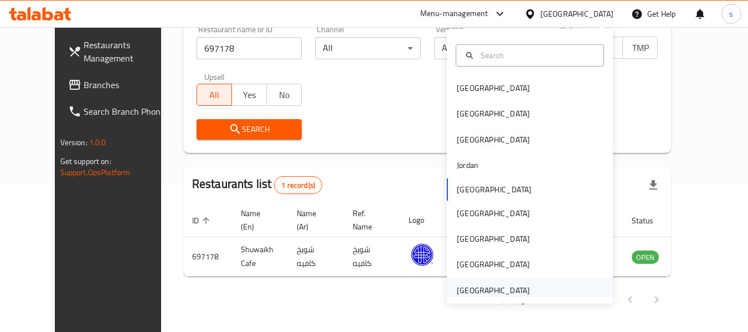
click at [514, 289] on div "[GEOGRAPHIC_DATA]" at bounding box center [493, 290] width 73 height 12
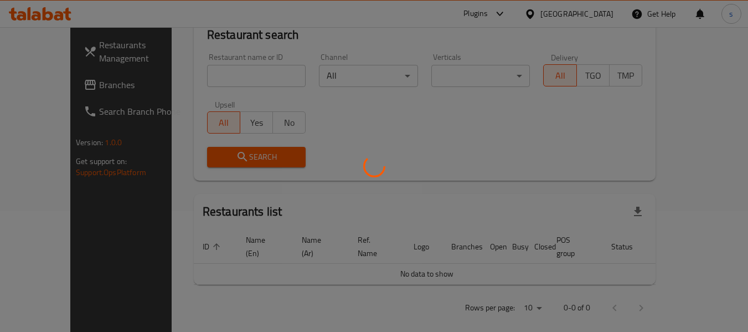
scroll to position [148, 0]
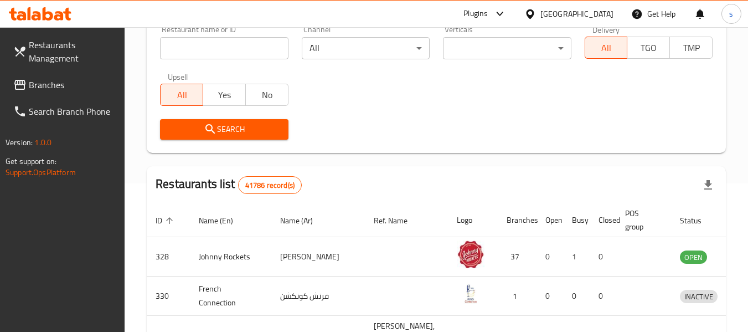
click at [56, 83] on span "Branches" at bounding box center [72, 84] width 87 height 13
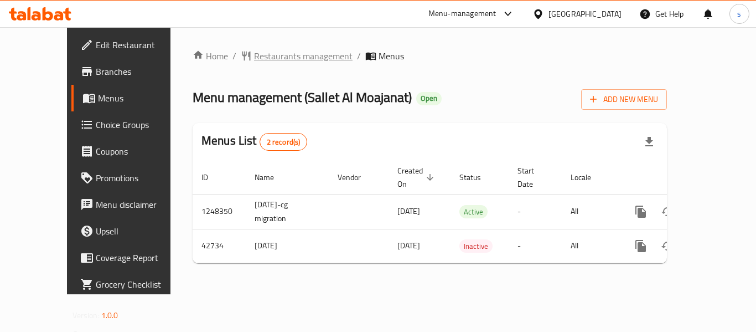
click at [254, 63] on span "Restaurants management" at bounding box center [303, 55] width 99 height 13
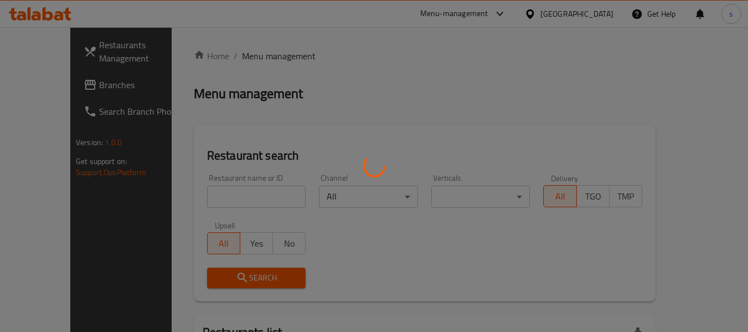
click at [217, 198] on div at bounding box center [374, 166] width 748 height 332
click at [221, 197] on div at bounding box center [374, 166] width 748 height 332
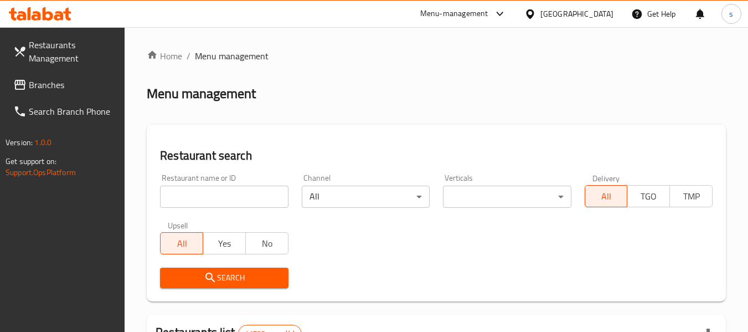
click at [221, 197] on input "search" at bounding box center [224, 197] width 128 height 22
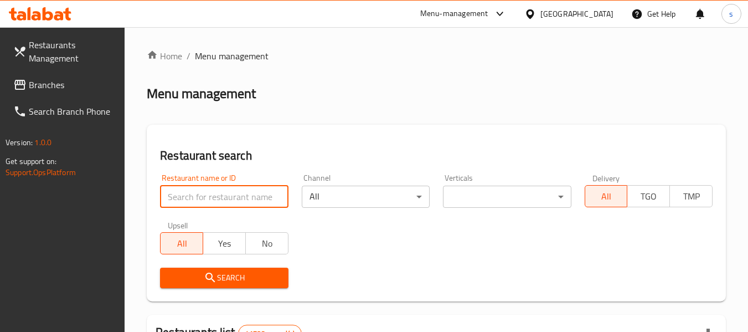
paste input "22143"
type input "22143"
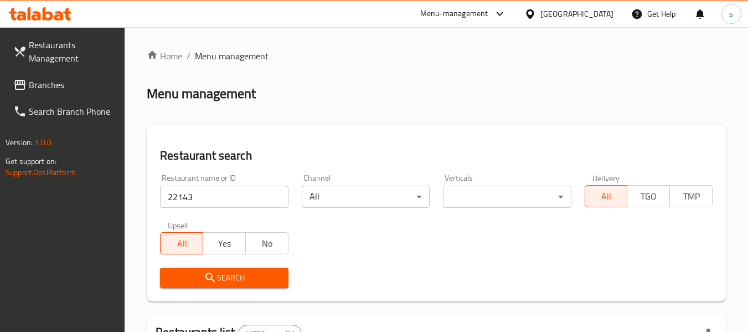
click at [230, 273] on span "Search" at bounding box center [224, 278] width 110 height 14
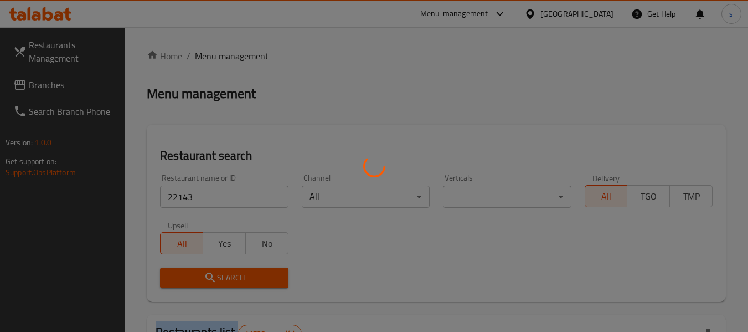
click at [230, 273] on div at bounding box center [374, 166] width 748 height 332
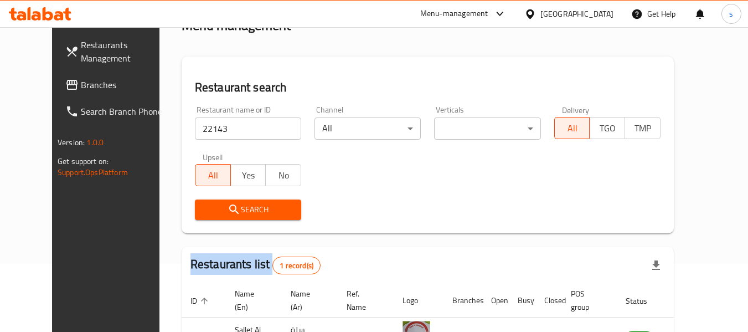
scroll to position [153, 0]
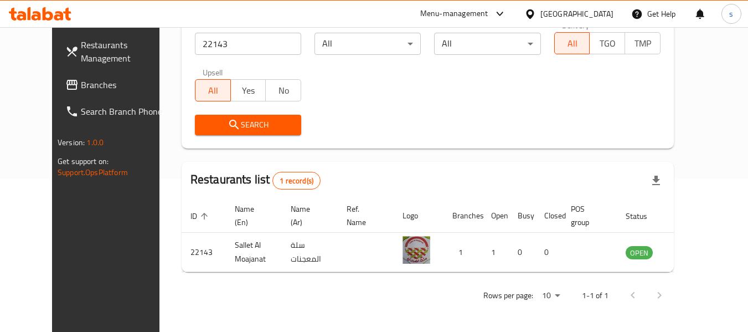
click at [573, 18] on div "[GEOGRAPHIC_DATA]" at bounding box center [576, 14] width 73 height 12
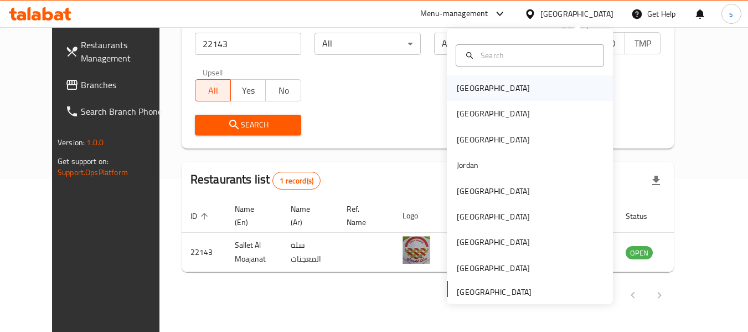
click at [508, 94] on div "[GEOGRAPHIC_DATA]" at bounding box center [530, 87] width 166 height 25
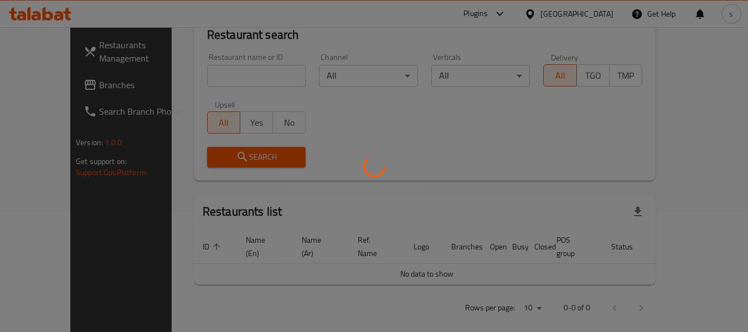
scroll to position [153, 0]
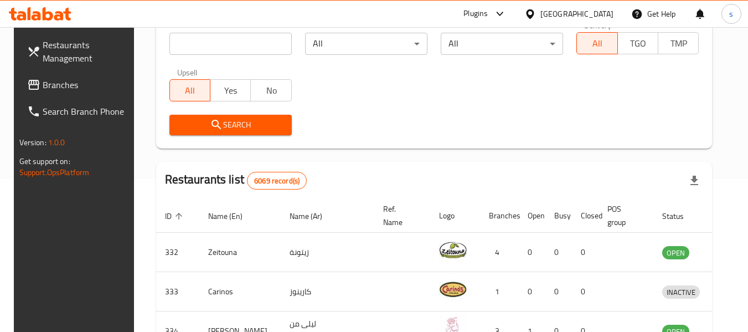
click at [28, 85] on span at bounding box center [35, 84] width 16 height 13
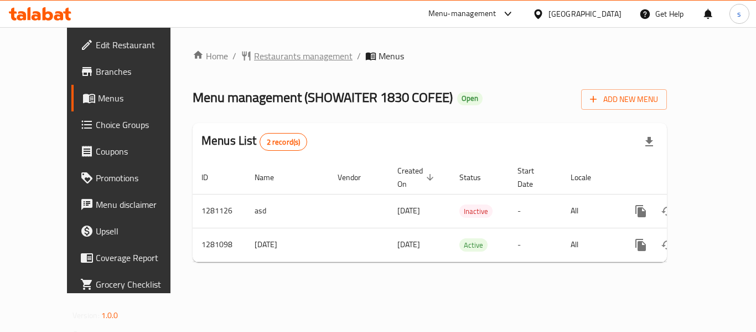
click at [295, 50] on span "Restaurants management" at bounding box center [303, 55] width 99 height 13
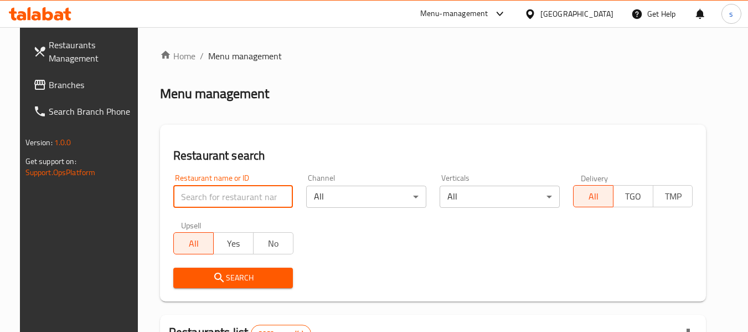
click at [200, 194] on input "search" at bounding box center [233, 197] width 120 height 22
paste input "694166"
type input "694166"
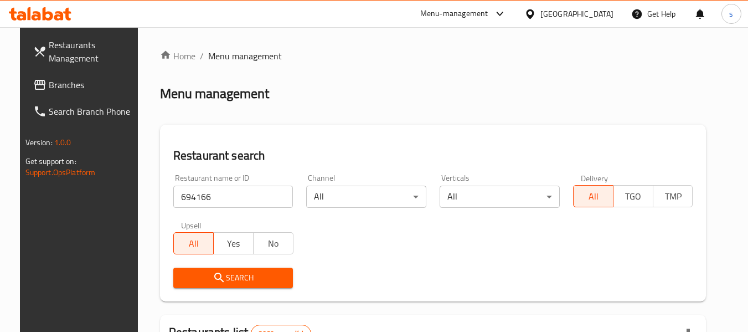
click at [233, 272] on span "Search" at bounding box center [233, 278] width 102 height 14
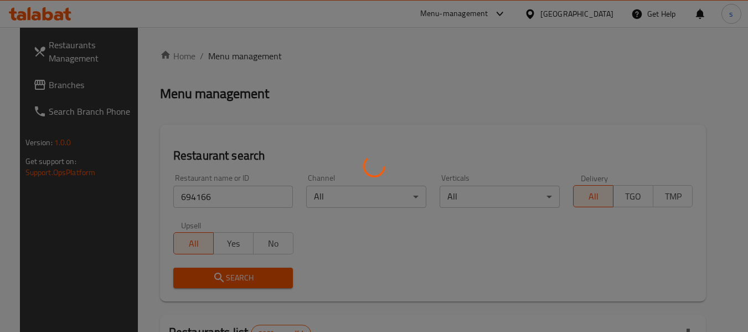
click at [233, 272] on div at bounding box center [374, 166] width 748 height 332
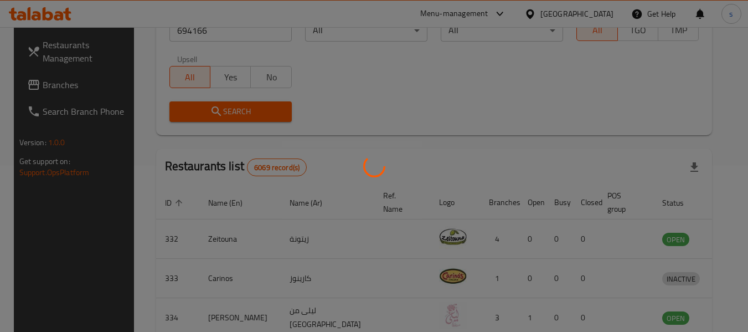
scroll to position [162, 0]
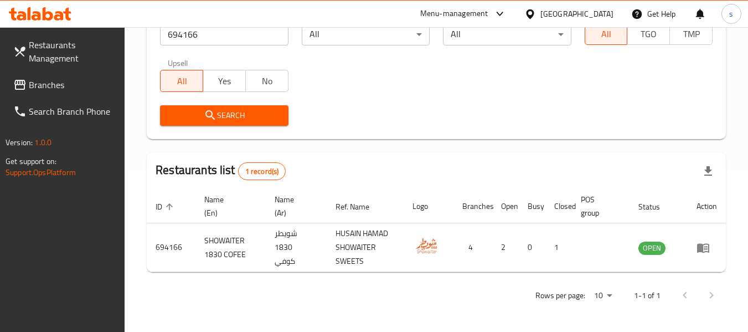
click at [590, 14] on div "[GEOGRAPHIC_DATA]" at bounding box center [576, 14] width 73 height 12
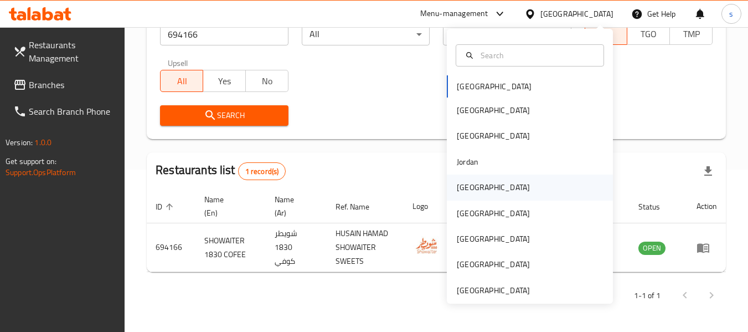
click at [513, 195] on div "[GEOGRAPHIC_DATA]" at bounding box center [530, 186] width 166 height 25
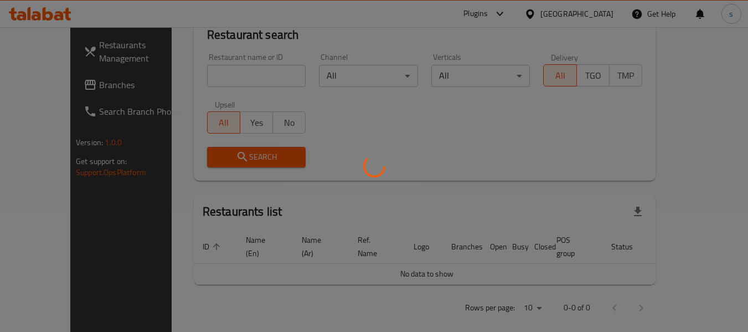
scroll to position [162, 0]
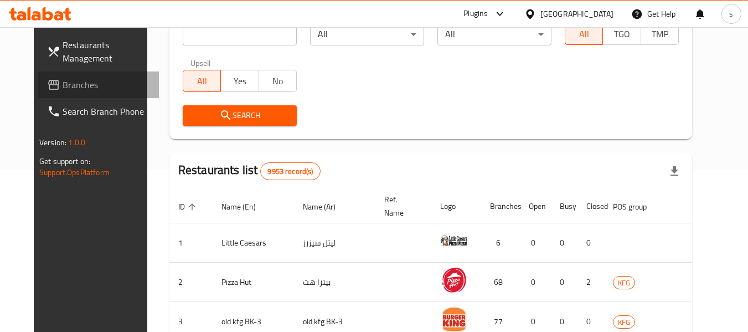
click at [76, 85] on span "Branches" at bounding box center [106, 84] width 87 height 13
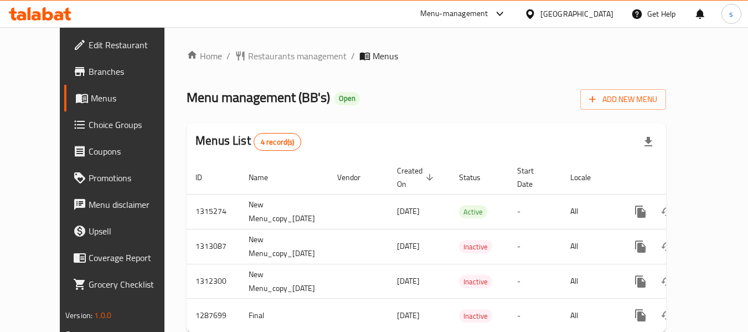
click at [296, 58] on div "Home / Restaurants management / Menus Menu management ( BB's ) Open Add New Men…" at bounding box center [427, 195] width 480 height 292
click at [296, 58] on span "Restaurants management" at bounding box center [297, 55] width 99 height 13
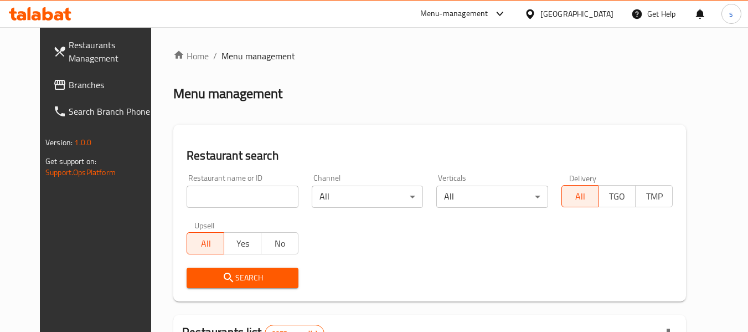
click at [244, 195] on input "search" at bounding box center [242, 197] width 111 height 22
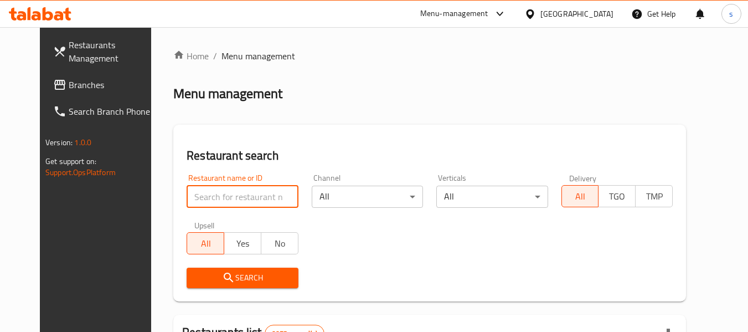
paste input "696829"
type input "696829"
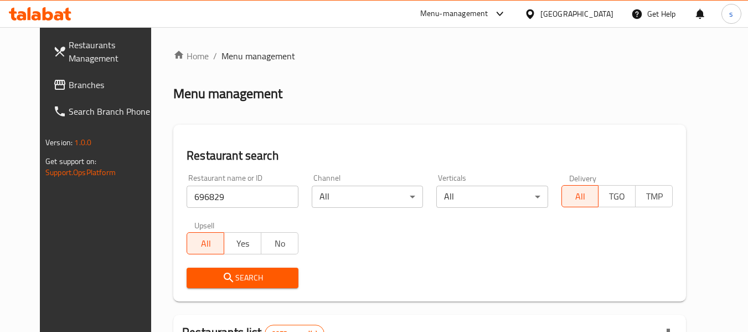
click at [240, 271] on span "Search" at bounding box center [242, 278] width 94 height 14
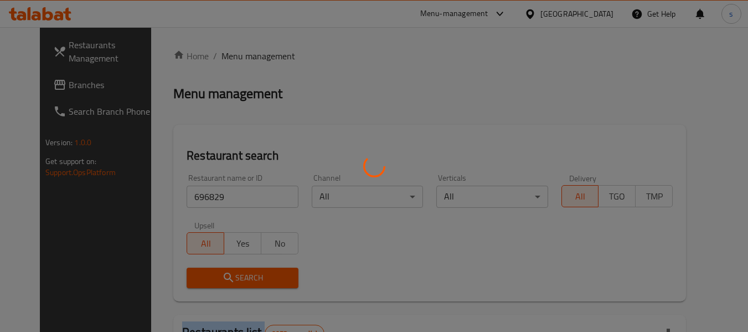
click at [240, 270] on div at bounding box center [374, 166] width 748 height 332
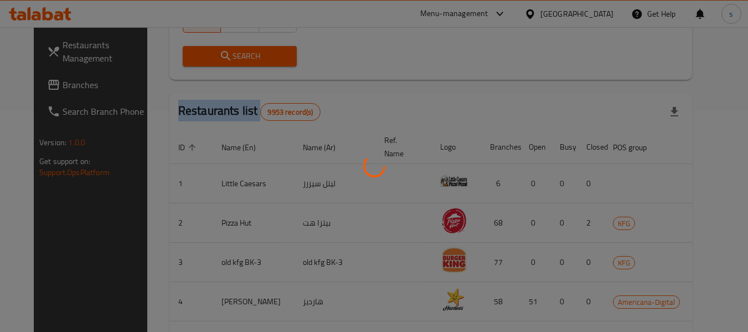
scroll to position [153, 0]
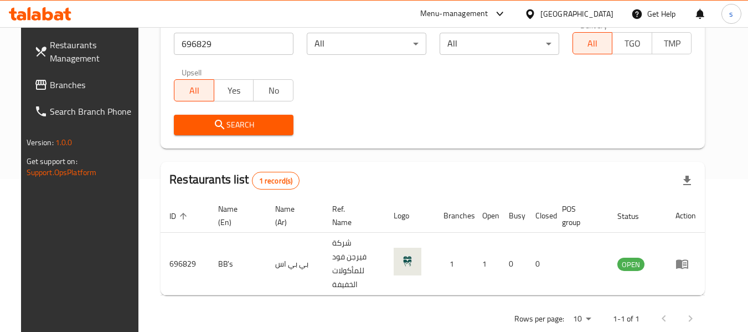
click at [590, 11] on div "[GEOGRAPHIC_DATA]" at bounding box center [576, 14] width 73 height 12
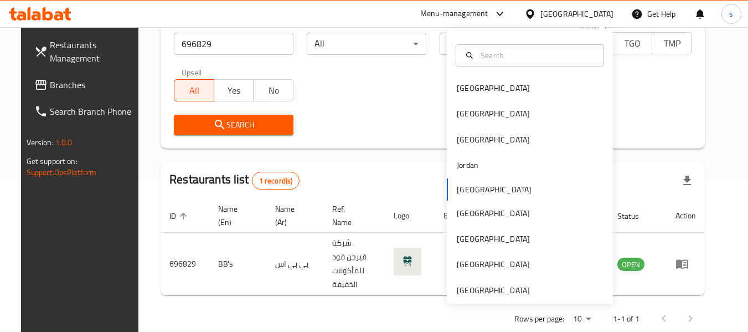
click at [497, 299] on div "Bahrain Egypt Iraq Jordan Kuwait Oman Qatar Saudi Arabia United Arab Emirates" at bounding box center [530, 166] width 166 height 275
click at [501, 293] on div "[GEOGRAPHIC_DATA]" at bounding box center [493, 290] width 73 height 12
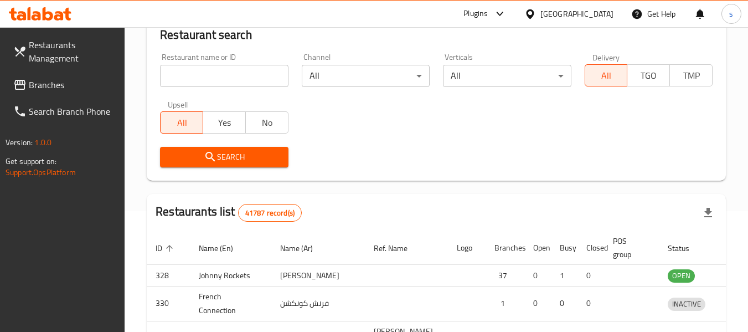
scroll to position [153, 0]
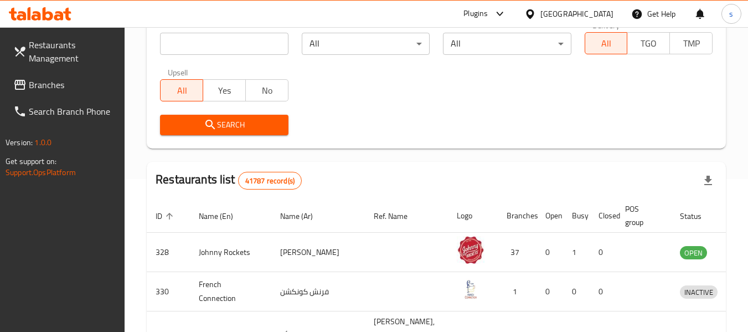
click at [40, 84] on span "Branches" at bounding box center [72, 84] width 87 height 13
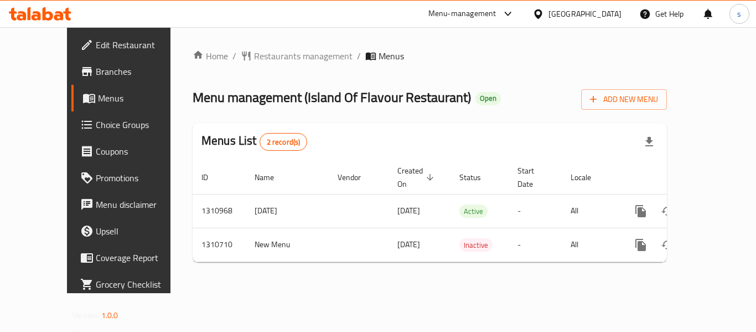
click at [254, 55] on span "Restaurants management" at bounding box center [303, 55] width 99 height 13
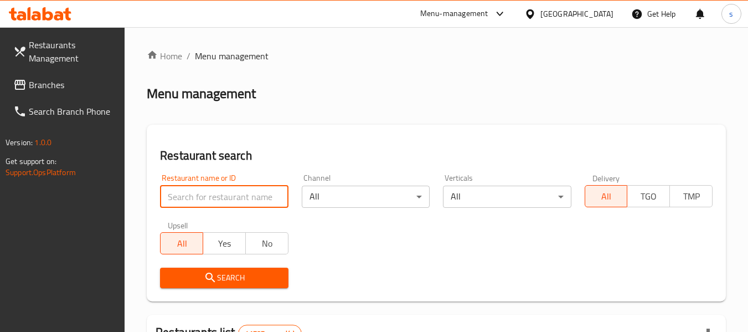
click at [216, 193] on input "search" at bounding box center [224, 197] width 128 height 22
paste input "705584"
type input "705584"
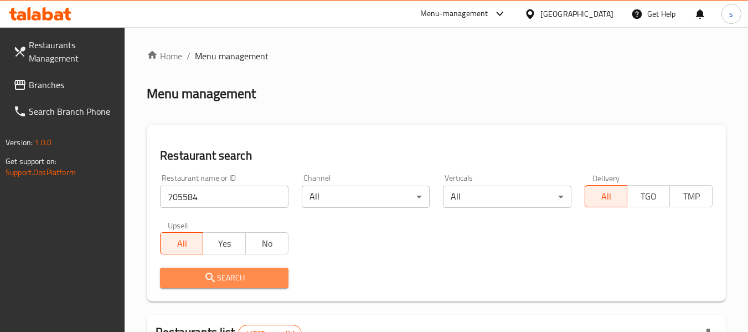
click at [238, 279] on span "Search" at bounding box center [224, 278] width 110 height 14
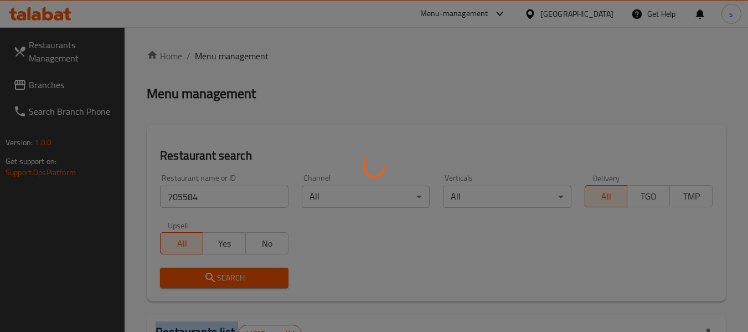
click at [238, 279] on div at bounding box center [374, 166] width 748 height 332
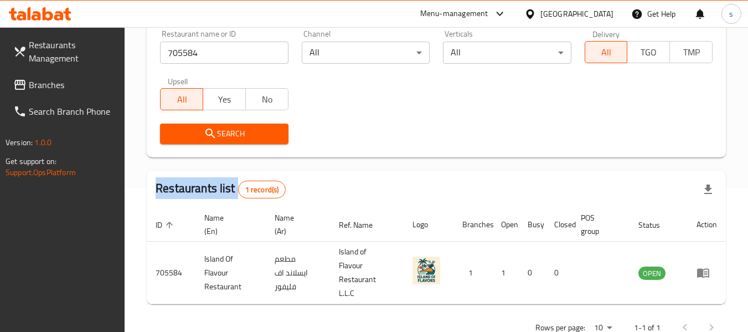
scroll to position [176, 0]
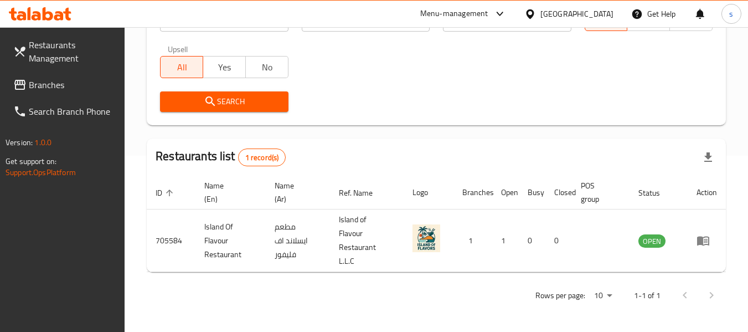
click at [568, 14] on div "United Arab Emirates" at bounding box center [576, 14] width 73 height 12
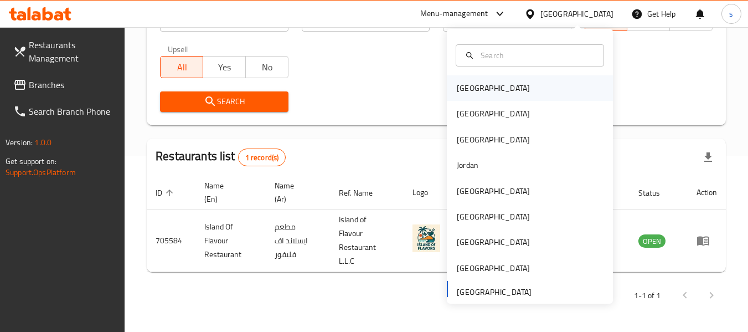
click at [482, 96] on div "Bahrain" at bounding box center [493, 87] width 91 height 25
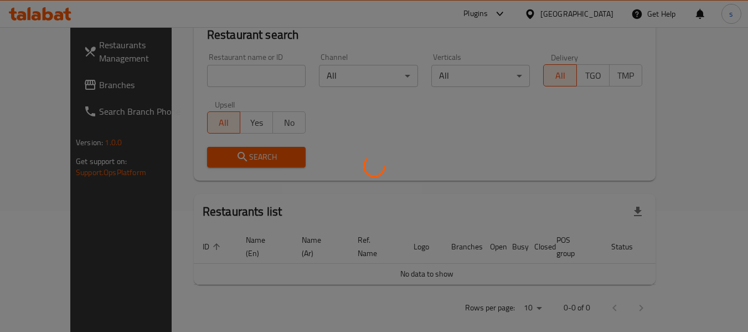
scroll to position [176, 0]
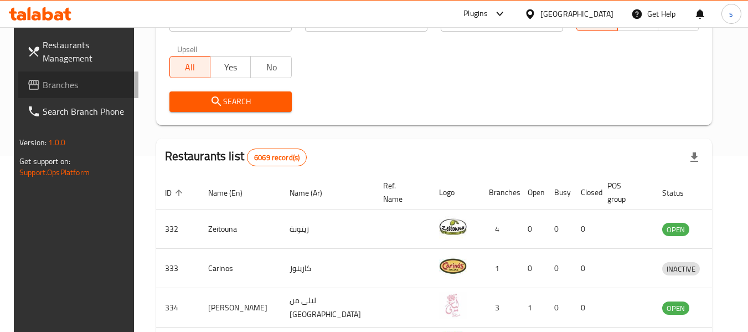
click at [43, 87] on span "Branches" at bounding box center [86, 84] width 87 height 13
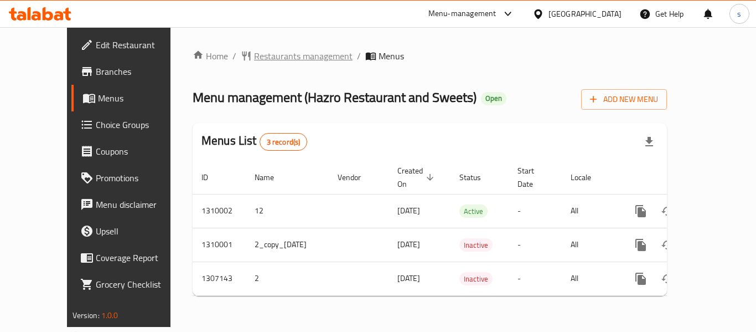
click at [254, 61] on span "Restaurants management" at bounding box center [303, 55] width 99 height 13
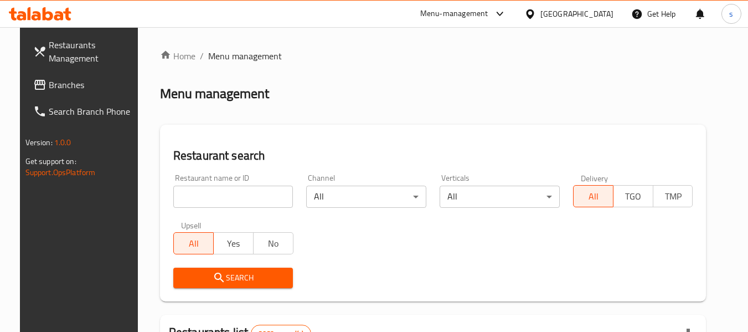
click at [603, 12] on div "Bahrain" at bounding box center [576, 14] width 73 height 12
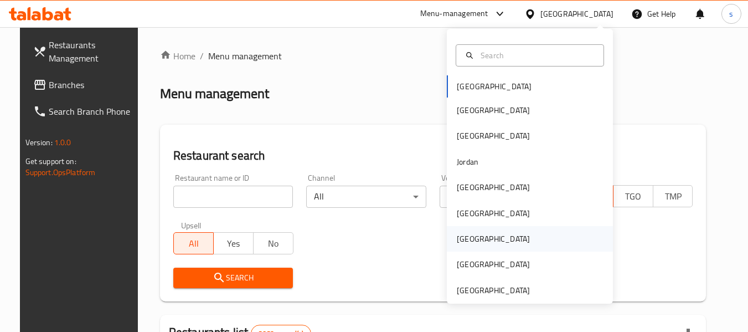
click at [472, 234] on div "[GEOGRAPHIC_DATA]" at bounding box center [493, 238] width 91 height 25
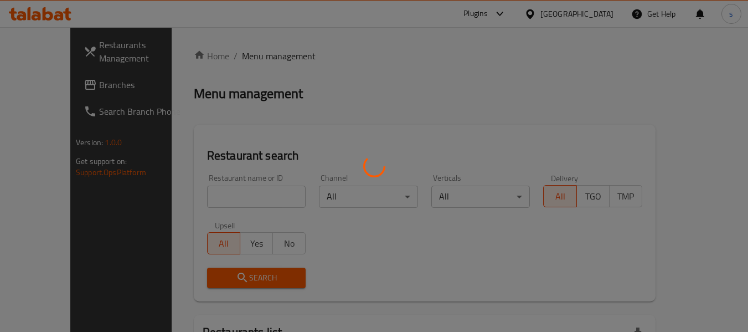
click at [73, 87] on div at bounding box center [374, 166] width 748 height 332
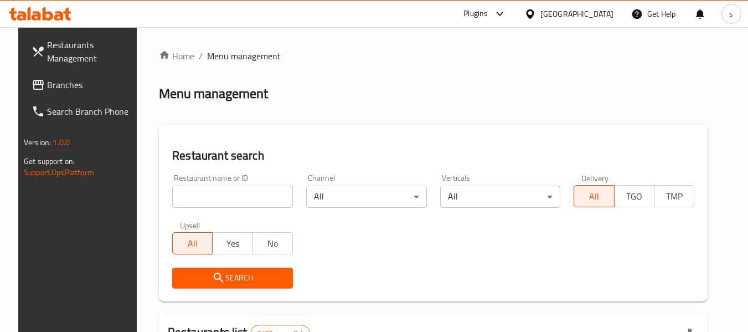
click at [73, 87] on span "Branches" at bounding box center [90, 84] width 87 height 13
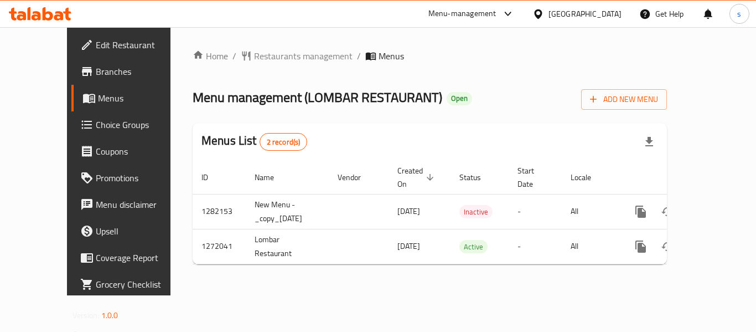
drag, startPoint x: 0, startPoint y: 0, endPoint x: 268, endPoint y: 43, distance: 271.5
click at [268, 43] on div at bounding box center [378, 166] width 756 height 332
click at [281, 59] on span "Restaurants management" at bounding box center [303, 55] width 99 height 13
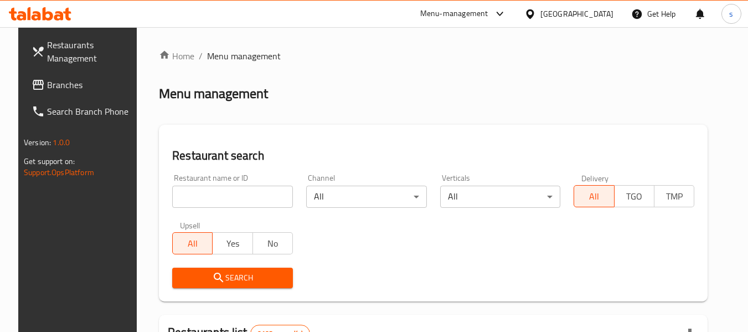
click at [212, 193] on input "search" at bounding box center [232, 197] width 121 height 22
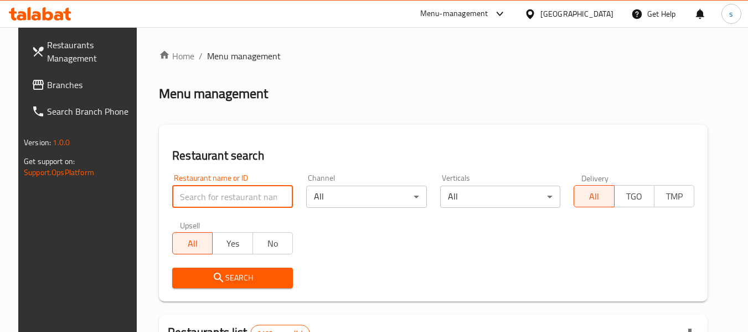
paste input "690086"
type input "690086"
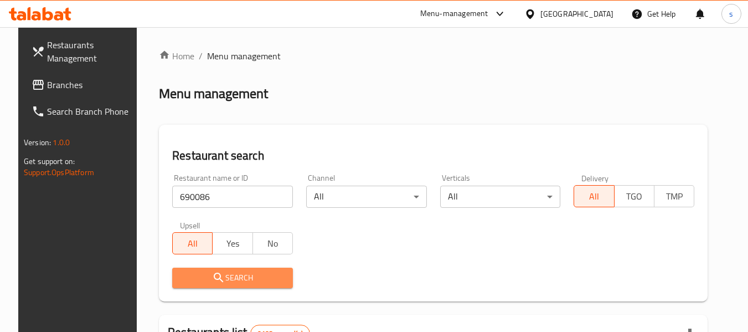
click at [218, 282] on span "Search" at bounding box center [232, 278] width 103 height 14
click at [218, 282] on div at bounding box center [374, 166] width 748 height 332
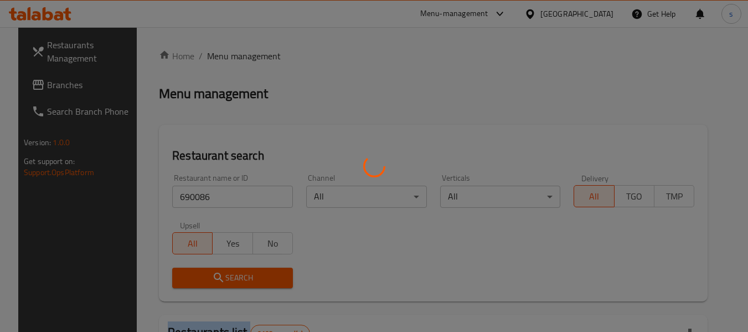
click at [218, 282] on div at bounding box center [374, 166] width 748 height 332
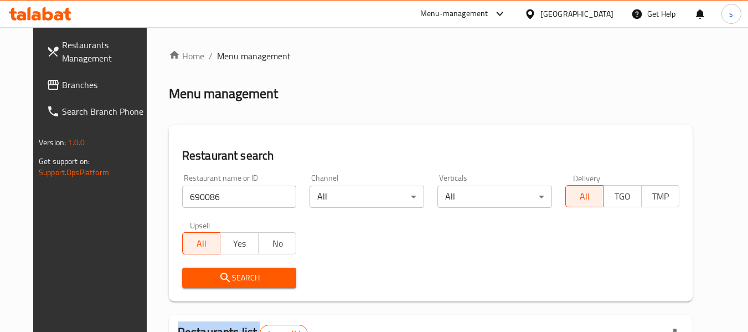
click at [218, 282] on div at bounding box center [374, 166] width 748 height 332
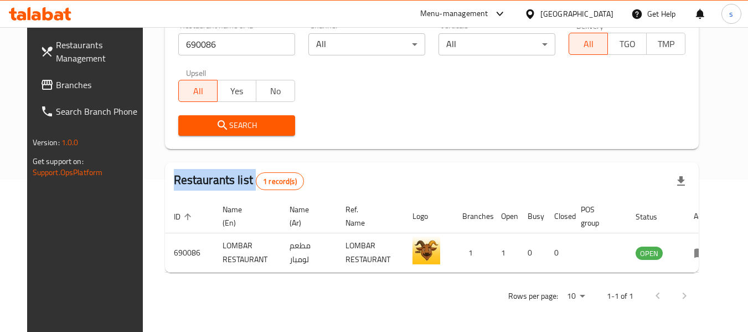
scroll to position [153, 0]
click at [105, 90] on span "Branches" at bounding box center [99, 84] width 87 height 13
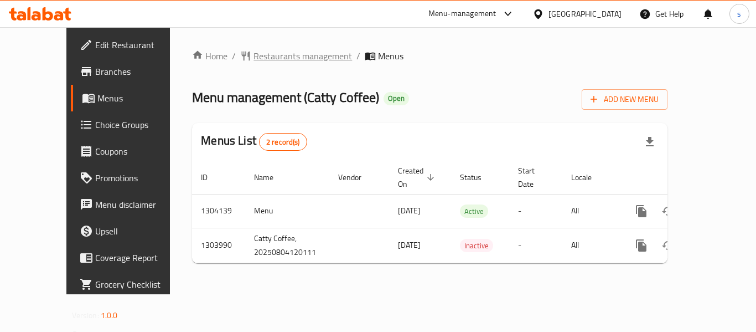
click at [274, 62] on span "Restaurants management" at bounding box center [303, 55] width 99 height 13
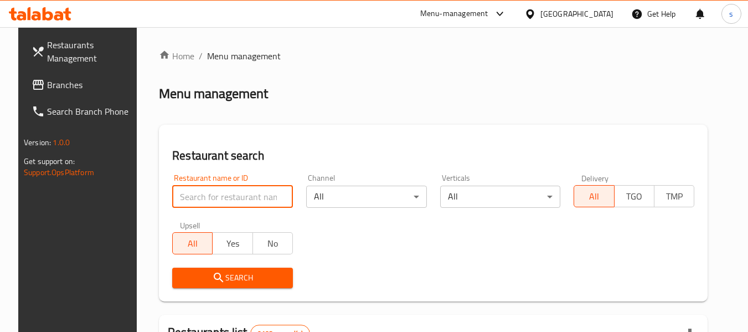
paste input "703044"
type input "703044"
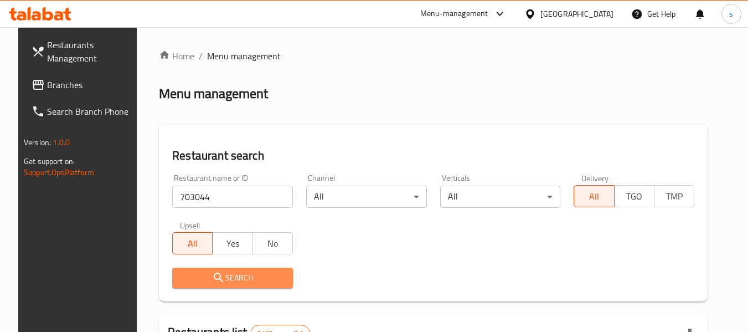
click at [233, 276] on span "Search" at bounding box center [232, 278] width 103 height 14
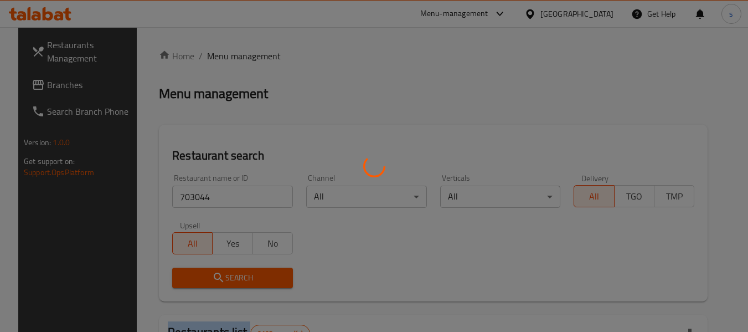
click at [233, 276] on div at bounding box center [374, 166] width 748 height 332
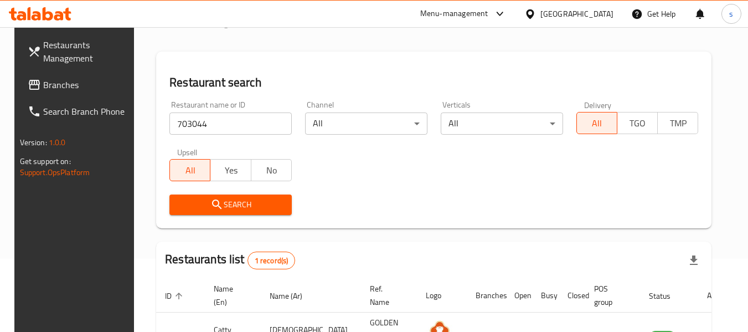
scroll to position [148, 0]
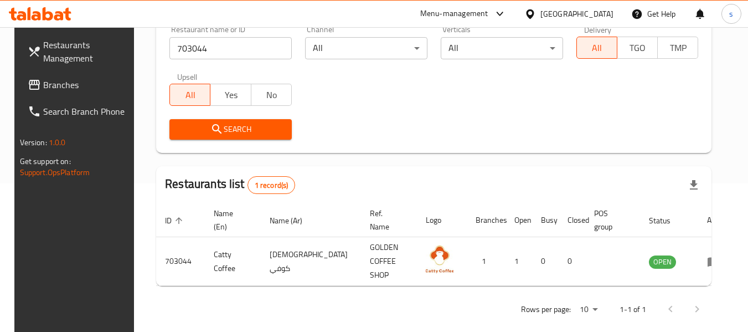
click at [540, 17] on div at bounding box center [532, 14] width 16 height 12
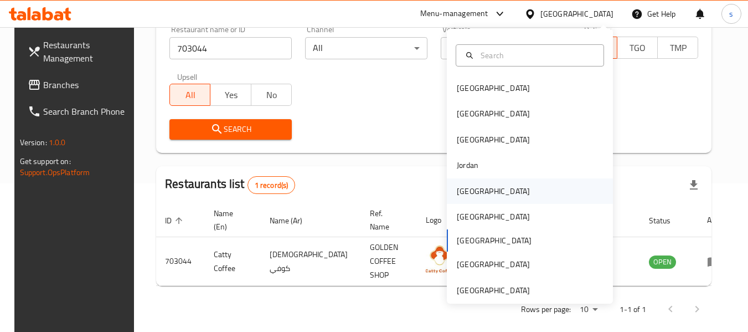
click at [473, 193] on div "Kuwait" at bounding box center [493, 190] width 91 height 25
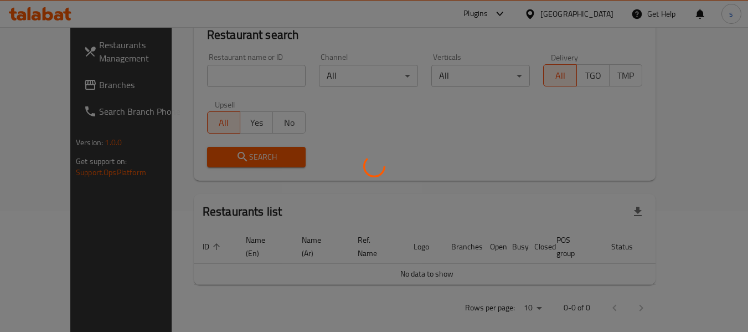
scroll to position [148, 0]
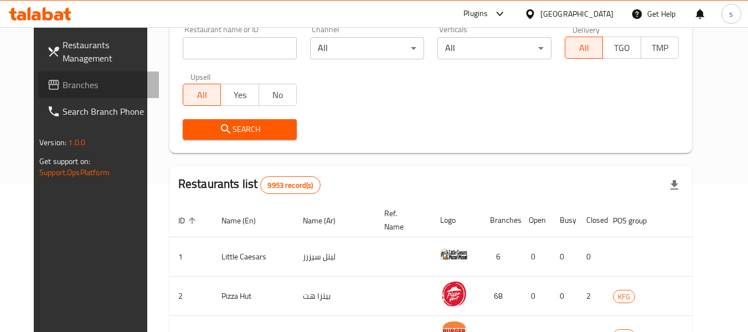
click at [63, 86] on span "Branches" at bounding box center [106, 84] width 87 height 13
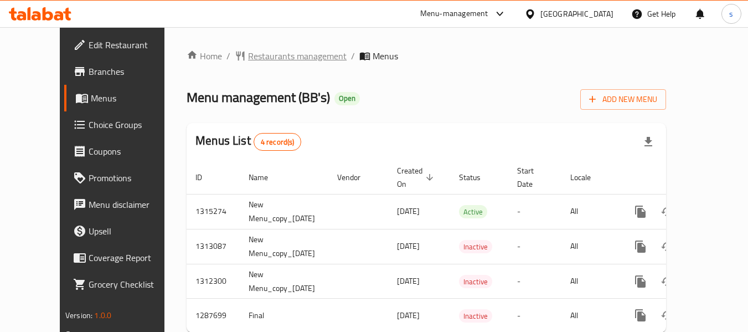
click at [261, 53] on span "Restaurants management" at bounding box center [297, 55] width 99 height 13
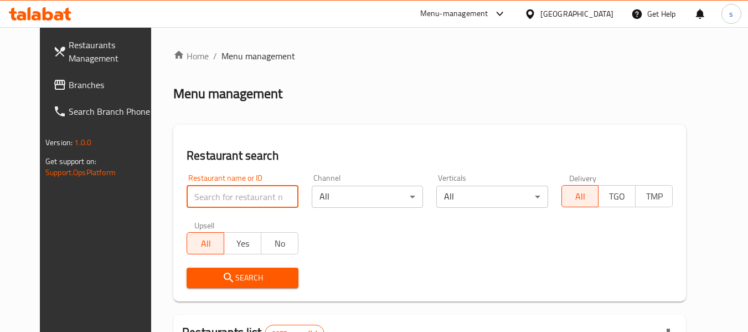
click at [240, 199] on input "search" at bounding box center [242, 197] width 111 height 22
paste input "696829"
type input "696829"
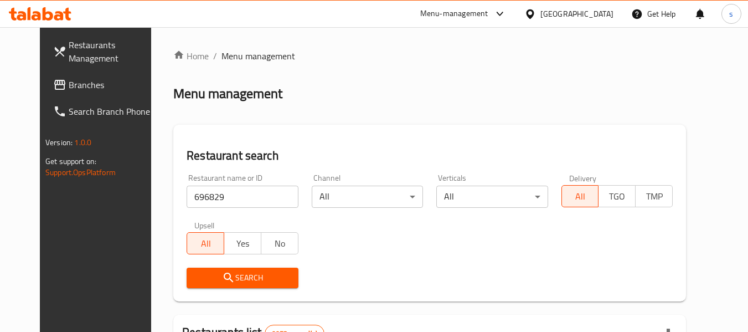
click at [250, 271] on span "Search" at bounding box center [242, 278] width 94 height 14
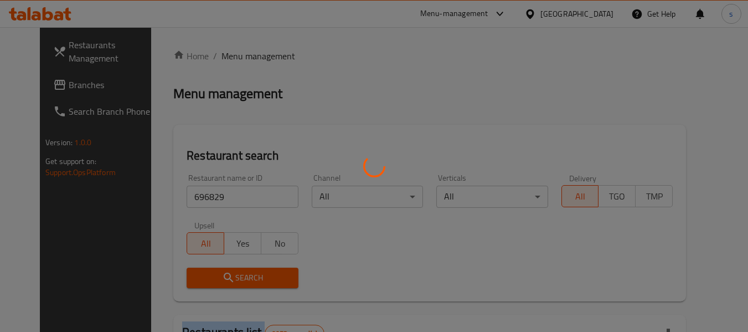
click at [250, 271] on div at bounding box center [374, 166] width 748 height 332
click at [251, 270] on div at bounding box center [374, 166] width 748 height 332
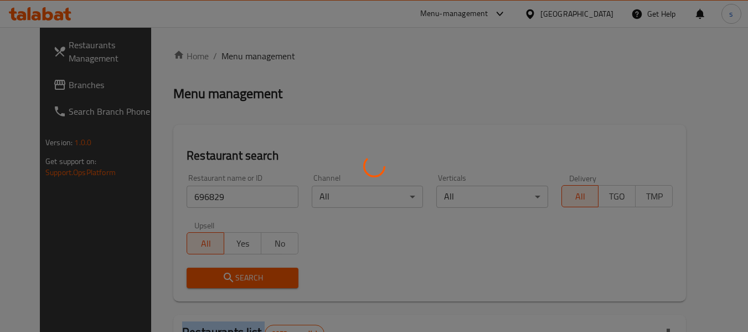
click at [251, 270] on div at bounding box center [374, 166] width 748 height 332
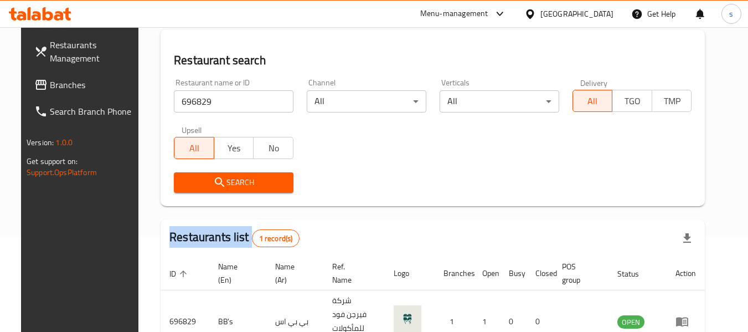
scroll to position [148, 0]
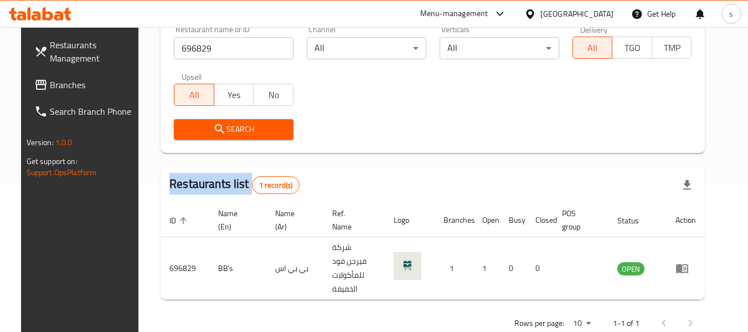
click at [60, 81] on span "Branches" at bounding box center [93, 84] width 87 height 13
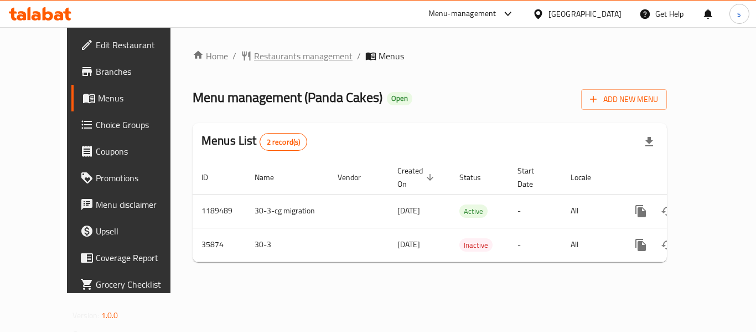
click at [273, 56] on span "Restaurants management" at bounding box center [303, 55] width 99 height 13
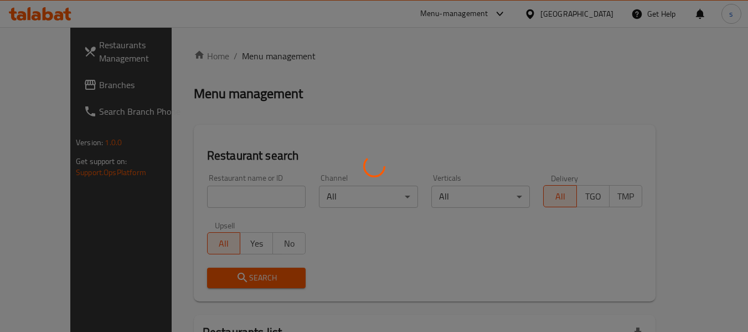
click at [226, 195] on div at bounding box center [374, 166] width 748 height 332
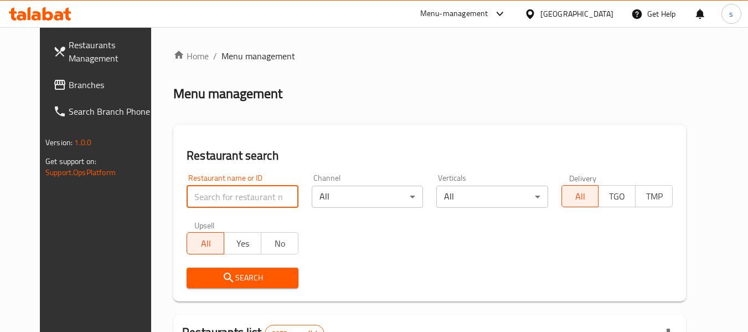
click at [226, 190] on input "search" at bounding box center [242, 197] width 111 height 22
paste input "18539"
type input "18539"
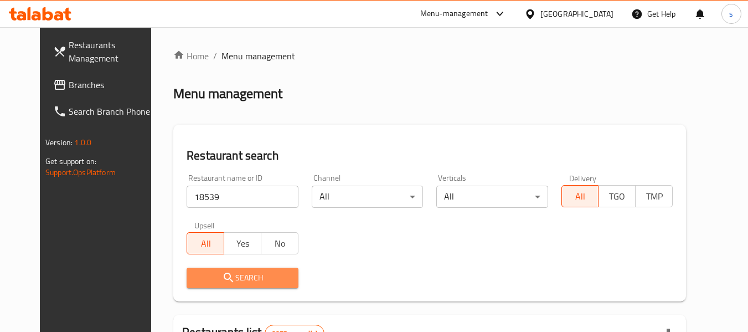
click at [222, 283] on span "Search" at bounding box center [242, 278] width 94 height 14
click at [222, 283] on div at bounding box center [374, 166] width 748 height 332
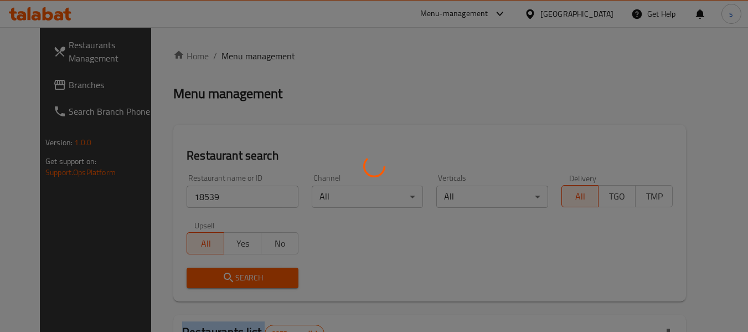
click at [222, 283] on div at bounding box center [374, 166] width 748 height 332
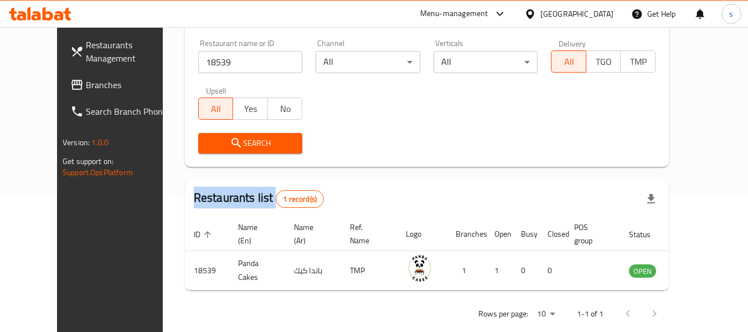
scroll to position [153, 0]
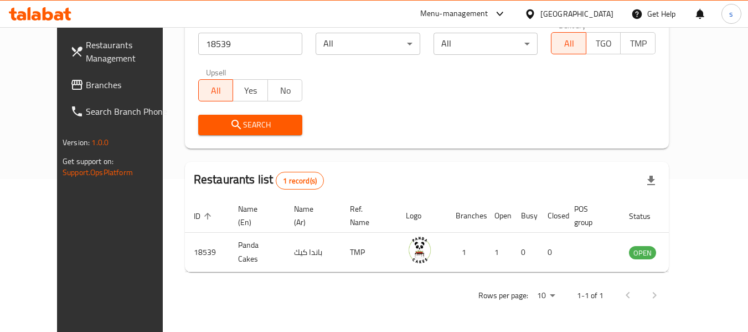
click at [598, 17] on div "[GEOGRAPHIC_DATA]" at bounding box center [576, 14] width 73 height 12
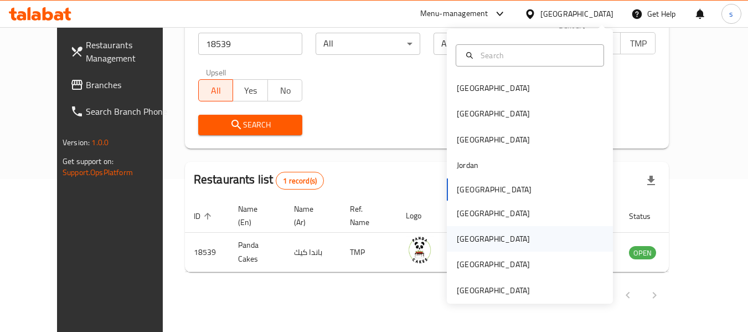
click at [457, 241] on div "Qatar" at bounding box center [493, 239] width 73 height 12
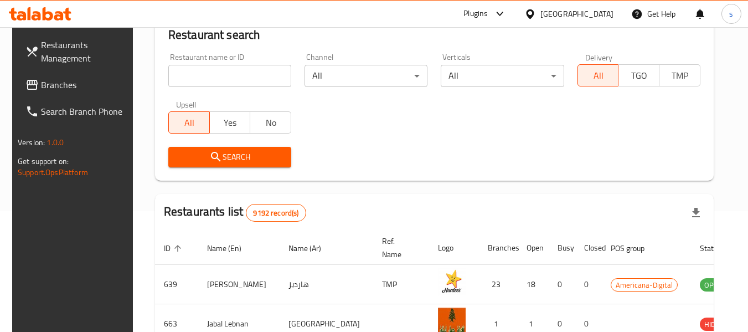
scroll to position [153, 0]
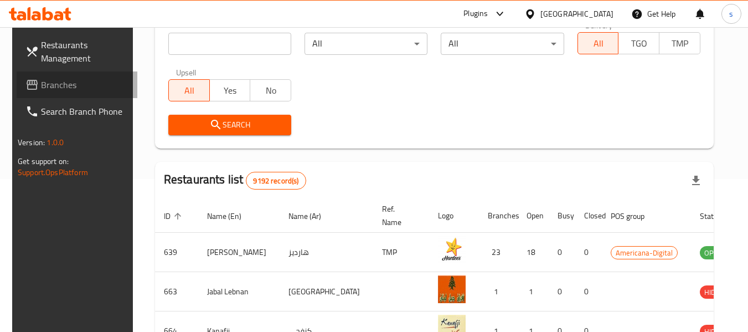
click at [59, 83] on span "Branches" at bounding box center [84, 84] width 87 height 13
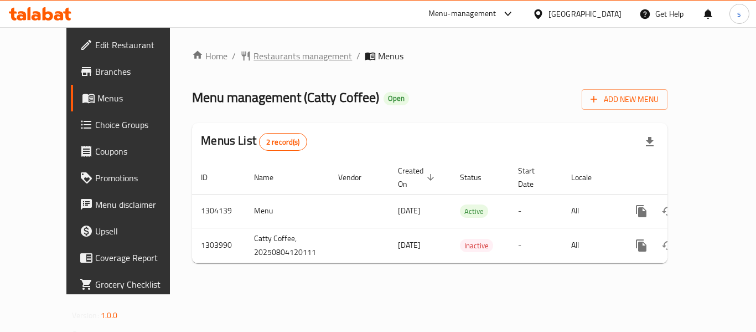
click at [284, 60] on span "Restaurants management" at bounding box center [303, 55] width 99 height 13
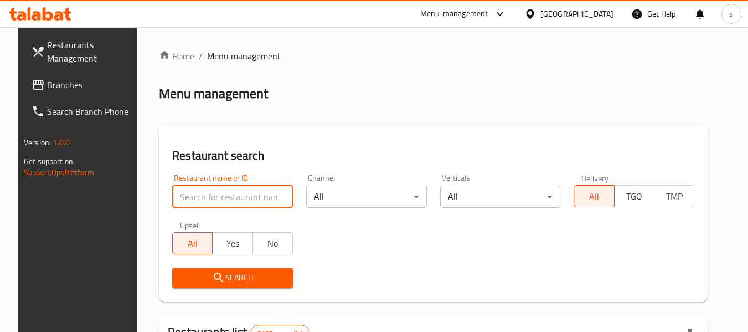
click at [212, 198] on input "search" at bounding box center [232, 197] width 121 height 22
paste input "703044"
type input "703044"
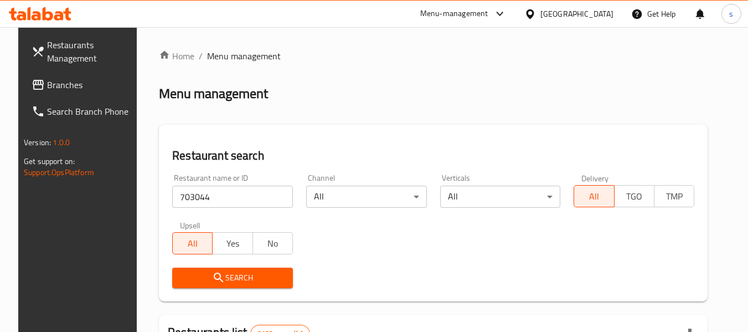
click at [244, 275] on span "Search" at bounding box center [232, 278] width 103 height 14
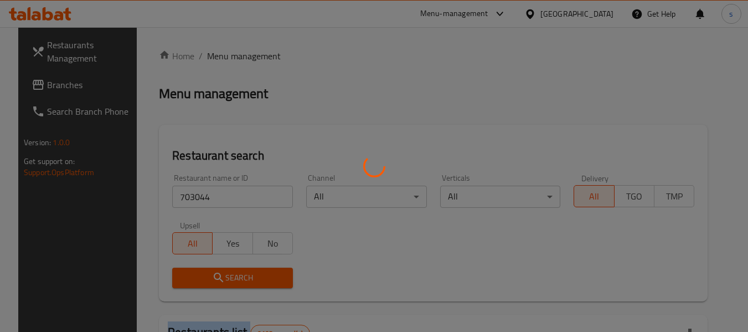
click at [244, 275] on div at bounding box center [374, 166] width 748 height 332
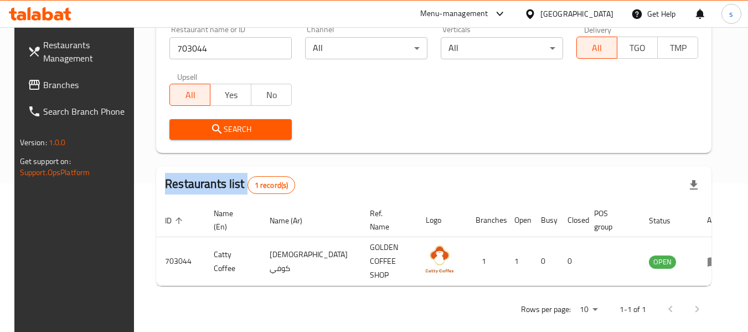
scroll to position [153, 0]
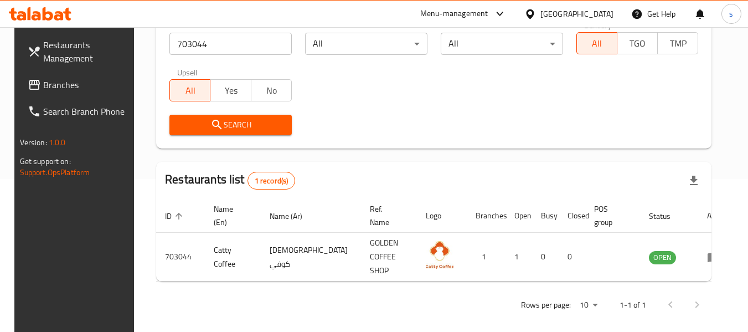
click at [602, 10] on div "[GEOGRAPHIC_DATA]" at bounding box center [576, 14] width 73 height 12
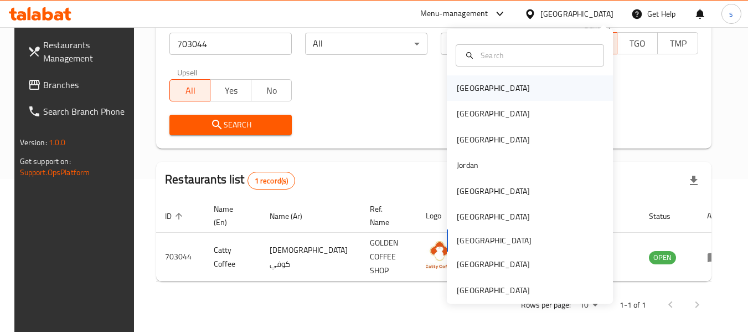
click at [540, 88] on div "[GEOGRAPHIC_DATA]" at bounding box center [530, 87] width 166 height 25
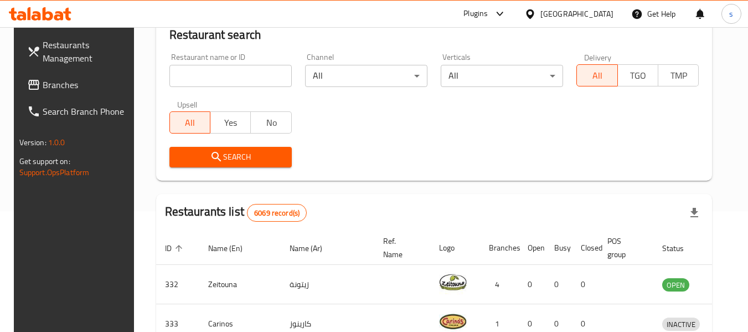
scroll to position [153, 0]
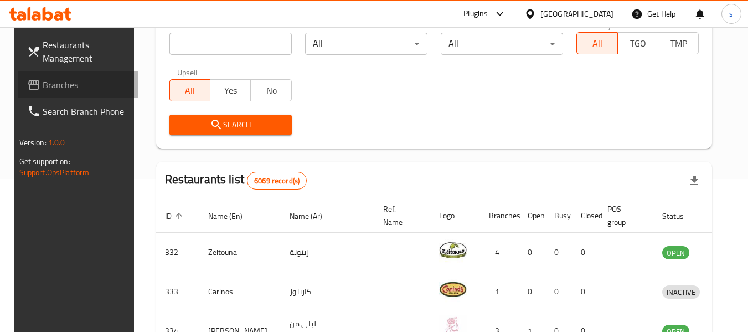
click at [79, 89] on span "Branches" at bounding box center [86, 84] width 87 height 13
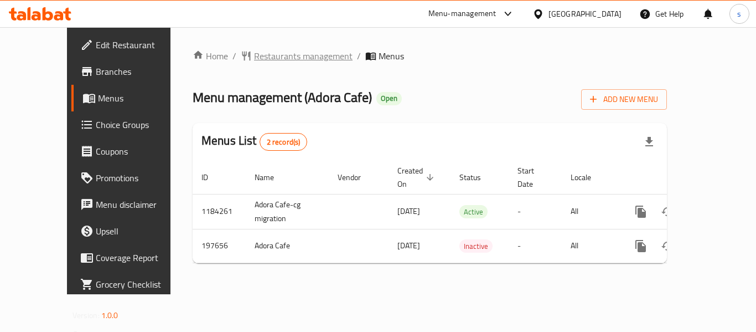
click at [291, 56] on span "Restaurants management" at bounding box center [303, 55] width 99 height 13
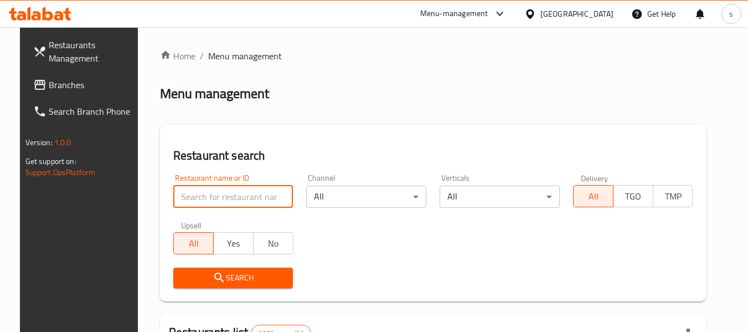
click at [227, 199] on input "search" at bounding box center [233, 197] width 120 height 22
paste input "621883"
type input "621883"
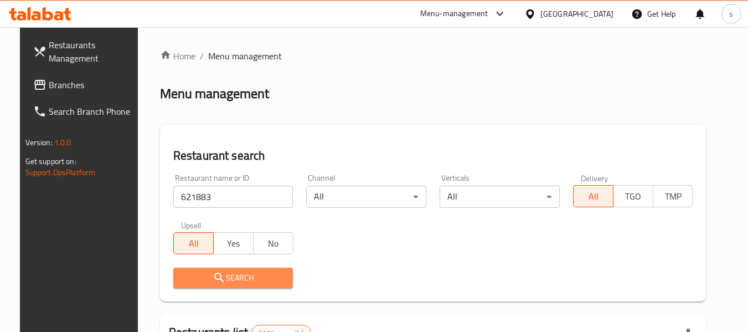
click at [201, 277] on span "Search" at bounding box center [233, 278] width 102 height 14
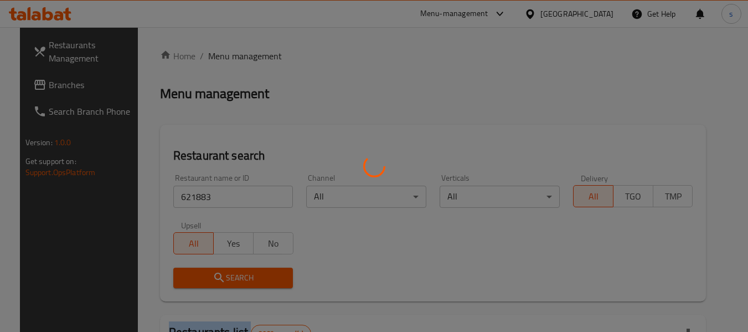
click at [201, 277] on div at bounding box center [374, 166] width 748 height 332
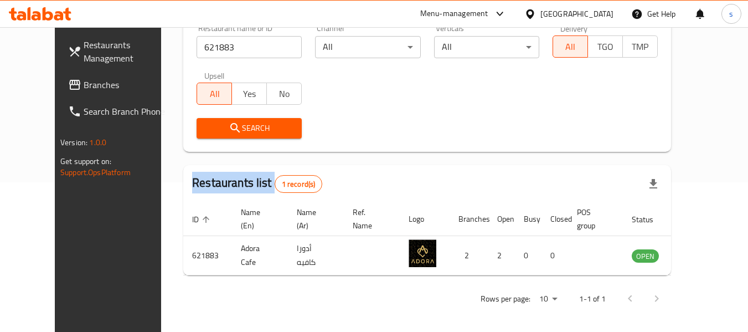
scroll to position [153, 0]
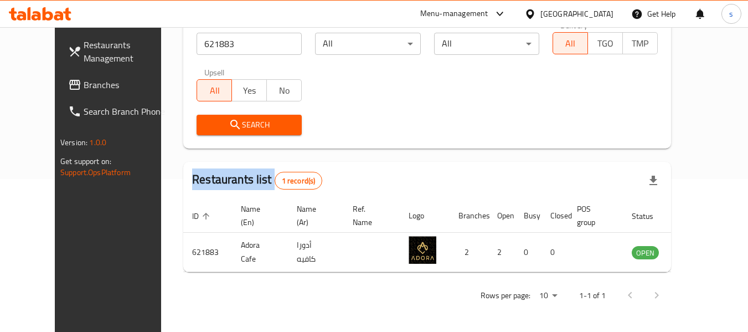
click at [84, 84] on span "Branches" at bounding box center [127, 84] width 87 height 13
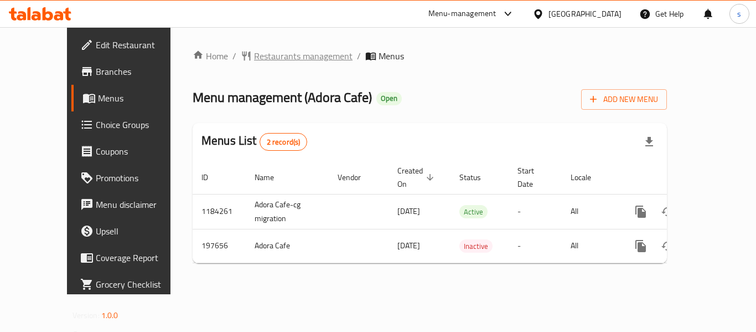
click at [286, 61] on span "Restaurants management" at bounding box center [303, 55] width 99 height 13
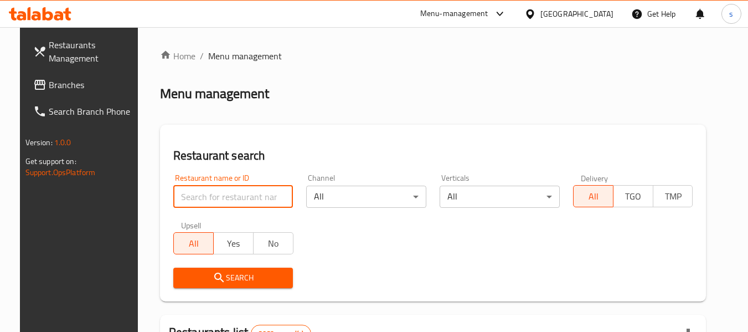
paste input "621883"
type input "621883"
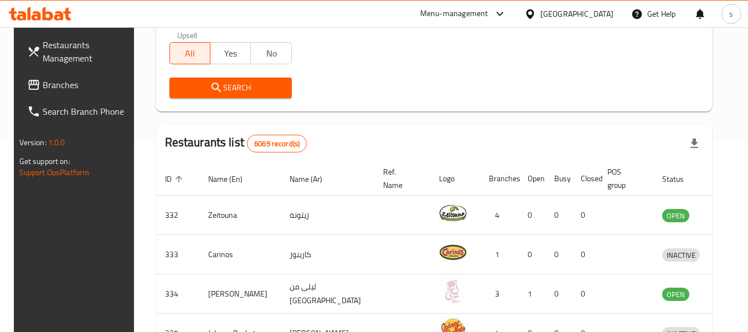
scroll to position [166, 0]
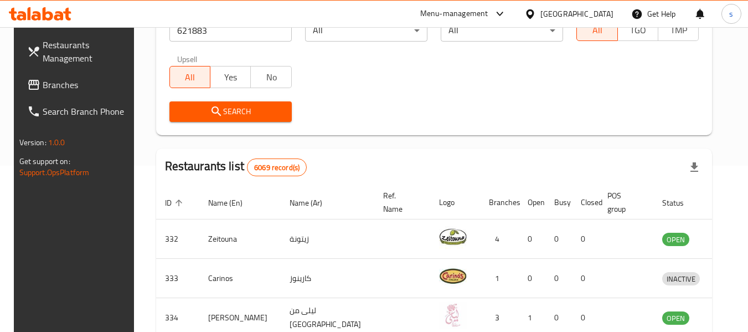
click at [261, 120] on button "Search" at bounding box center [230, 111] width 122 height 20
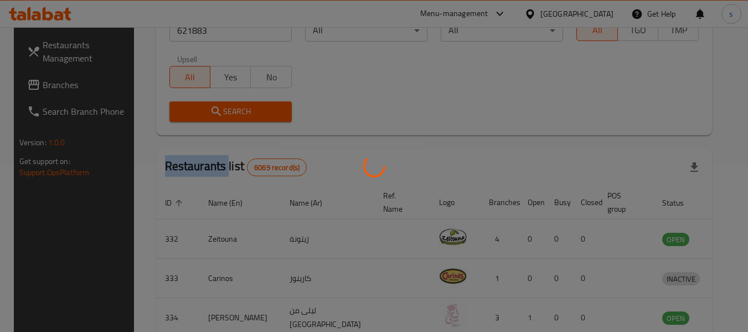
click at [261, 120] on div at bounding box center [374, 166] width 748 height 332
click at [365, 96] on div at bounding box center [374, 166] width 748 height 332
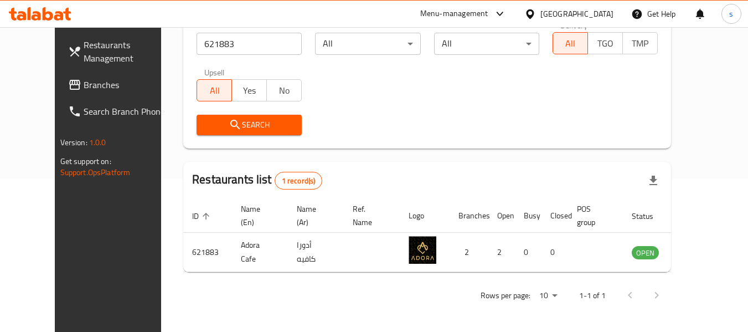
scroll to position [153, 0]
click at [84, 79] on span "Branches" at bounding box center [127, 84] width 87 height 13
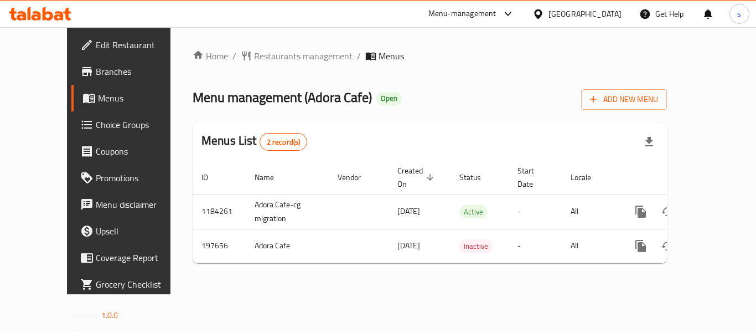
click at [318, 28] on div "Home / Restaurants management / Menus Menu management ( Adora Cafe ) Open Add N…" at bounding box center [430, 160] width 519 height 267
